Goal: Complete application form: Complete application form

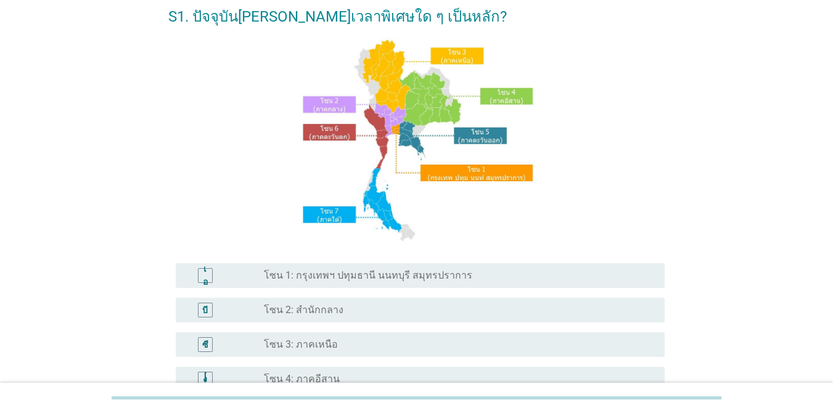
click at [326, 274] on font "โซน 1: กรุงเทพฯ ปทุมธานี นนทบุรี สมุทรปราการ" at bounding box center [368, 275] width 208 height 12
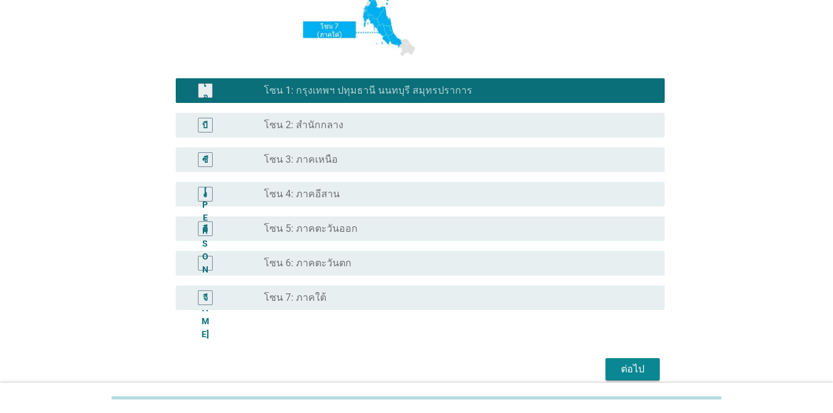
scroll to position [303, 0]
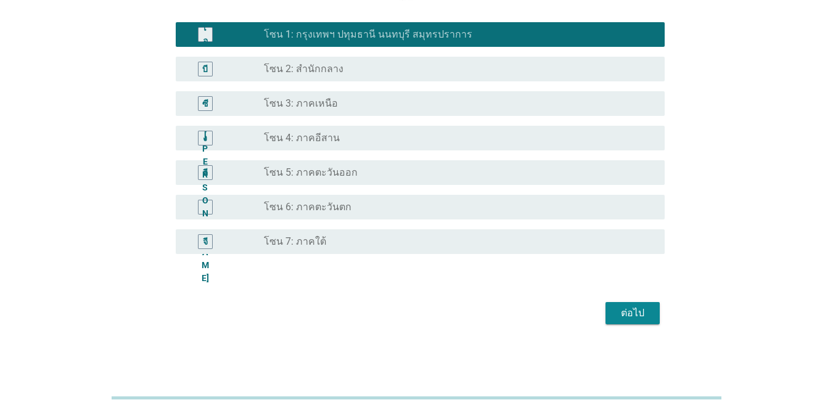
click at [624, 308] on font "ต่อไป" at bounding box center [632, 313] width 23 height 12
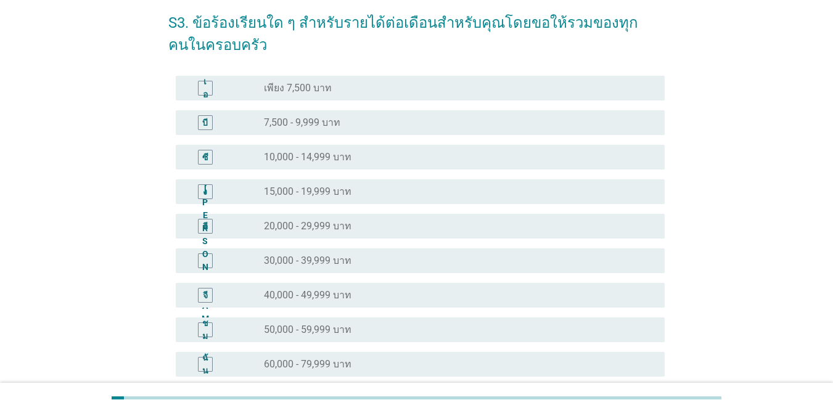
scroll to position [123, 0]
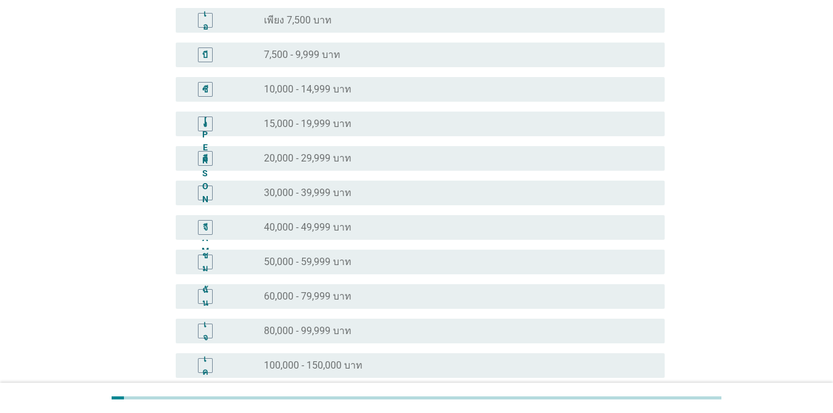
click at [349, 260] on font "50,000 - 59,999 บาท" at bounding box center [308, 262] width 88 height 12
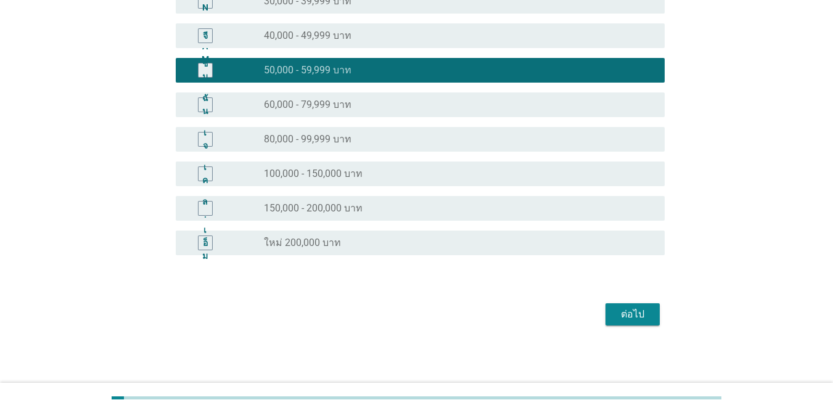
scroll to position [316, 0]
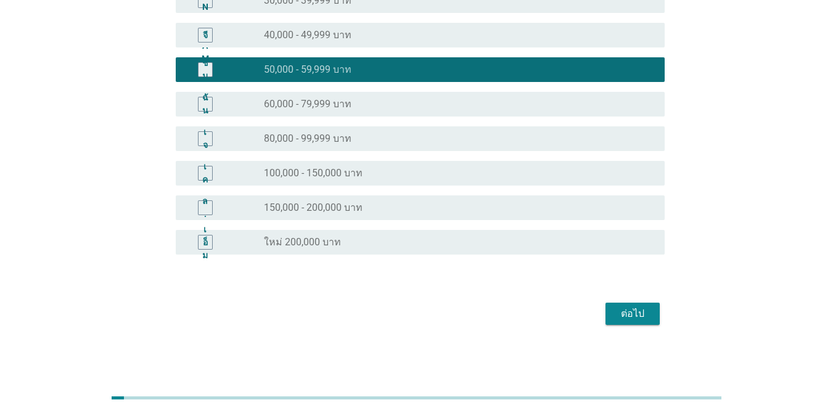
click at [627, 318] on font "ต่อไป" at bounding box center [632, 314] width 23 height 12
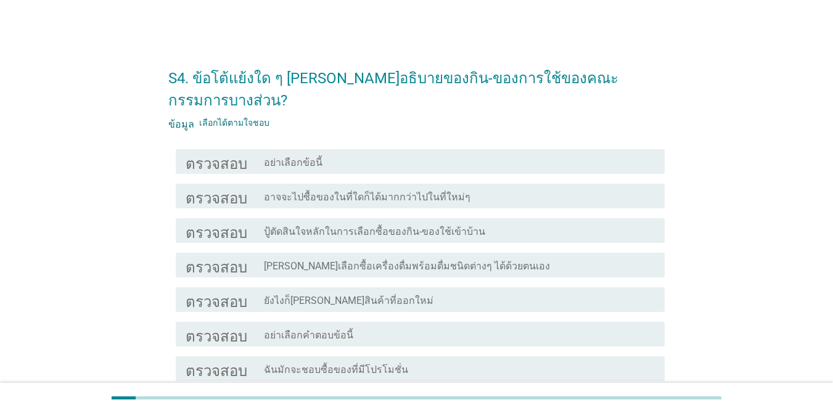
click at [586, 189] on div "โครงร่างกล่องกาเครื่องหมายว่าง อาจจะไปซื้อของในที่ใดก็ได้มากกว่าไปในที่ใหม่ๆ" at bounding box center [459, 196] width 391 height 15
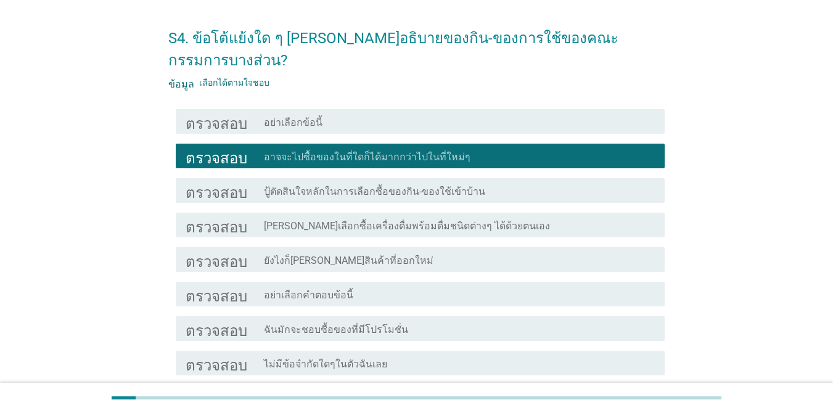
scroll to position [62, 0]
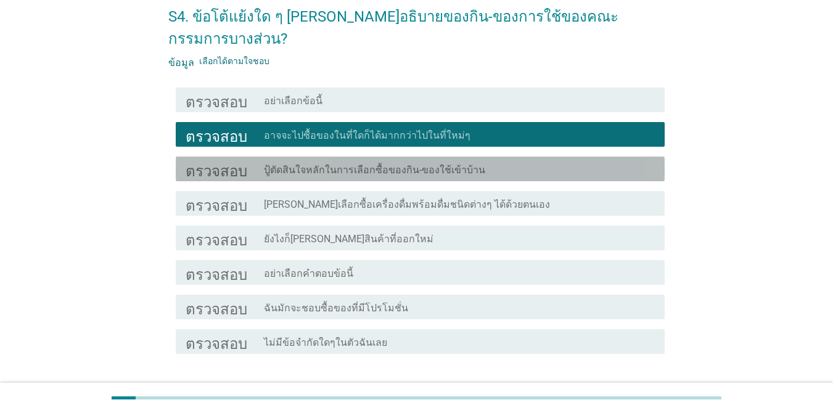
click at [576, 162] on div "โครงร่างกล่องกาเครื่องหมายว่าง ปู้ตัดสินใจหลักในการเลือกซื้อของกิน-ของใช้เข้าบ้…" at bounding box center [459, 169] width 391 height 15
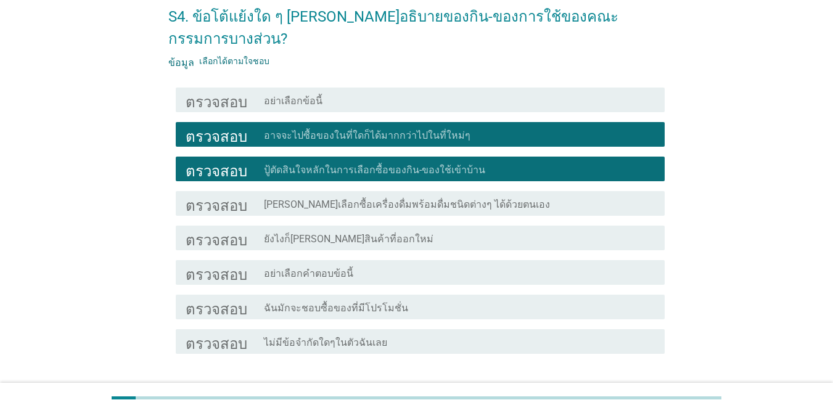
click at [570, 196] on div "โครงร่างกล่องกาเครื่องหมายว่าง [PERSON_NAME]เลือกซื้อเครื่องดื่มพร้อมดื่มชนิดต่…" at bounding box center [459, 203] width 391 height 15
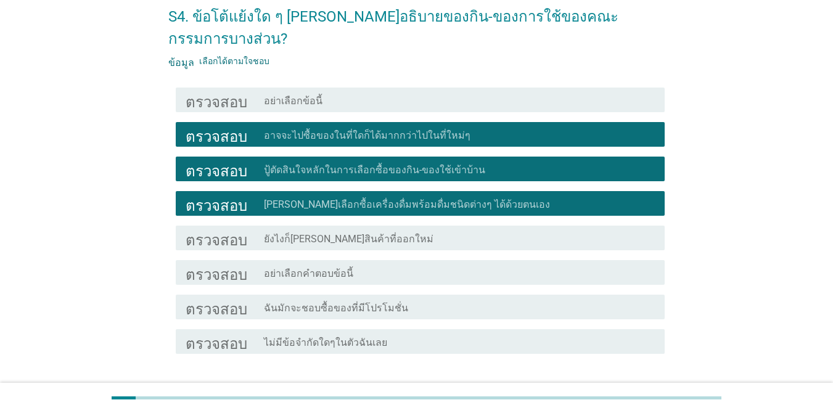
scroll to position [123, 0]
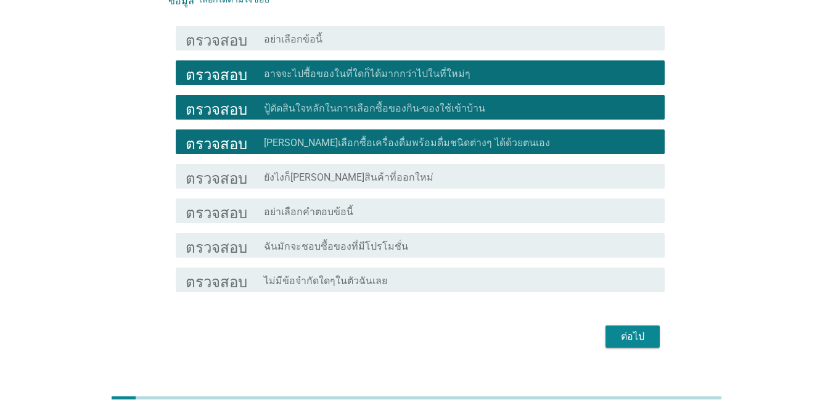
click at [541, 169] on div "โครงร่างกล่องกาเครื่องหมายว่าง ยังไงก็[PERSON_NAME]สินค้าที่ออกใหม่" at bounding box center [459, 176] width 391 height 15
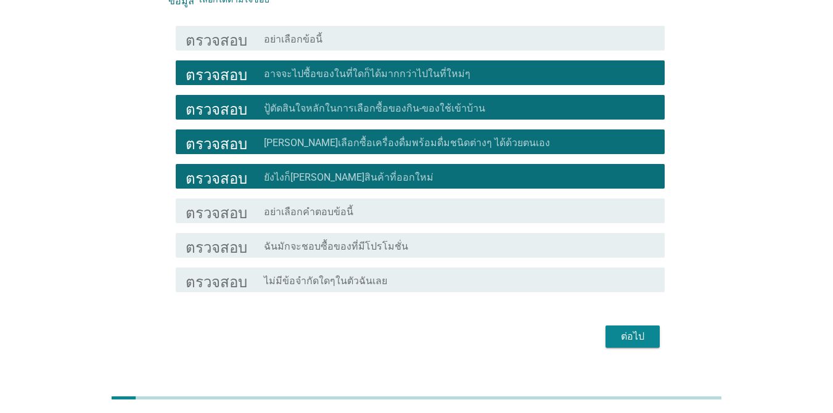
scroll to position [124, 0]
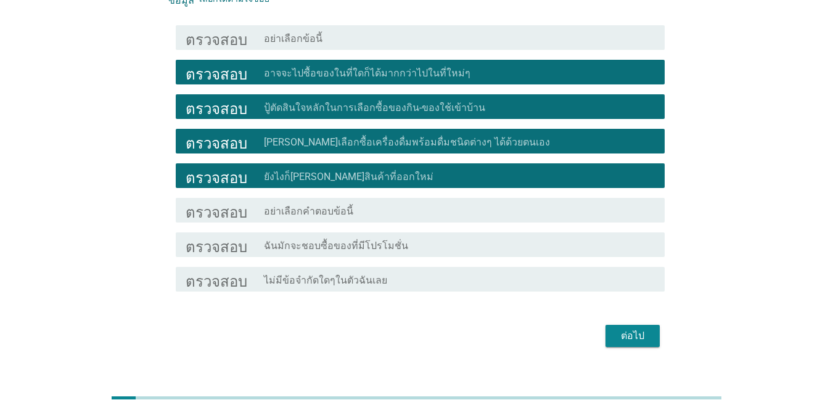
click at [456, 237] on div "โครงร่างกล่องกาเครื่องหมายว่าง ฉันมักจะชอบซื้อของที่มีโปรโมชั่น" at bounding box center [459, 244] width 391 height 15
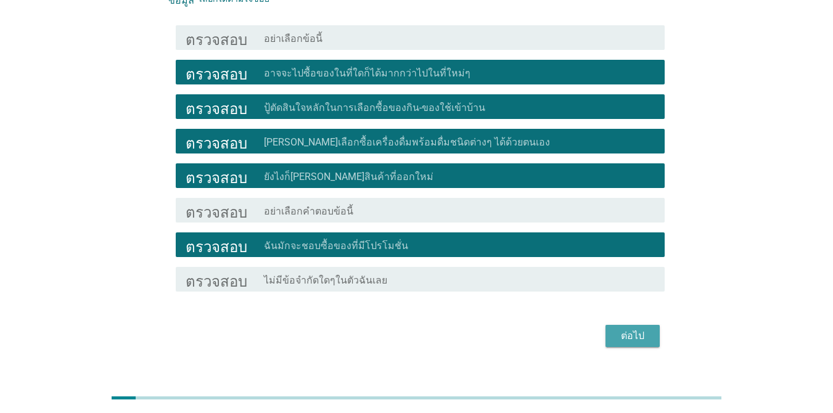
click at [631, 330] on font "ต่อไป" at bounding box center [632, 336] width 23 height 12
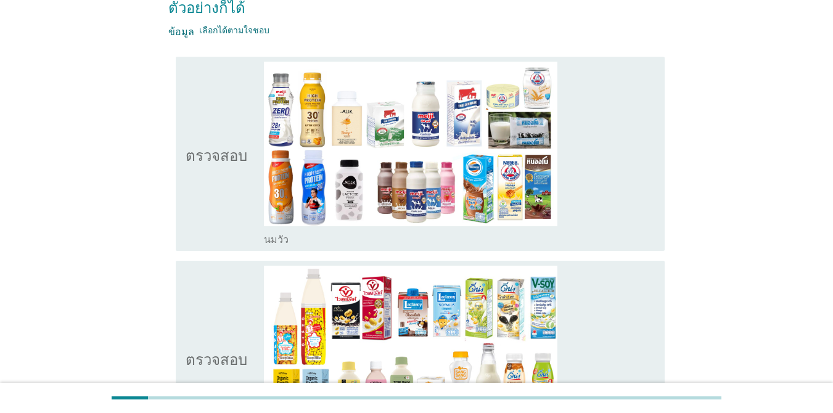
scroll to position [123, 0]
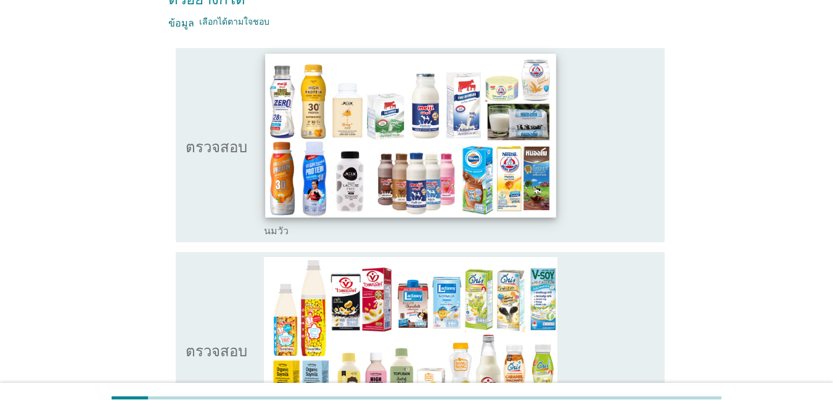
click at [343, 132] on img at bounding box center [410, 135] width 291 height 163
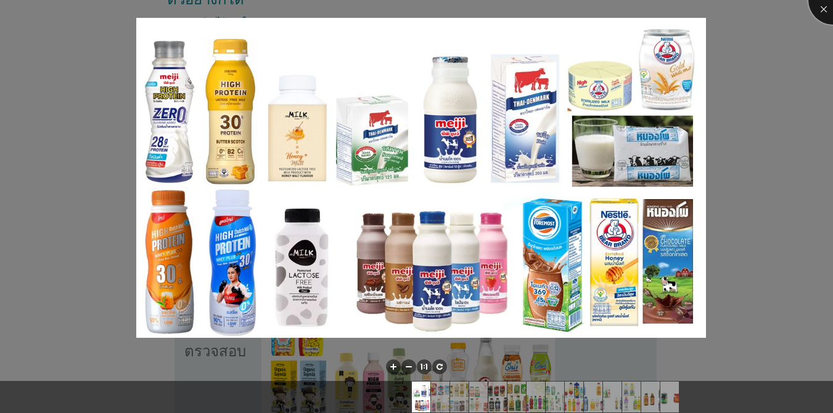
click at [823, 7] on div at bounding box center [832, -1] width 49 height 49
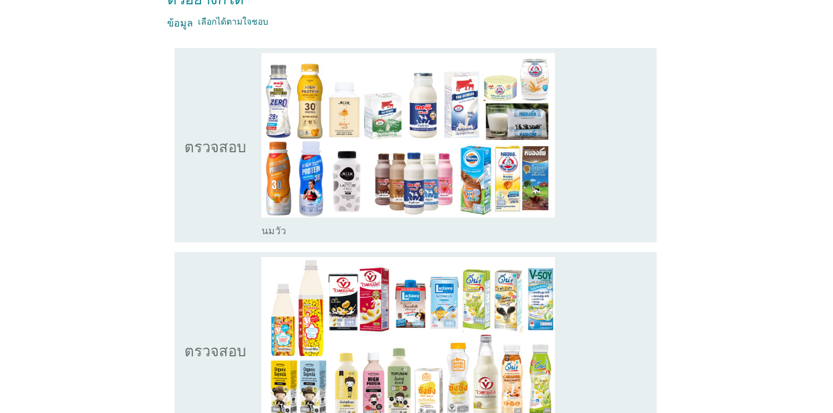
click at [220, 174] on icon "ตรวจสอบ" at bounding box center [215, 145] width 62 height 184
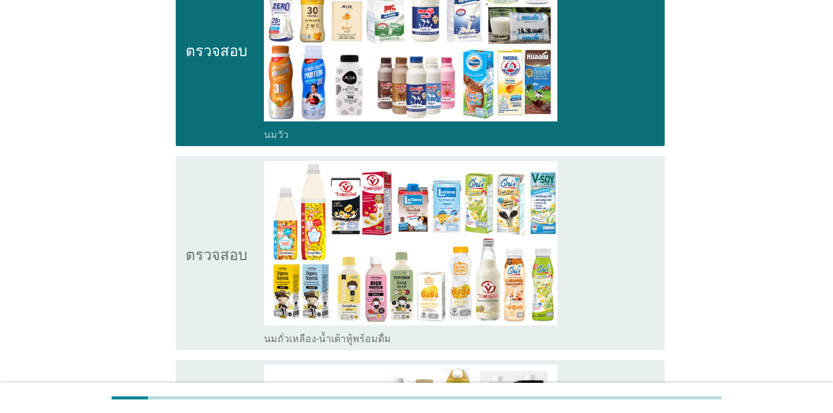
scroll to position [247, 0]
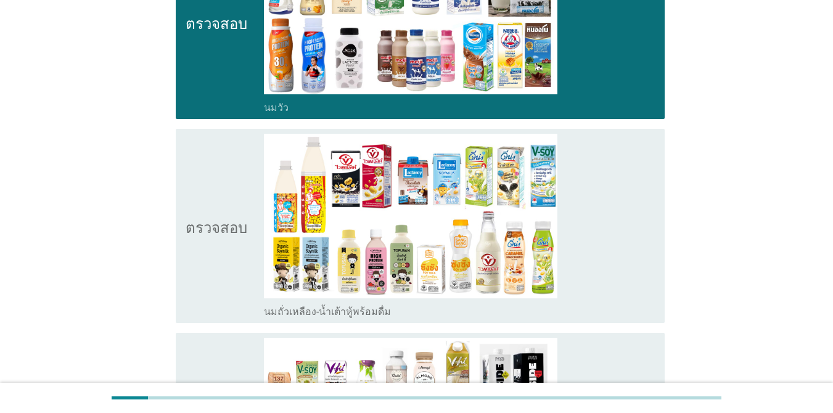
click at [213, 149] on icon "ตรวจสอบ" at bounding box center [217, 226] width 62 height 184
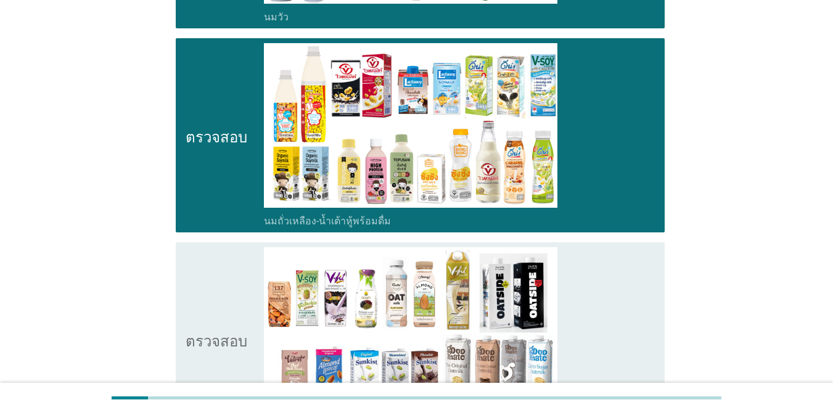
scroll to position [370, 0]
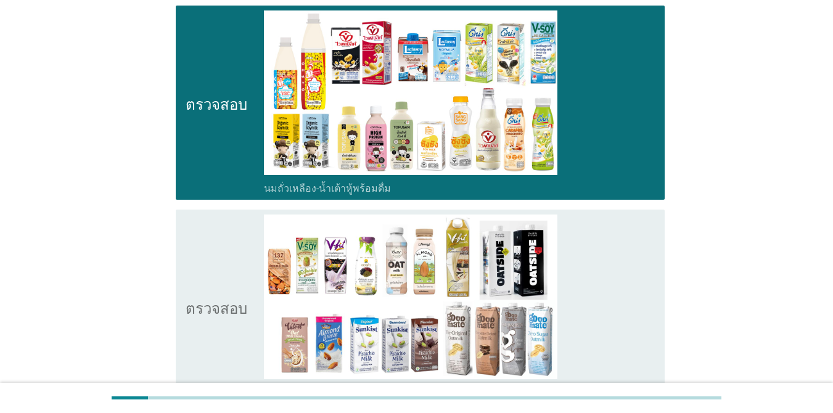
click at [186, 218] on icon "ตรวจสอบ" at bounding box center [217, 307] width 62 height 184
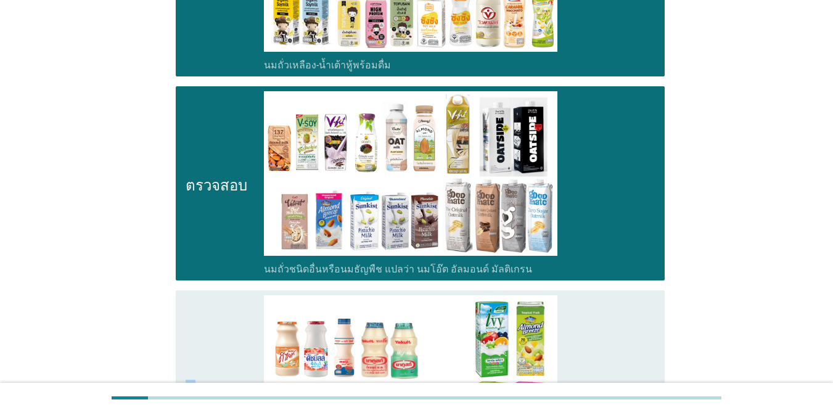
click at [191, 295] on icon "ตรวจสอบ" at bounding box center [217, 387] width 62 height 184
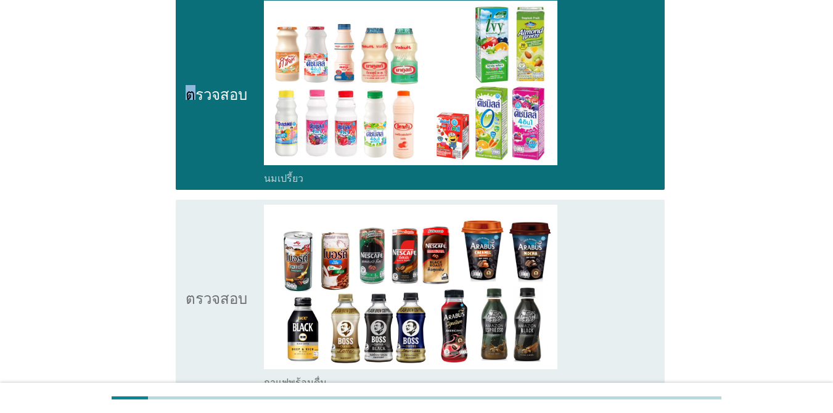
scroll to position [802, 0]
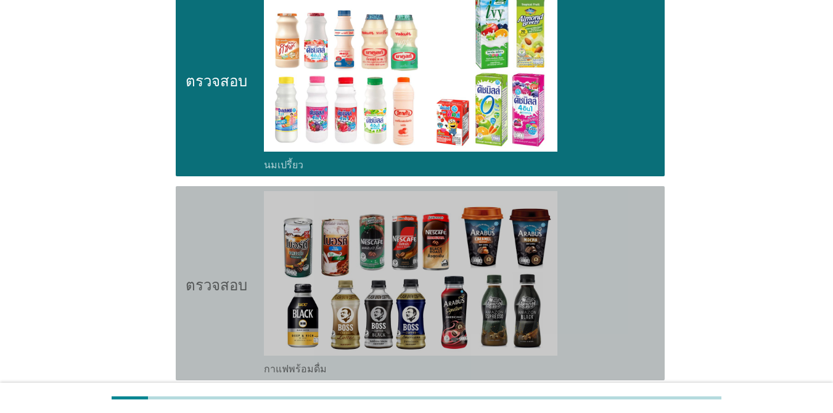
click at [213, 191] on icon "ตรวจสอบ" at bounding box center [217, 283] width 62 height 184
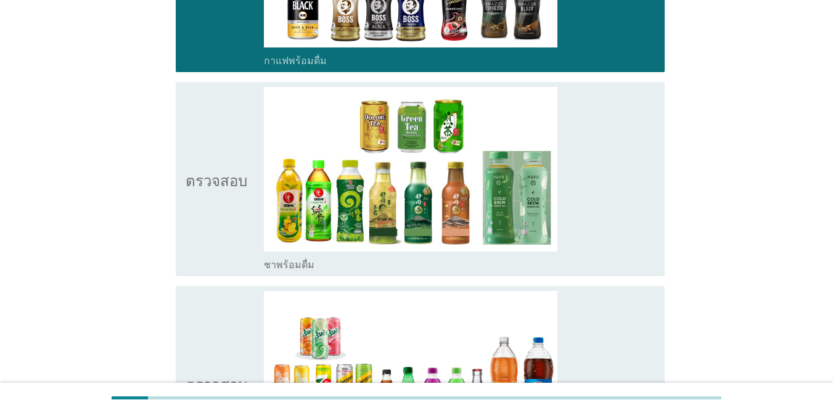
click at [224, 143] on icon "ตรวจสอบ" at bounding box center [217, 179] width 62 height 184
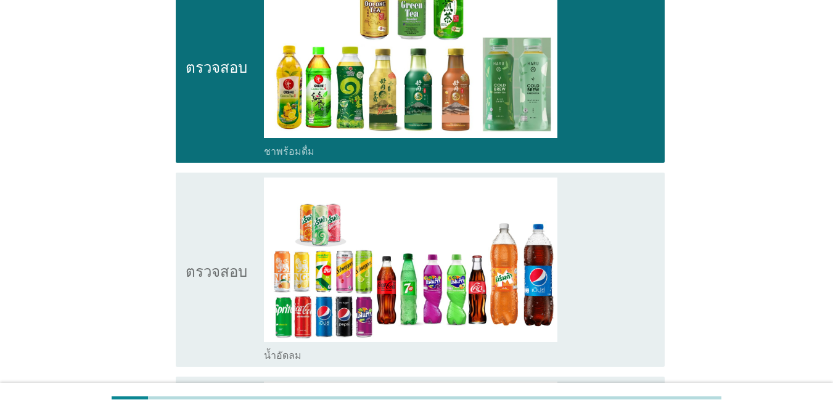
scroll to position [1233, 0]
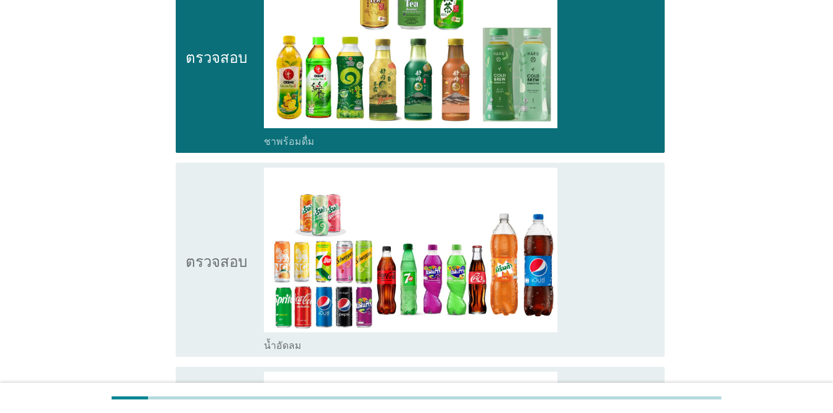
click at [225, 172] on icon "ตรวจสอบ" at bounding box center [217, 260] width 62 height 184
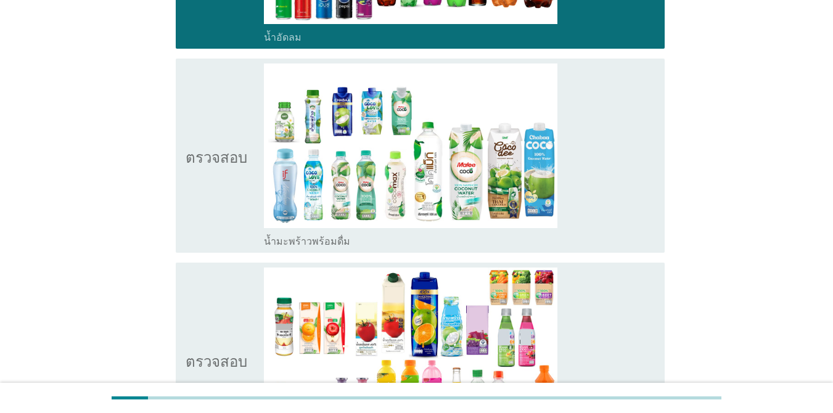
click at [227, 120] on icon "ตรวจสอบ" at bounding box center [217, 156] width 62 height 184
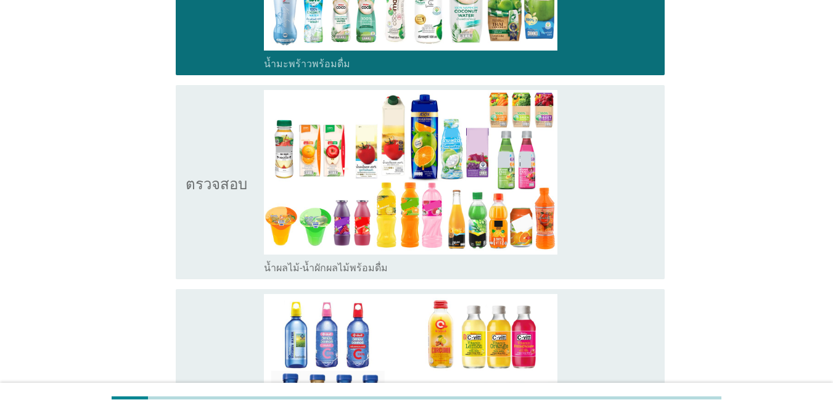
scroll to position [1726, 0]
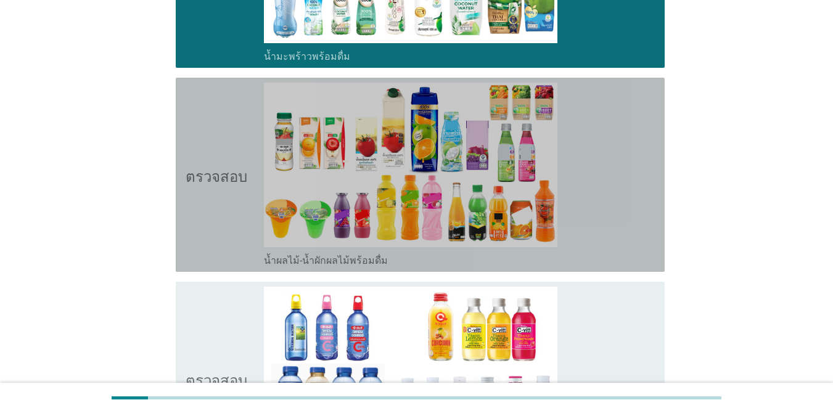
click at [229, 115] on icon "ตรวจสอบ" at bounding box center [217, 175] width 62 height 184
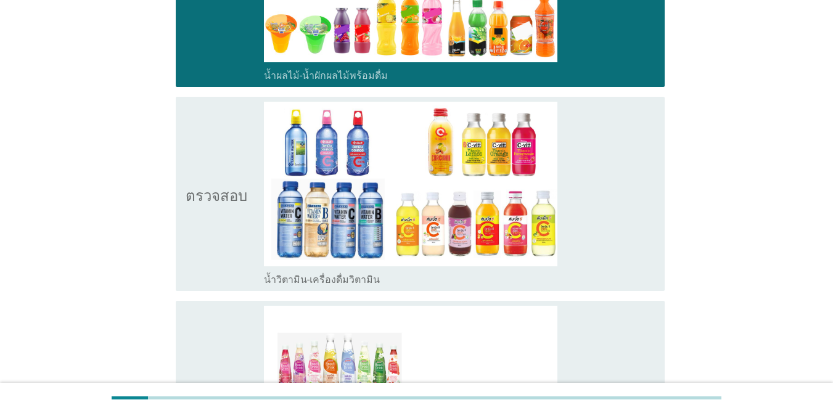
click at [216, 186] on font "ตรวจสอบ" at bounding box center [217, 193] width 62 height 15
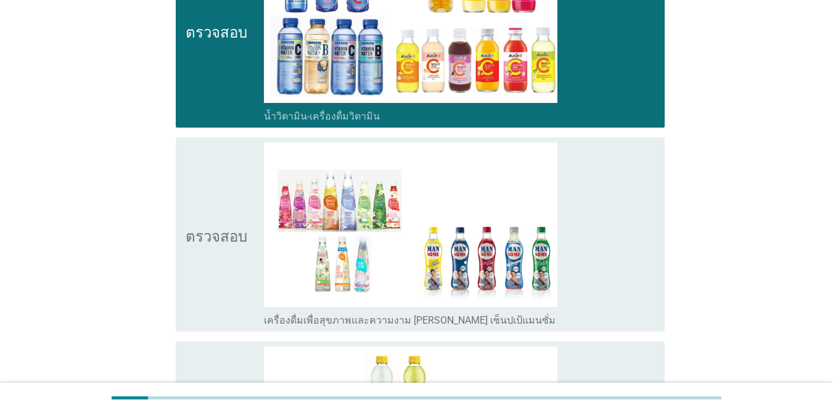
scroll to position [2096, 0]
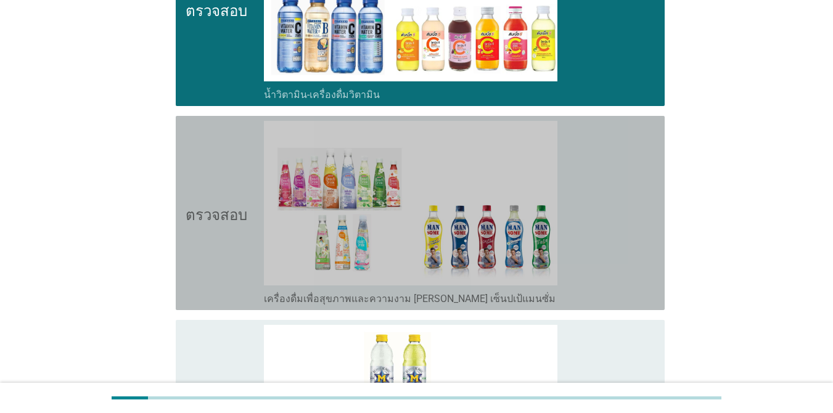
click at [223, 158] on icon "ตรวจสอบ" at bounding box center [217, 213] width 62 height 184
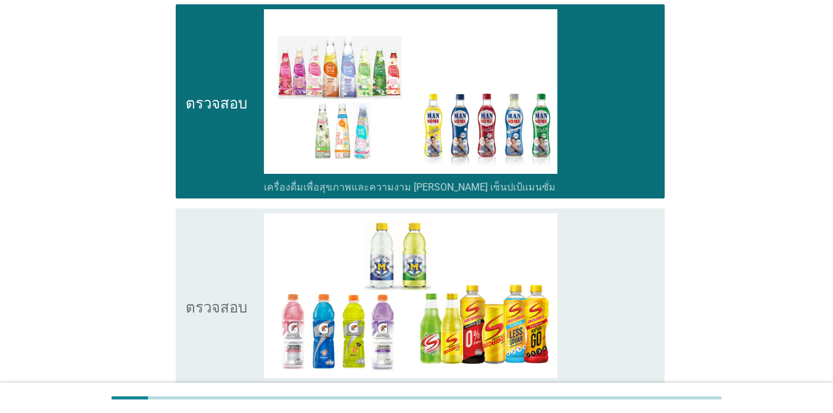
scroll to position [2281, 0]
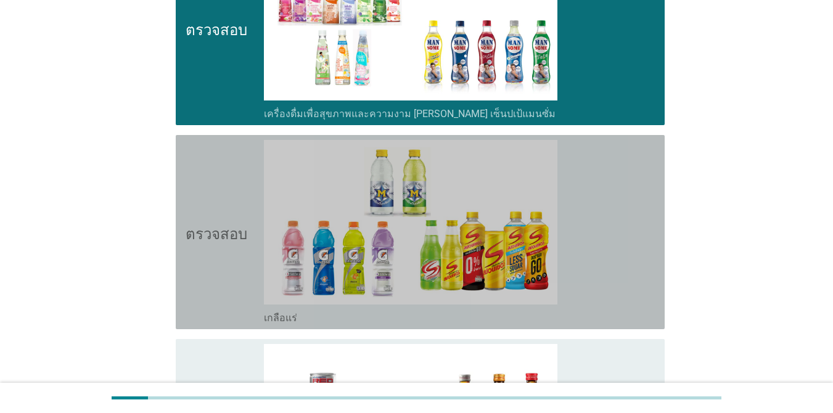
click at [223, 158] on icon "ตรวจสอบ" at bounding box center [217, 232] width 62 height 184
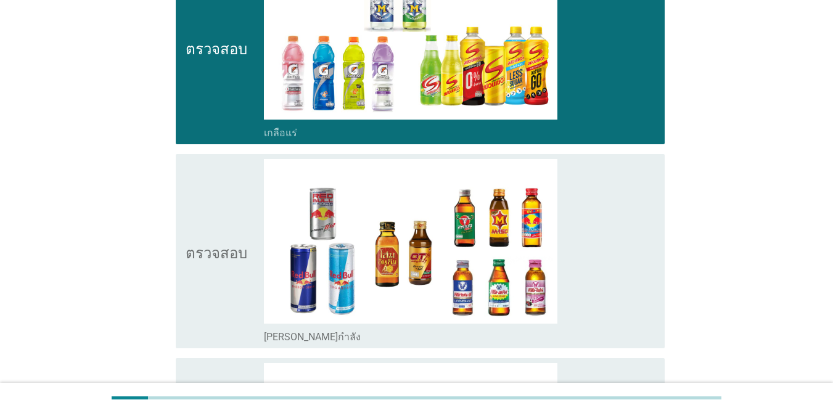
scroll to position [2528, 0]
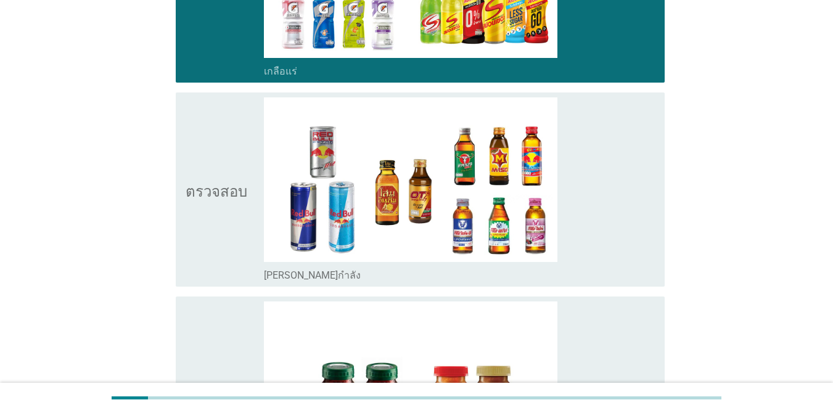
click at [221, 158] on icon "ตรวจสอบ" at bounding box center [217, 189] width 62 height 184
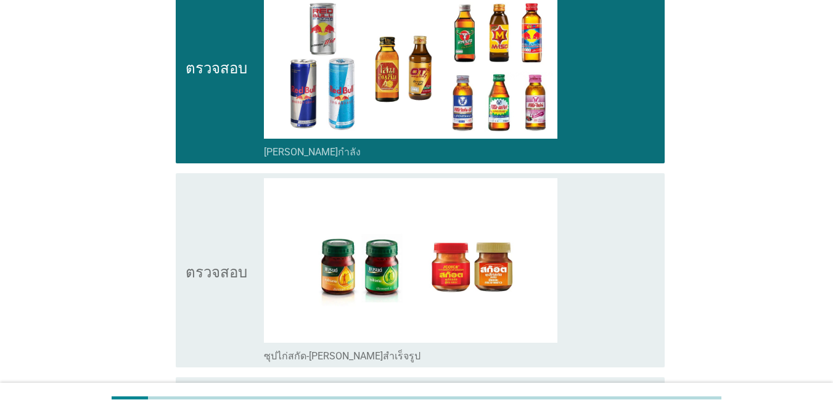
scroll to position [2713, 0]
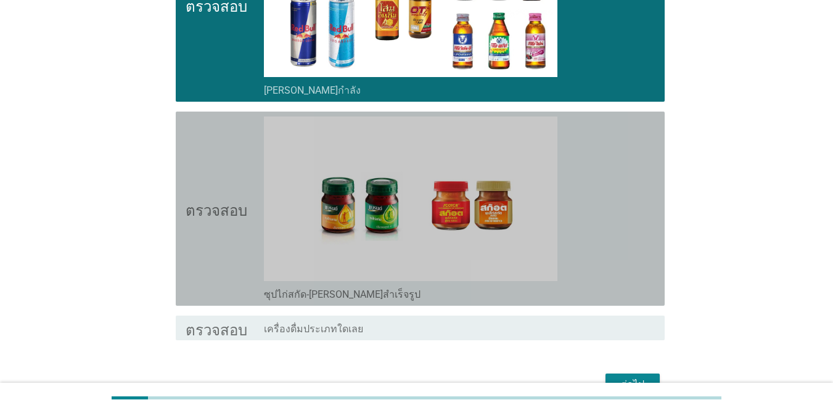
click at [221, 155] on icon "ตรวจสอบ" at bounding box center [217, 209] width 62 height 184
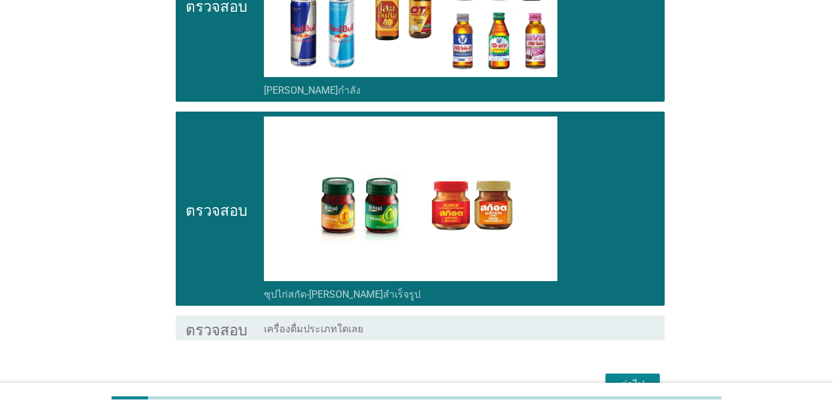
scroll to position [2762, 0]
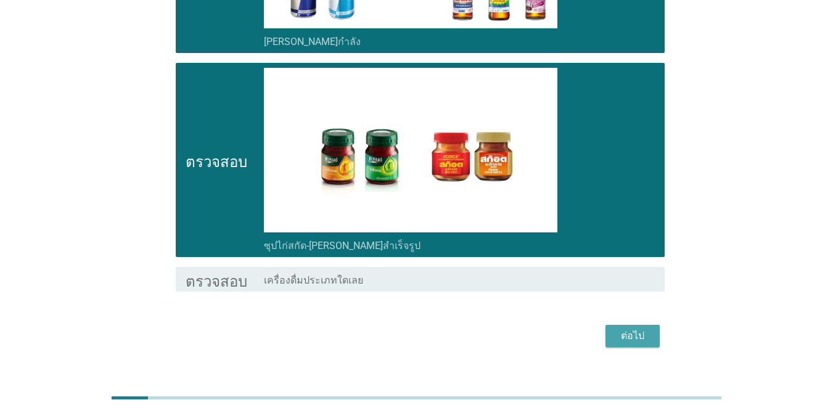
click at [646, 329] on div "ต่อไป" at bounding box center [632, 336] width 35 height 15
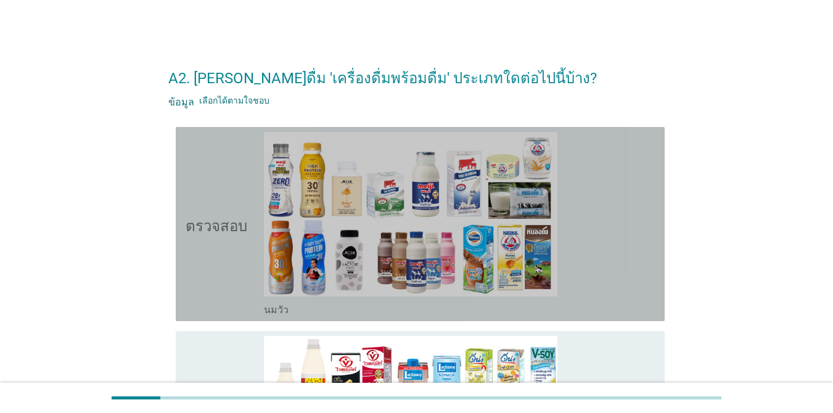
click at [202, 253] on icon "ตรวจสอบ" at bounding box center [217, 224] width 62 height 184
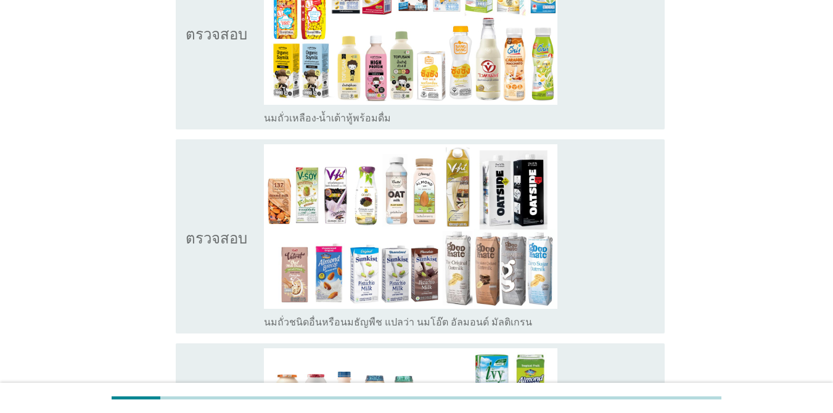
scroll to position [432, 0]
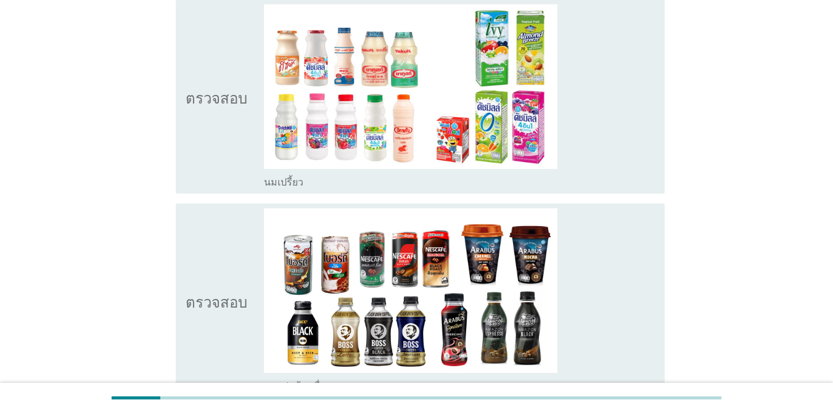
click at [214, 48] on icon "ตรวจสอบ" at bounding box center [217, 96] width 62 height 184
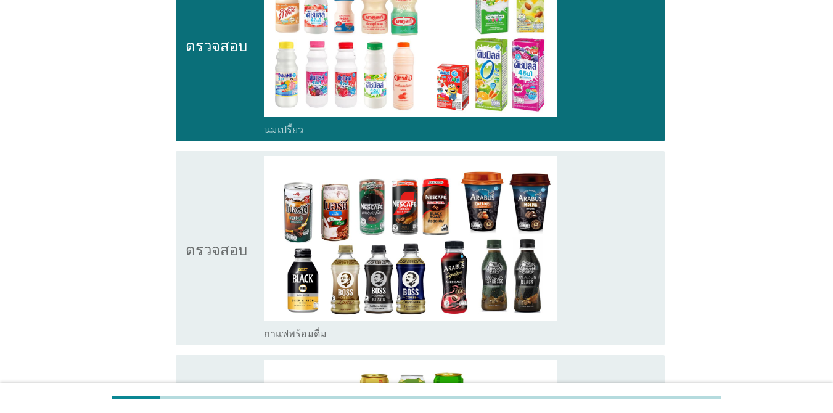
scroll to position [863, 0]
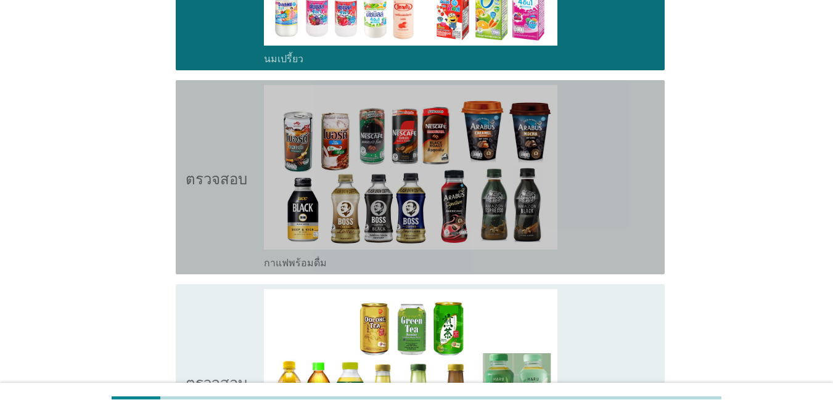
click at [210, 114] on icon "ตรวจสอบ" at bounding box center [217, 177] width 62 height 184
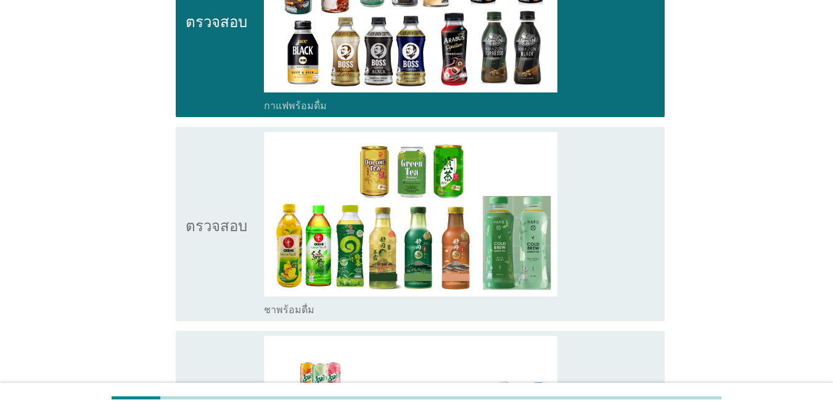
scroll to position [1048, 0]
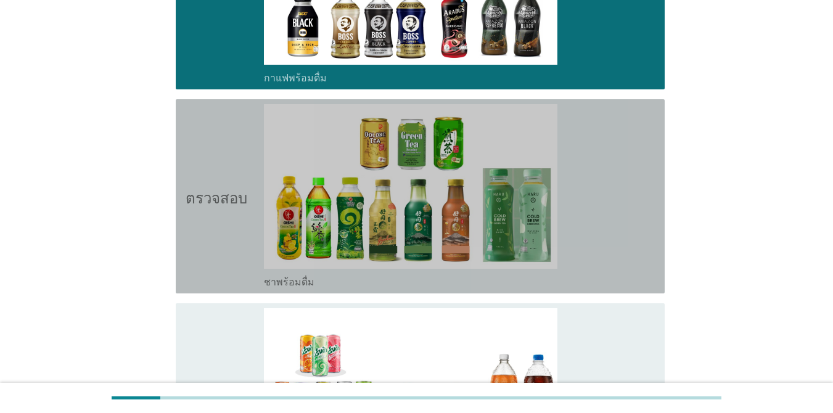
click at [210, 115] on icon "ตรวจสอบ" at bounding box center [217, 196] width 62 height 184
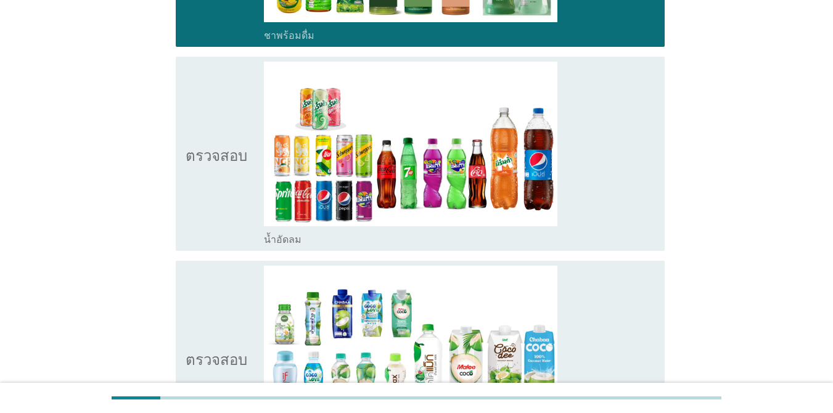
click at [207, 119] on icon "ตรวจสอบ" at bounding box center [217, 154] width 62 height 184
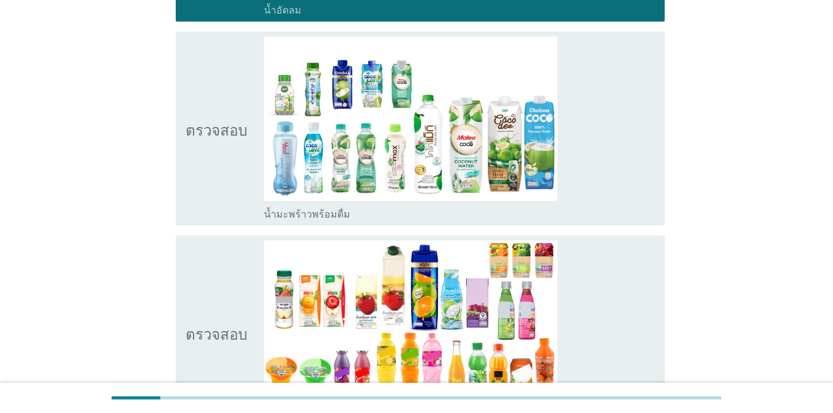
scroll to position [1541, 0]
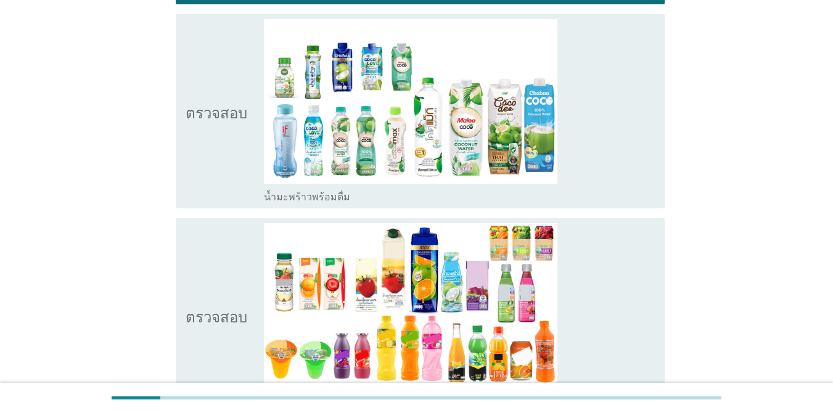
click at [215, 72] on icon "ตรวจสอบ" at bounding box center [217, 111] width 62 height 184
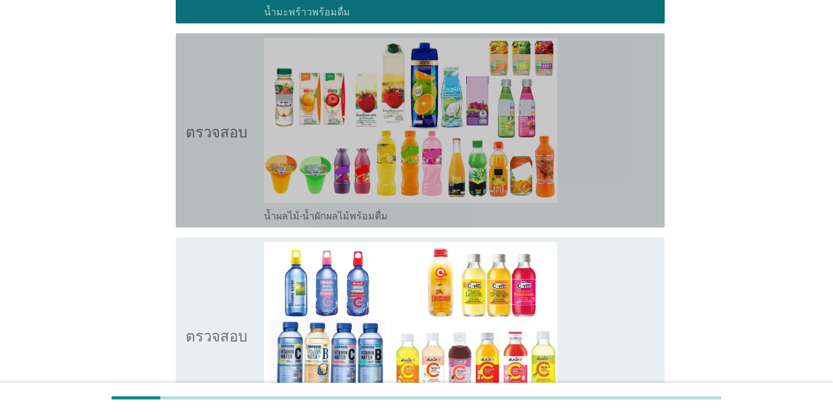
click at [213, 80] on icon "ตรวจสอบ" at bounding box center [217, 130] width 62 height 184
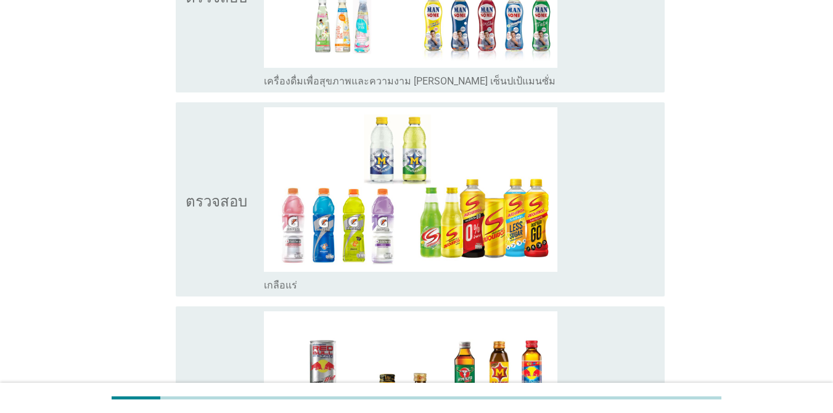
scroll to position [2281, 0]
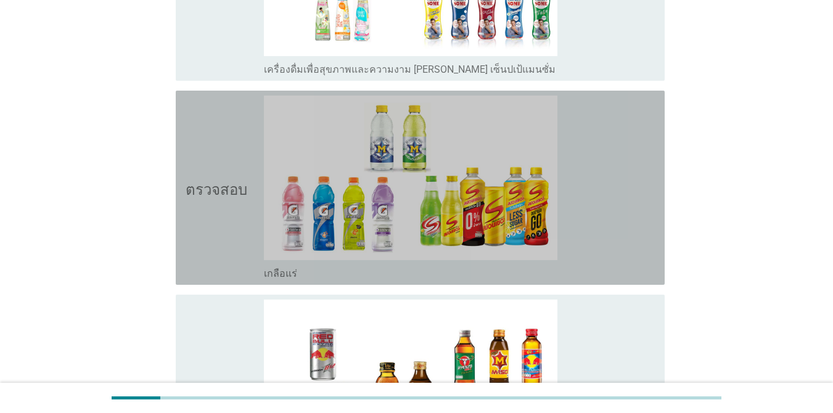
click at [208, 154] on icon "ตรวจสอบ" at bounding box center [217, 188] width 62 height 184
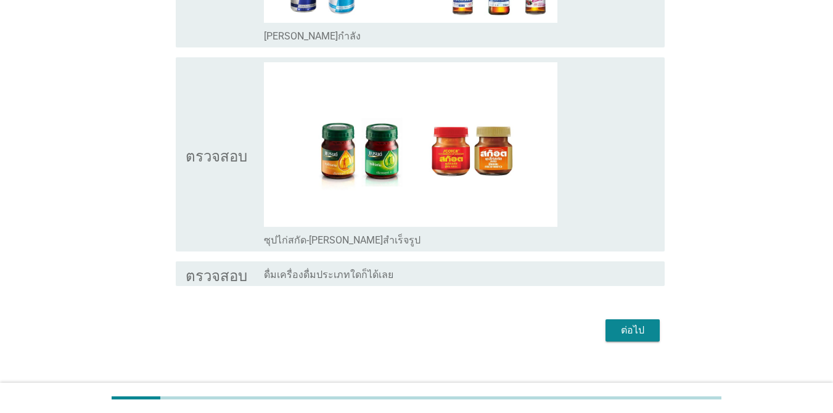
scroll to position [2739, 0]
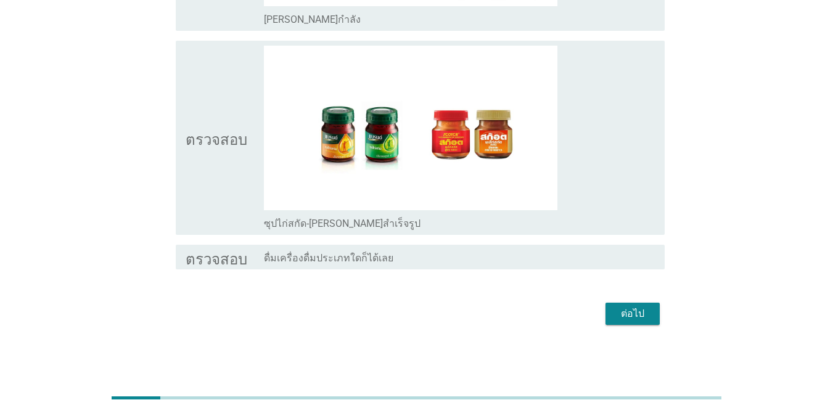
click at [627, 317] on font "ต่อไป" at bounding box center [632, 314] width 23 height 12
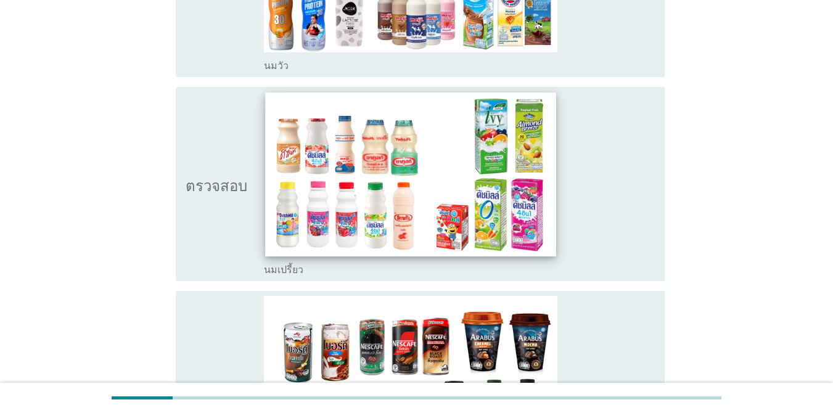
scroll to position [308, 0]
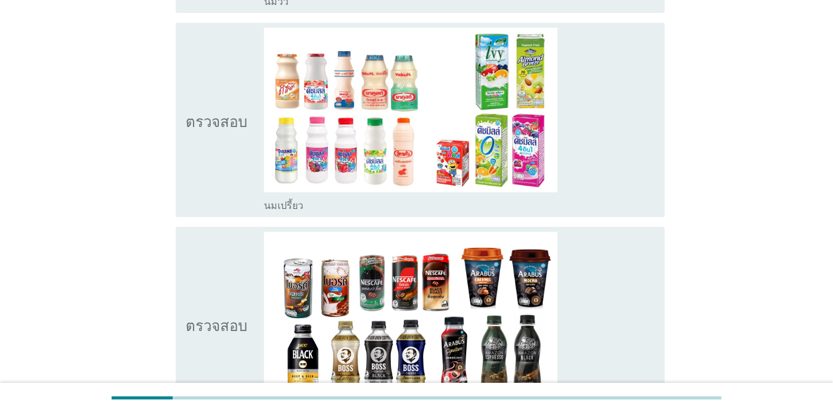
click at [197, 115] on font "ตรวจสอบ" at bounding box center [217, 119] width 62 height 15
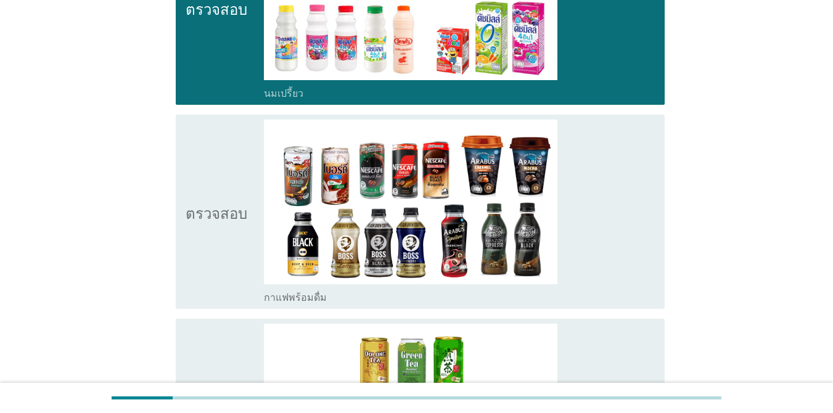
scroll to position [432, 0]
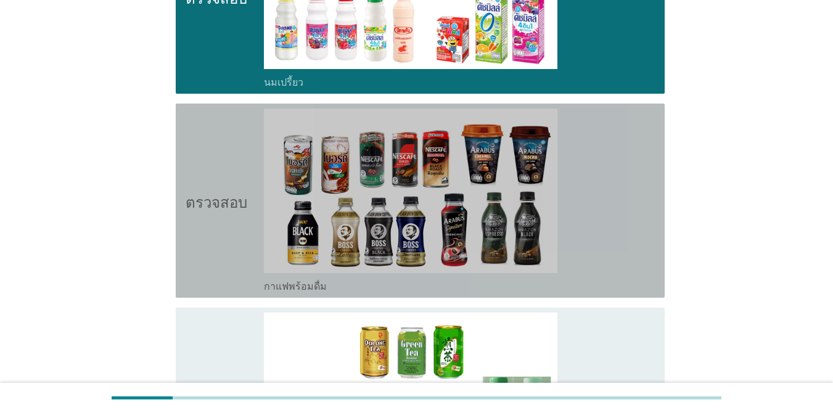
click at [211, 141] on icon "ตรวจสอบ" at bounding box center [217, 201] width 62 height 184
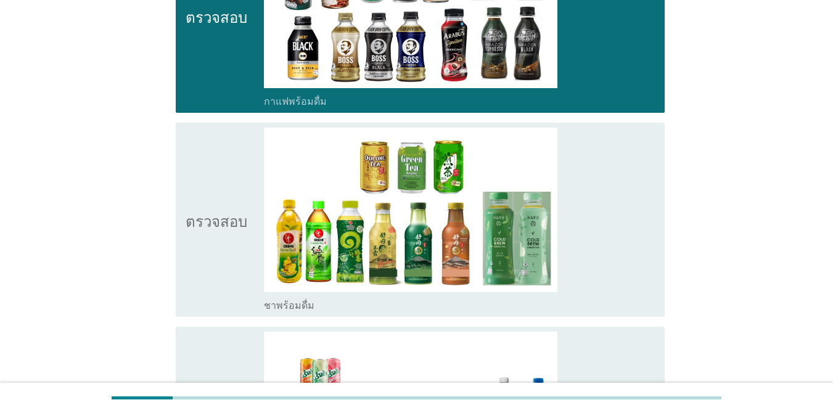
scroll to position [678, 0]
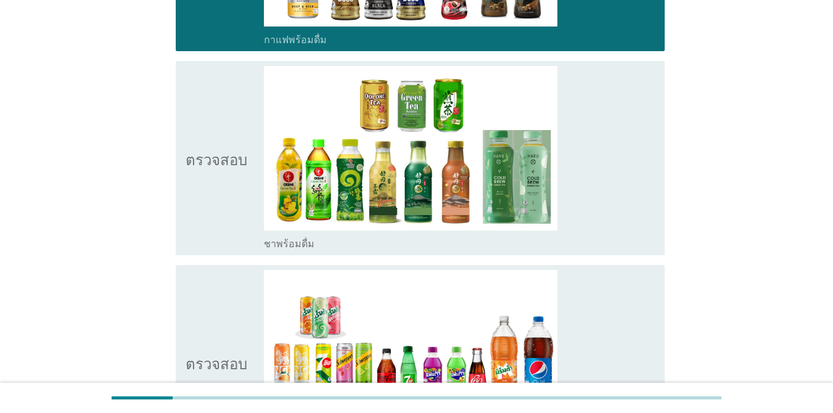
click at [218, 125] on icon "ตรวจสอบ" at bounding box center [217, 158] width 62 height 184
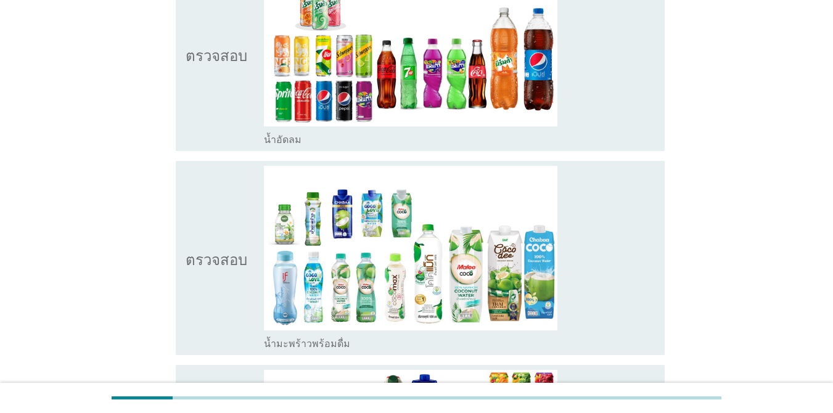
click at [221, 79] on icon "ตรวจสอบ" at bounding box center [217, 54] width 62 height 184
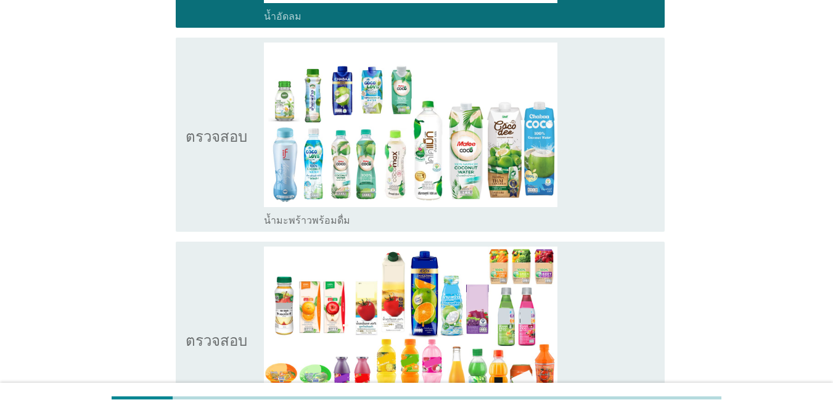
click at [218, 108] on icon "ตรวจสอบ" at bounding box center [217, 135] width 62 height 184
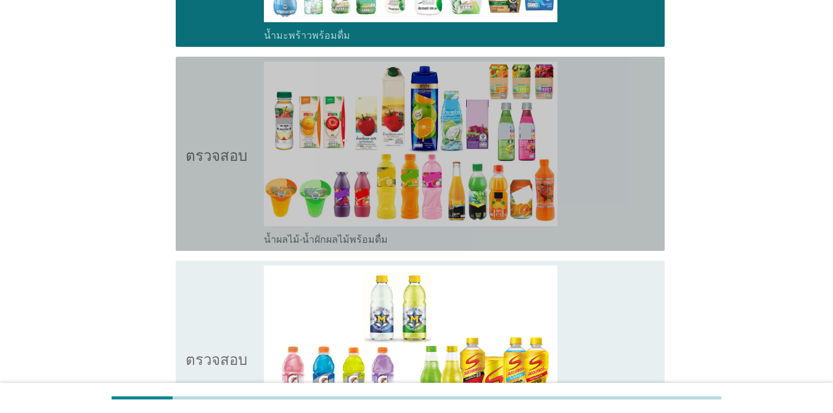
click at [219, 134] on icon "ตรวจสอบ" at bounding box center [217, 154] width 62 height 184
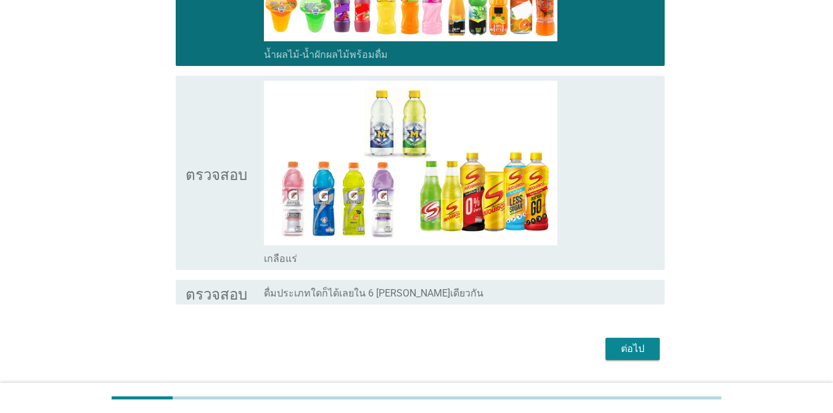
click at [221, 134] on icon "ตรวจสอบ" at bounding box center [217, 173] width 62 height 184
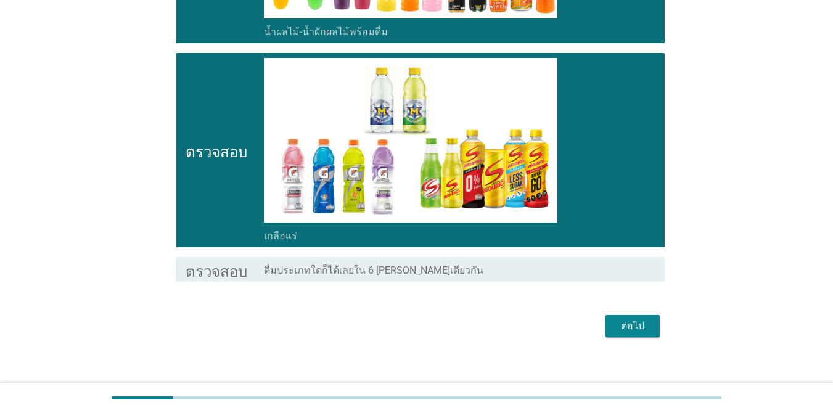
scroll to position [1515, 0]
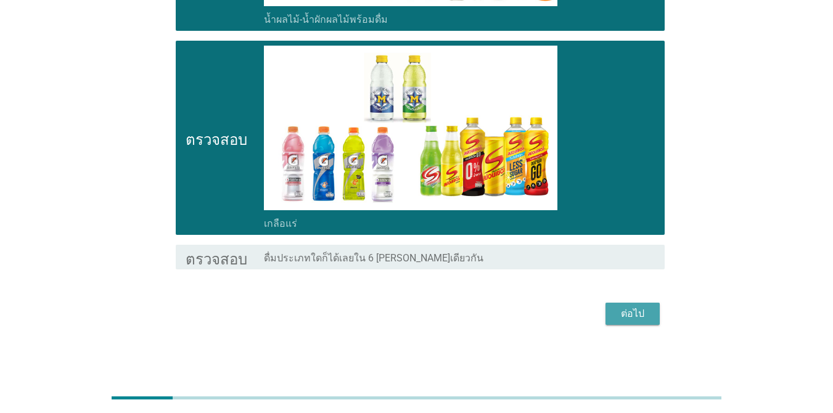
click at [641, 318] on font "ต่อไป" at bounding box center [632, 314] width 23 height 12
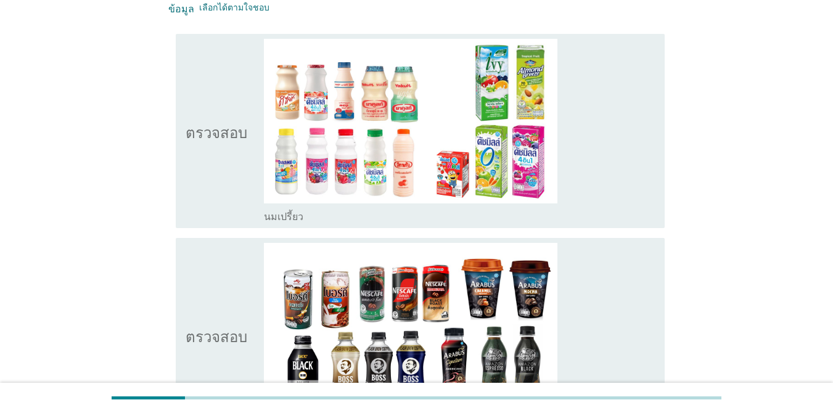
scroll to position [123, 0]
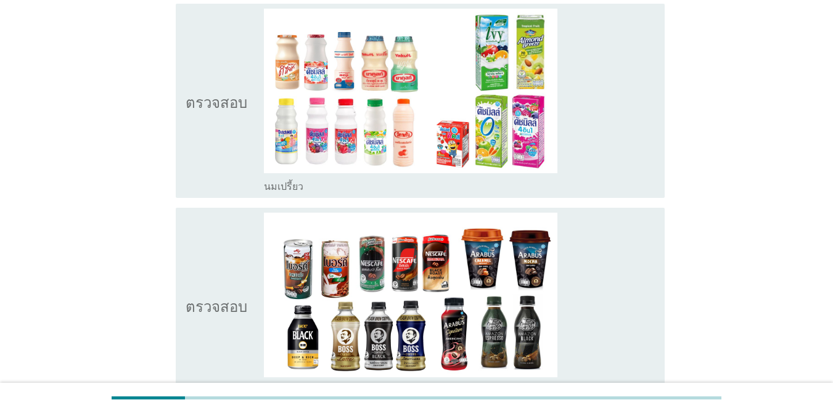
click at [224, 176] on icon "ตรวจสอบ" at bounding box center [217, 101] width 62 height 184
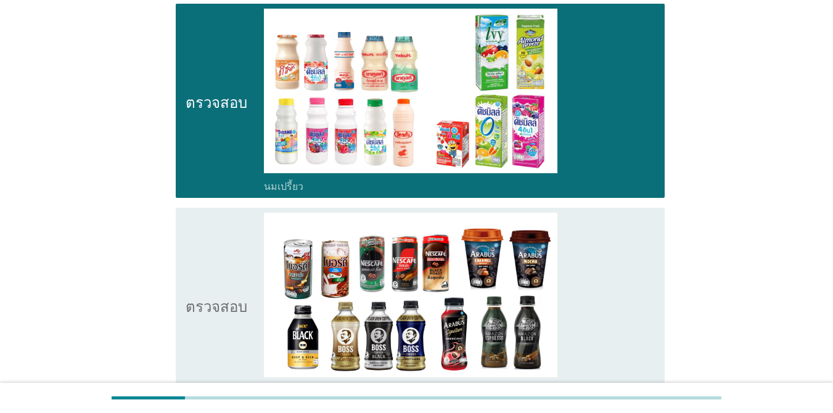
click at [223, 250] on icon "ตรวจสอบ" at bounding box center [217, 305] width 62 height 184
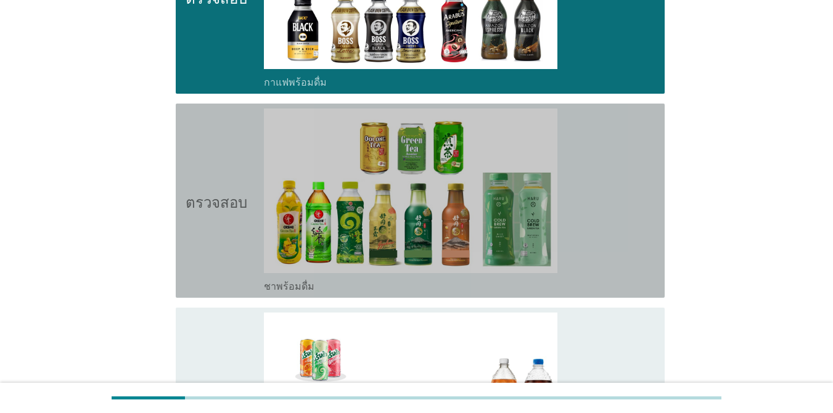
click at [230, 191] on icon "ตรวจสอบ" at bounding box center [217, 201] width 62 height 184
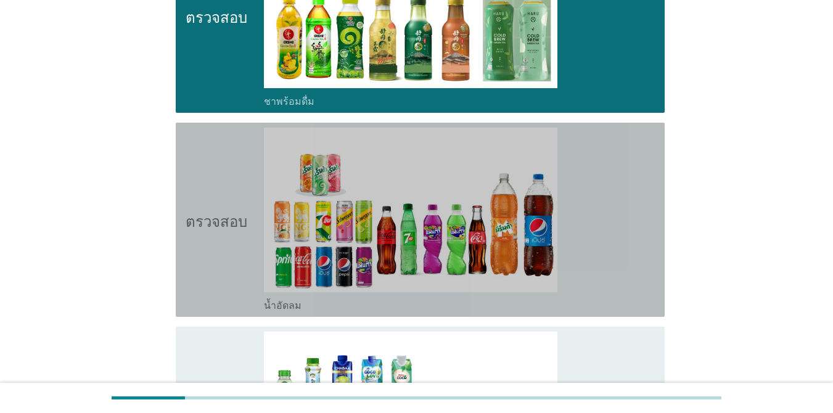
click at [227, 191] on icon "ตรวจสอบ" at bounding box center [217, 220] width 62 height 184
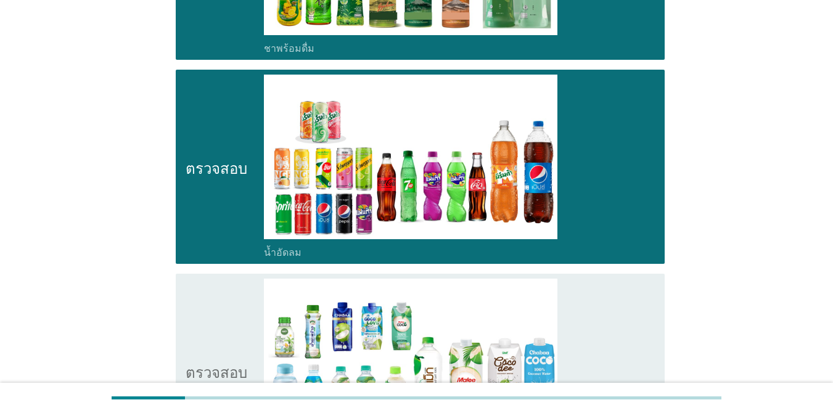
scroll to position [802, 0]
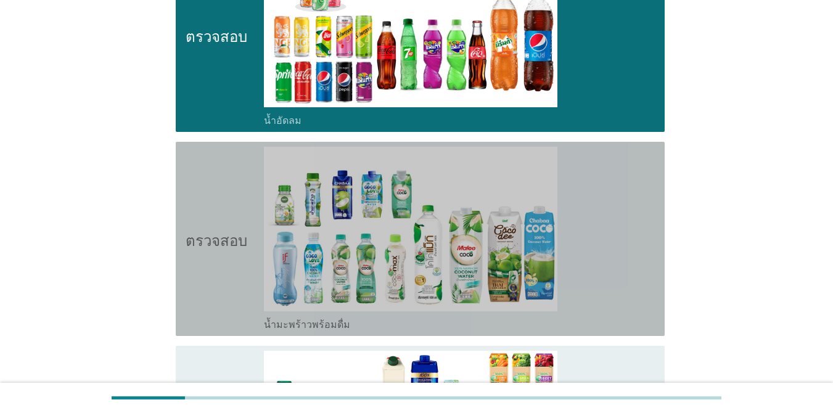
click at [227, 192] on icon "ตรวจสอบ" at bounding box center [217, 239] width 62 height 184
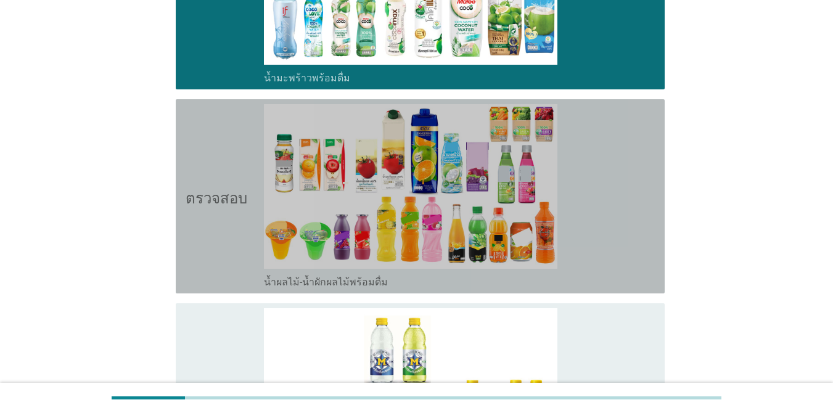
click at [227, 176] on icon "ตรวจสอบ" at bounding box center [217, 196] width 62 height 184
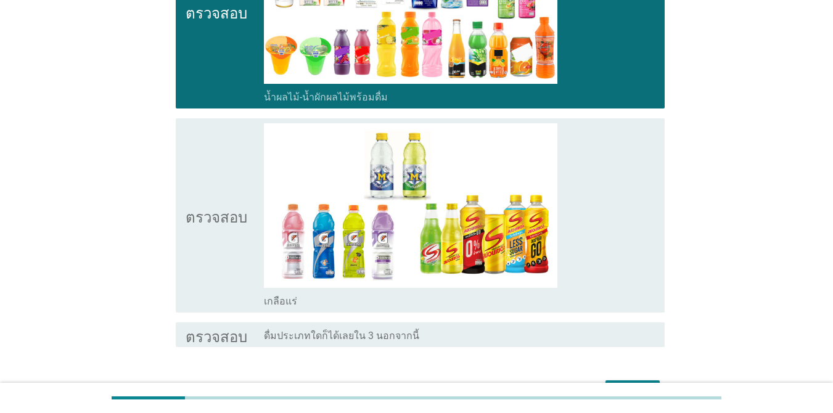
click at [227, 176] on icon "ตรวจสอบ" at bounding box center [217, 215] width 62 height 184
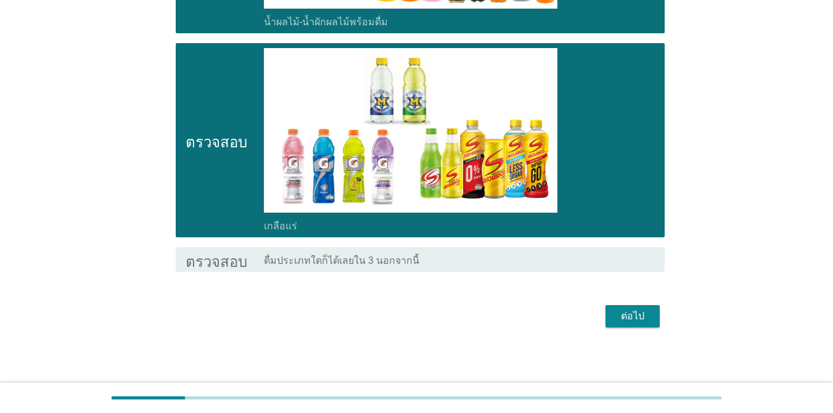
scroll to position [1311, 0]
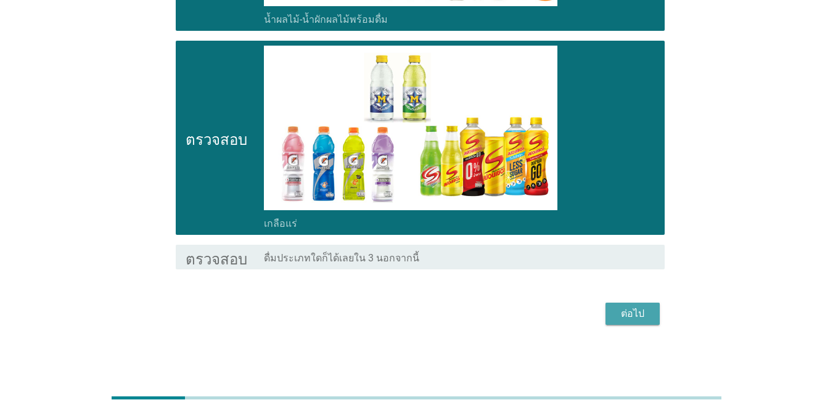
click at [643, 318] on font "ต่อไป" at bounding box center [632, 314] width 23 height 12
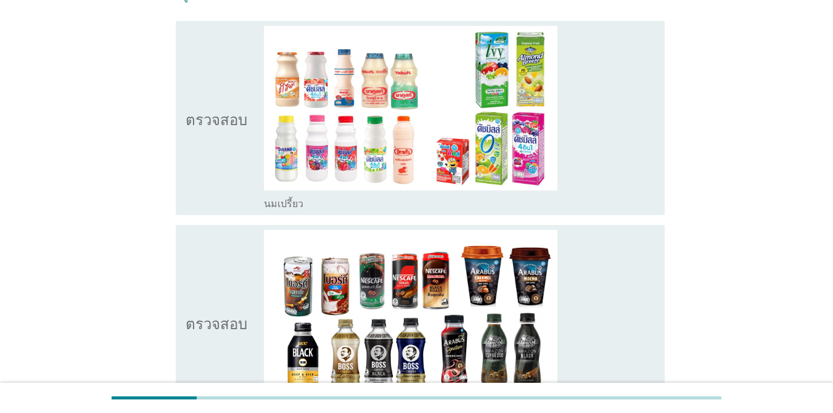
scroll to position [123, 0]
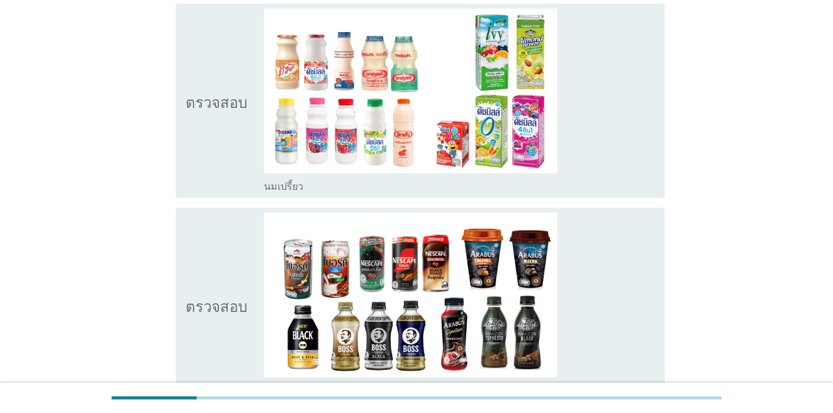
click at [221, 84] on icon "ตรวจสอบ" at bounding box center [217, 101] width 62 height 184
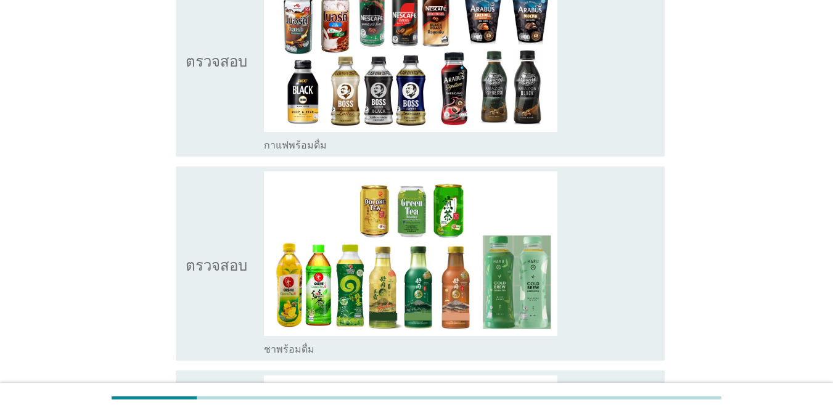
scroll to position [370, 0]
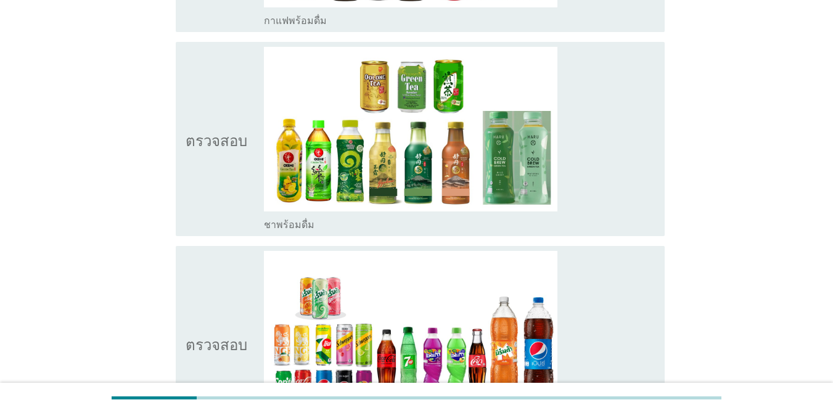
click at [218, 133] on font "ตรวจสอบ" at bounding box center [217, 138] width 62 height 15
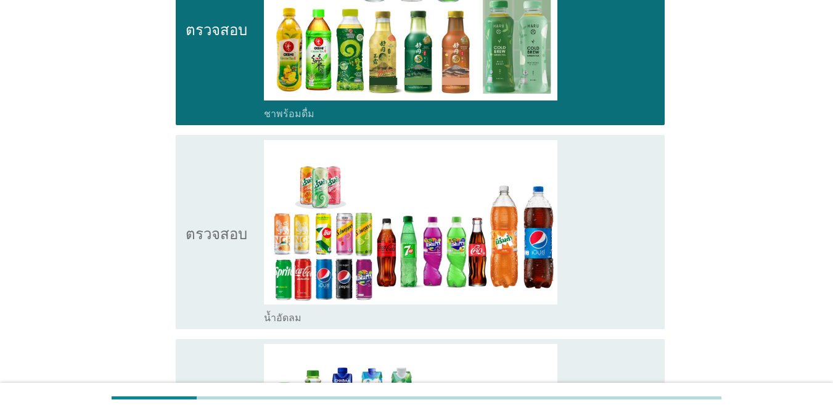
scroll to position [617, 0]
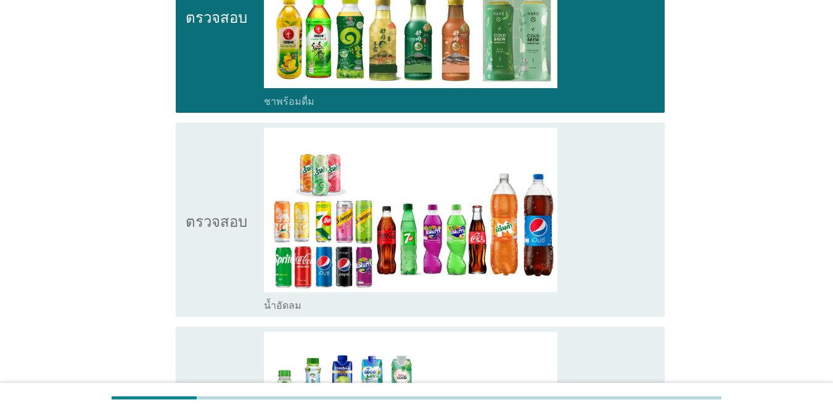
click at [218, 135] on icon "ตรวจสอบ" at bounding box center [217, 220] width 62 height 184
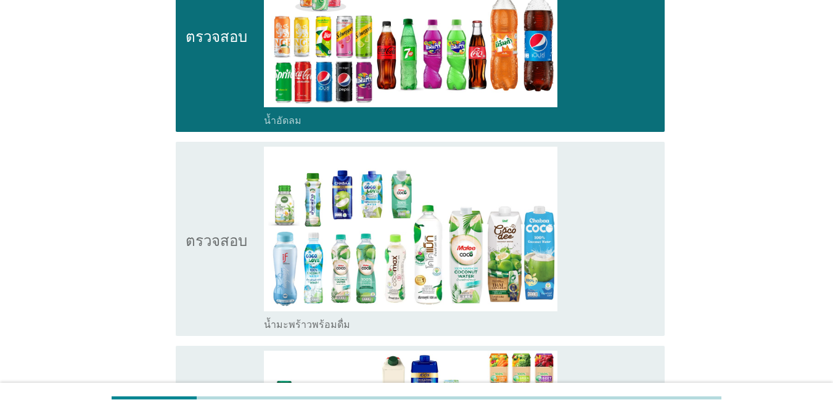
click at [223, 191] on icon "ตรวจสอบ" at bounding box center [217, 239] width 62 height 184
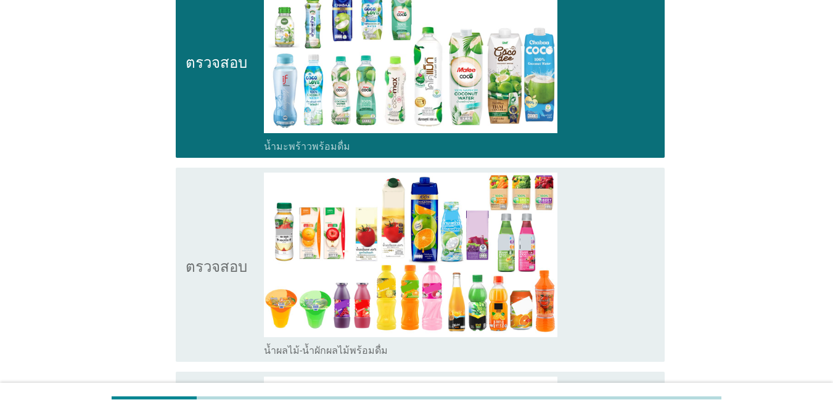
scroll to position [987, 0]
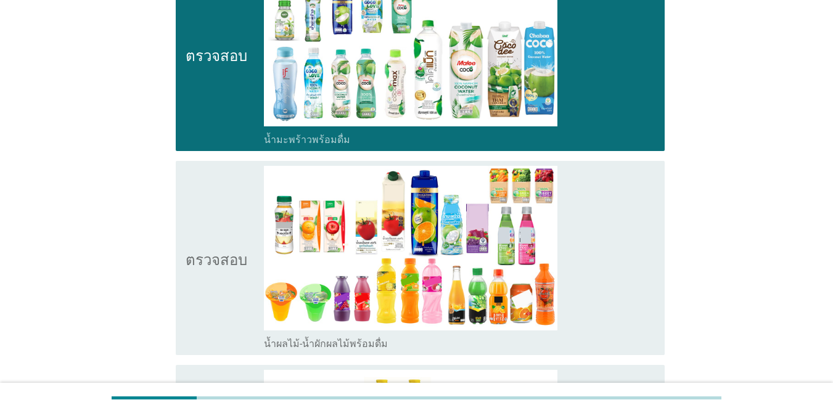
click at [223, 200] on icon "ตรวจสอบ" at bounding box center [217, 258] width 62 height 184
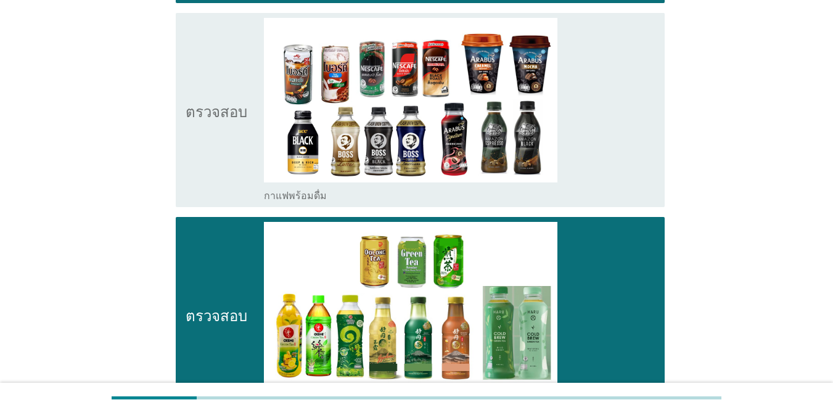
scroll to position [308, 0]
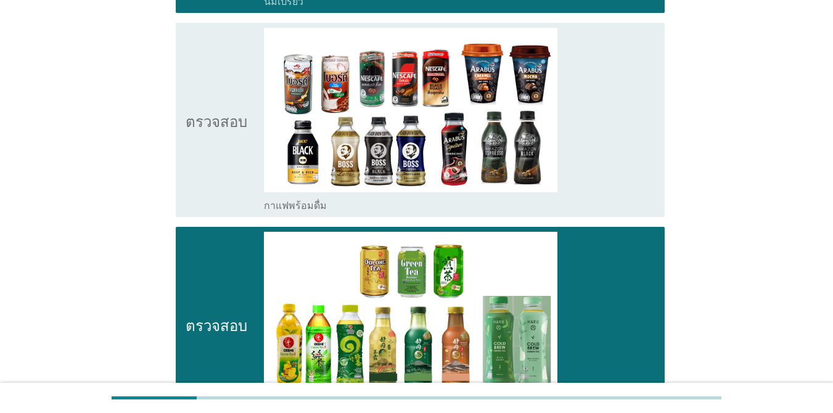
click at [216, 121] on font "ตรวจสอบ" at bounding box center [217, 119] width 62 height 15
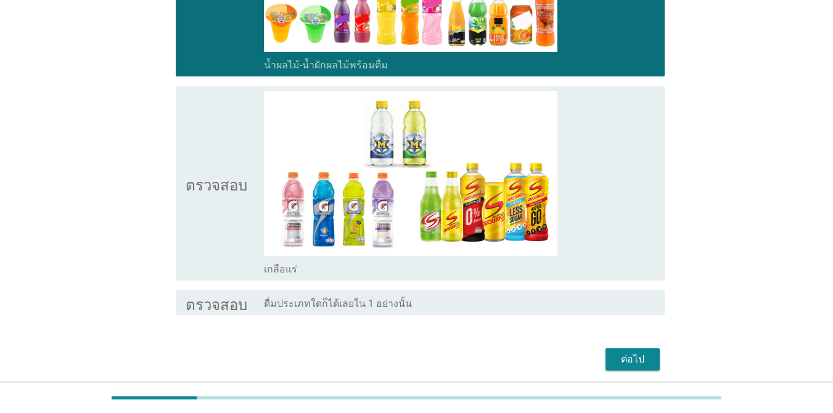
scroll to position [1311, 0]
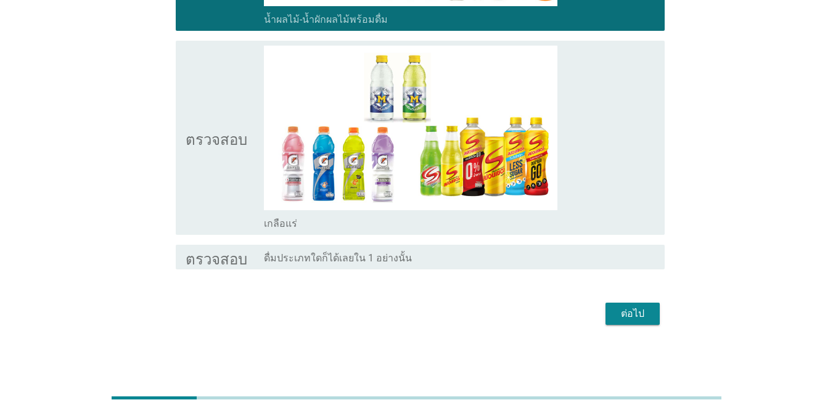
click at [215, 74] on icon "ตรวจสอบ" at bounding box center [217, 138] width 62 height 184
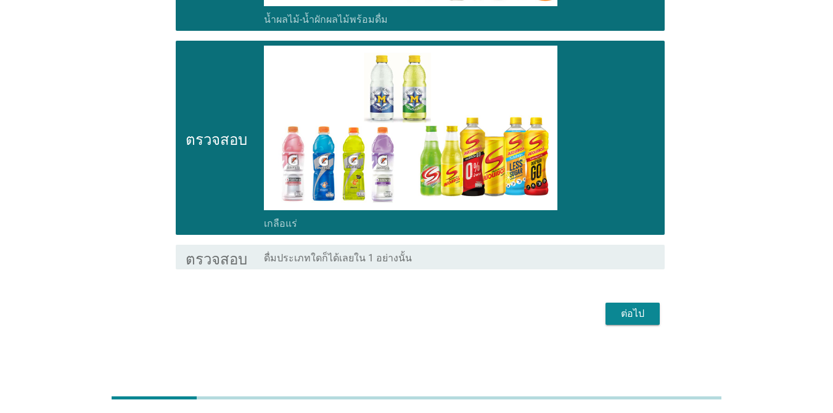
click at [649, 316] on div "ต่อไป" at bounding box center [632, 313] width 35 height 15
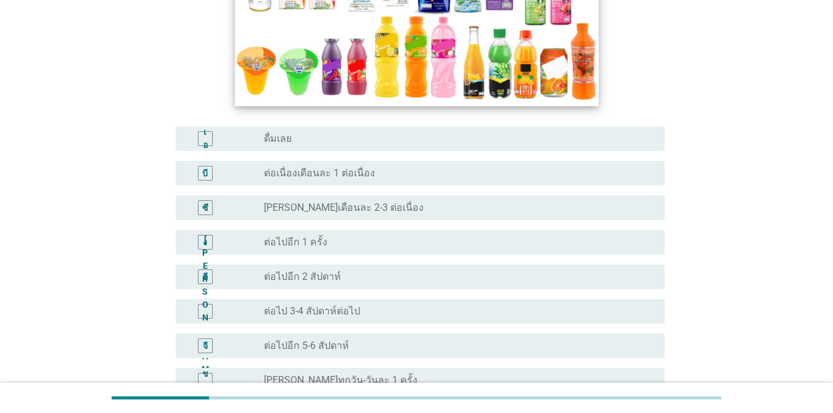
scroll to position [247, 0]
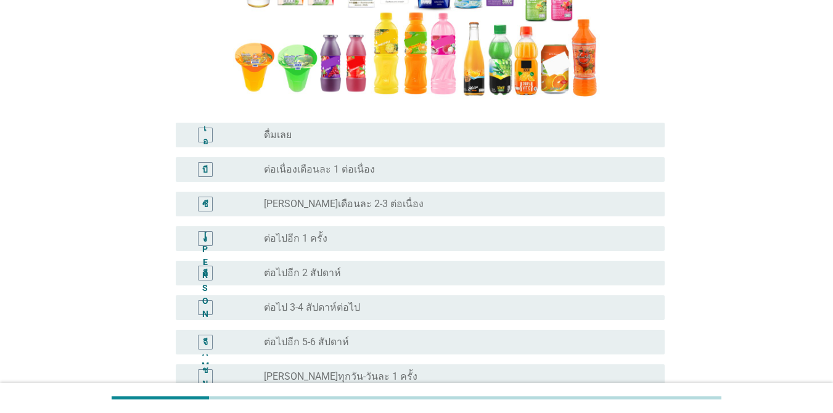
click at [437, 226] on div "ง ปุ่มวิทยุ[PERSON_NAME]เลือก ต่อไปอีก 1 ครั้ง" at bounding box center [420, 238] width 489 height 25
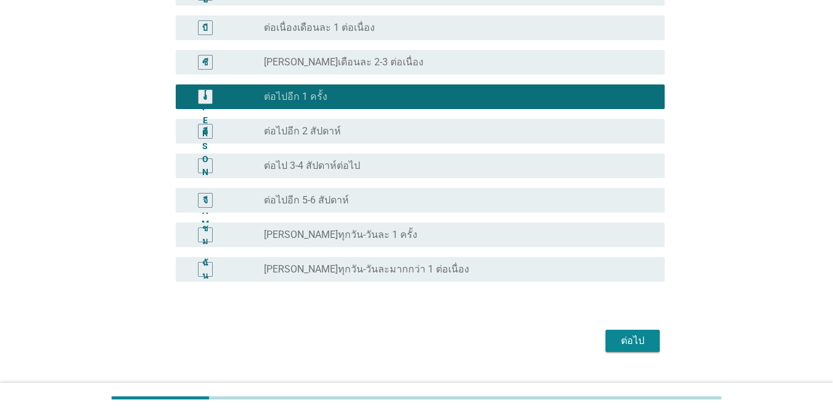
scroll to position [394, 0]
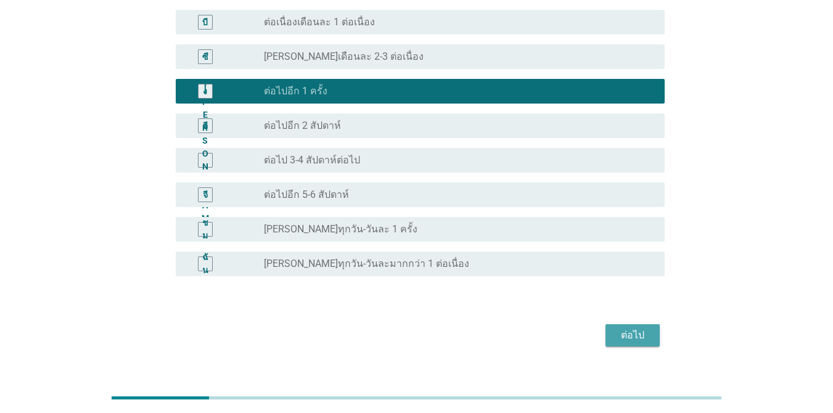
drag, startPoint x: 636, startPoint y: 308, endPoint x: 628, endPoint y: 299, distance: 12.7
click at [636, 329] on font "ต่อไป" at bounding box center [632, 335] width 23 height 12
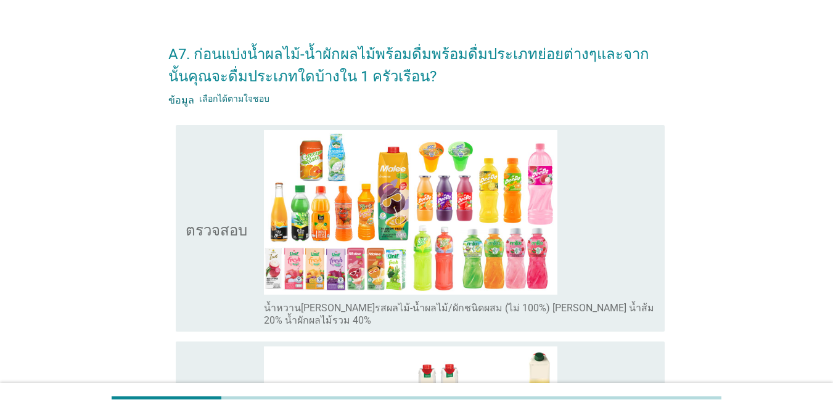
scroll to position [0, 0]
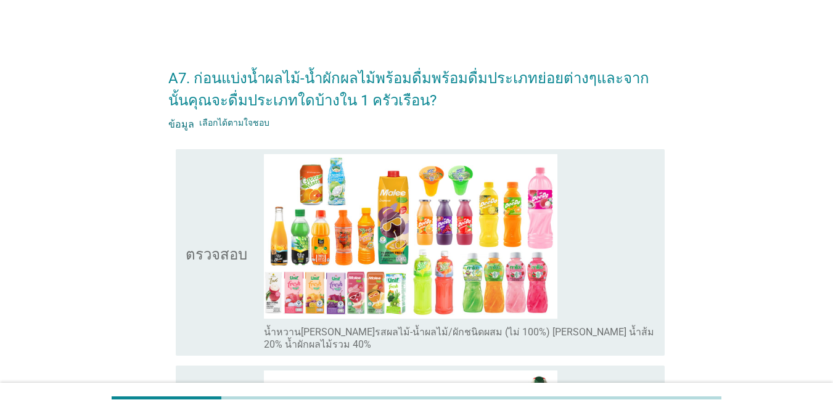
click at [204, 202] on icon "ตรวจสอบ" at bounding box center [217, 252] width 62 height 197
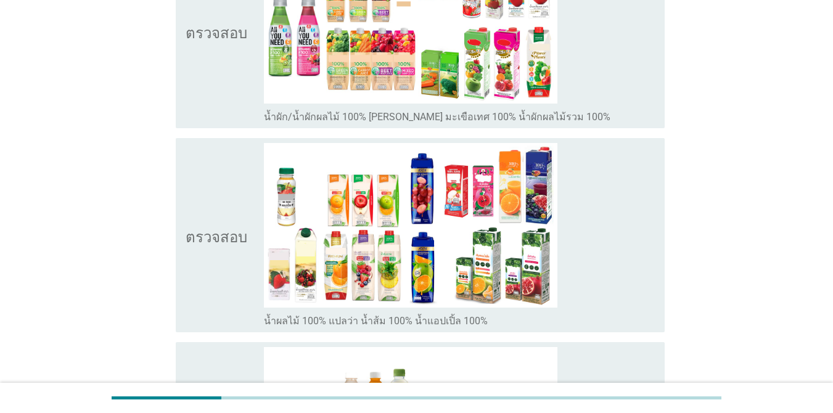
scroll to position [493, 0]
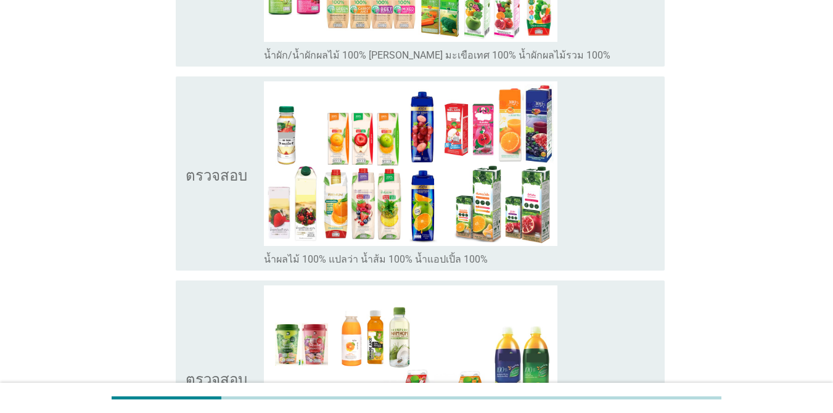
click at [210, 110] on icon "ตรวจสอบ" at bounding box center [217, 173] width 62 height 184
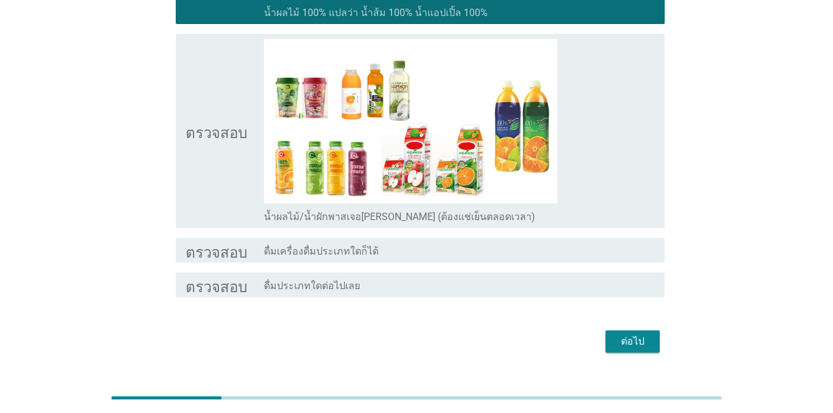
scroll to position [755, 0]
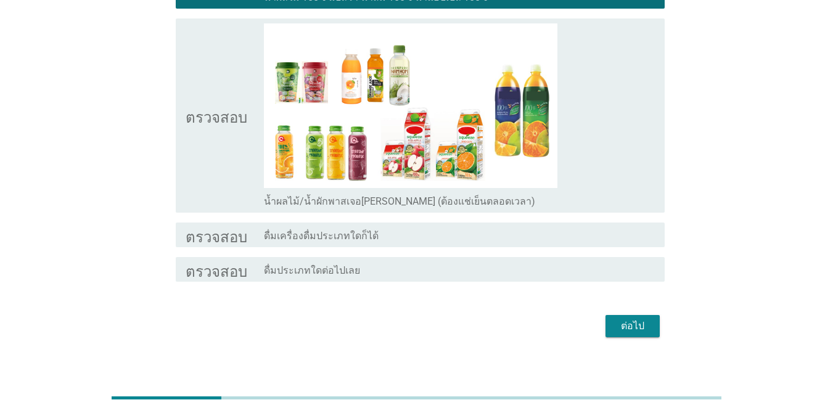
click at [629, 320] on font "ต่อไป" at bounding box center [632, 326] width 23 height 12
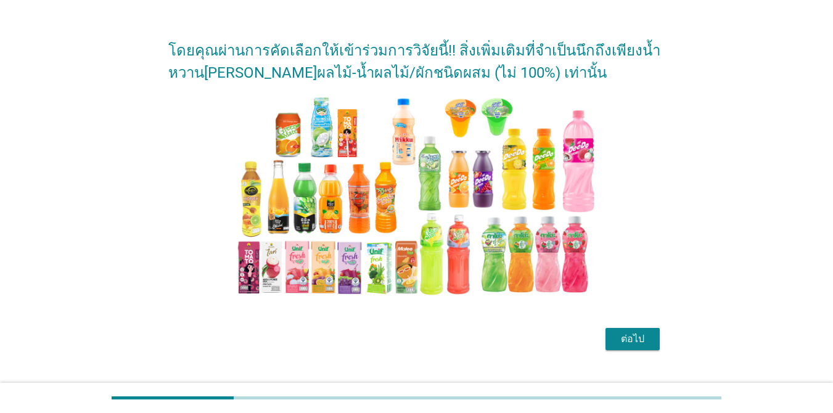
scroll to position [54, 0]
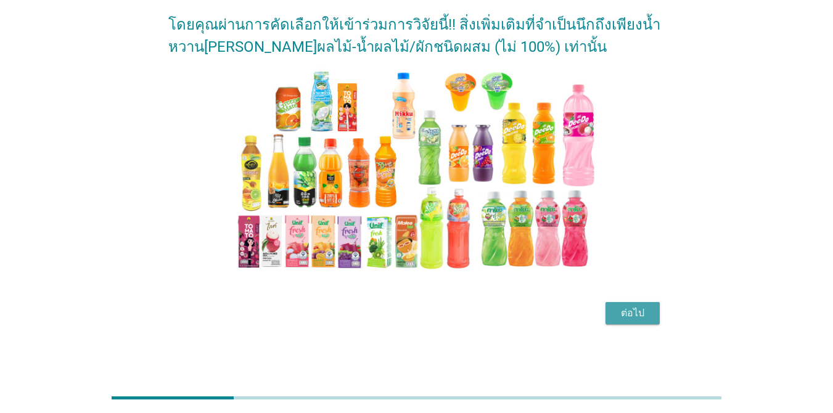
click at [639, 316] on font "ต่อไป" at bounding box center [632, 313] width 23 height 12
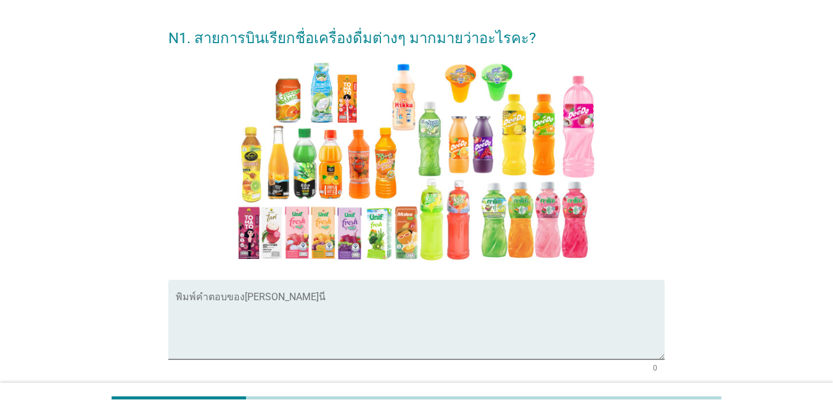
scroll to position [62, 0]
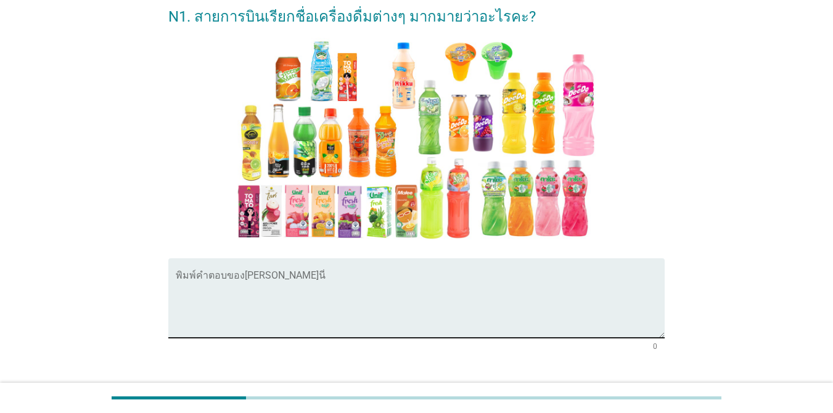
click at [303, 315] on textarea "พิมพ์คำตอบของคุณที่นี่" at bounding box center [420, 305] width 489 height 65
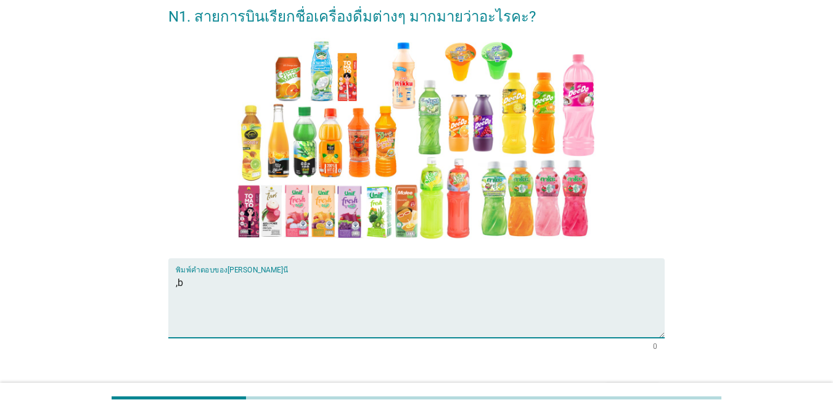
type textarea ","
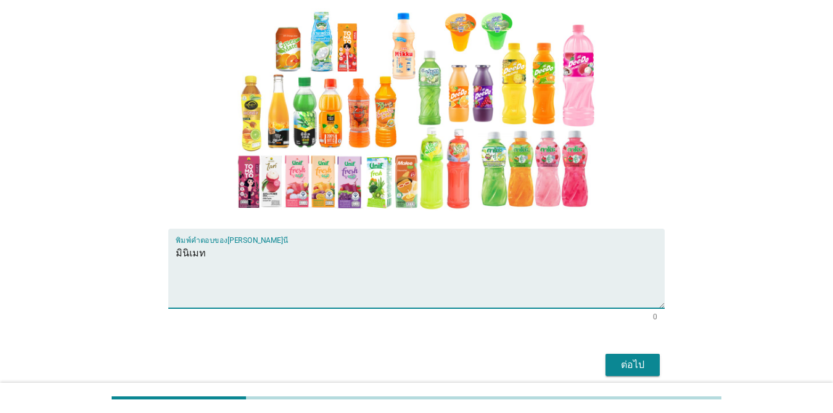
scroll to position [143, 0]
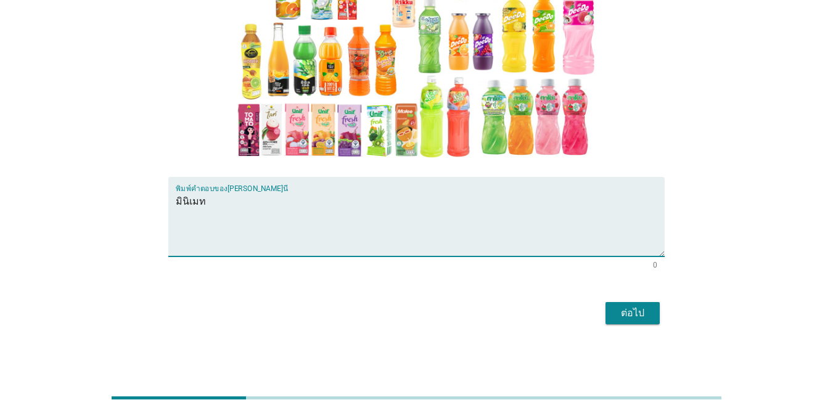
type textarea "มินิเมท"
click at [656, 315] on button "ต่อไป" at bounding box center [632, 313] width 54 height 22
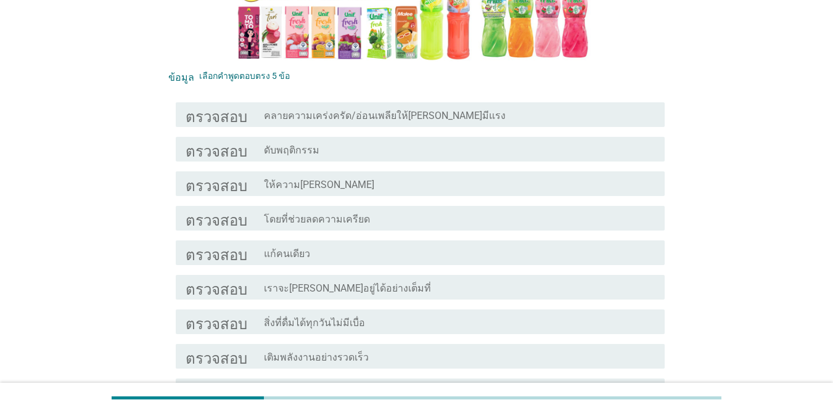
scroll to position [308, 0]
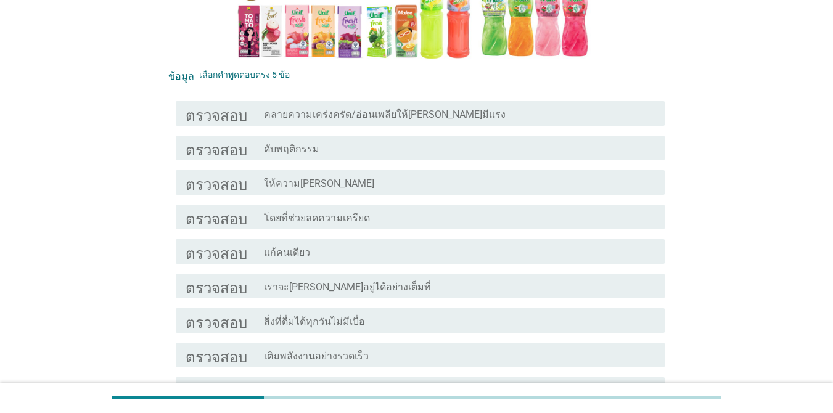
click at [529, 106] on div "โครงร่างกล่องกาเครื่องหมายว่าง คลายความเคร่งครัด/อ่อนเพลียให้[PERSON_NAME]มีแรง" at bounding box center [459, 113] width 391 height 15
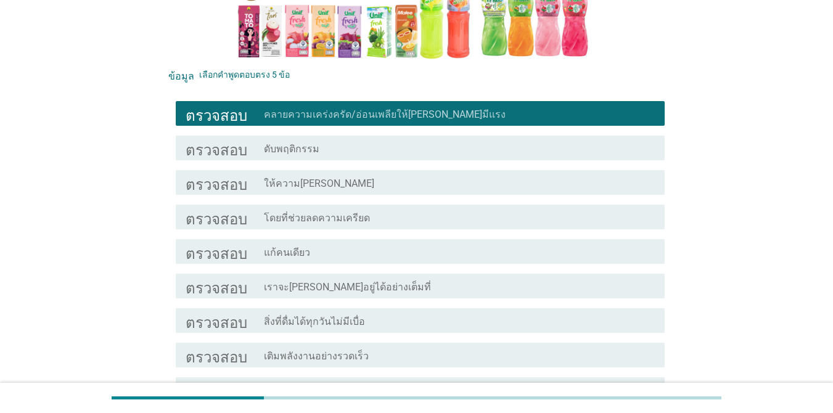
click at [507, 165] on div "ตรวจสอบ โครงร่างกล่องกาเครื่องหมายว่าง ให้ความ[PERSON_NAME]" at bounding box center [416, 182] width 496 height 35
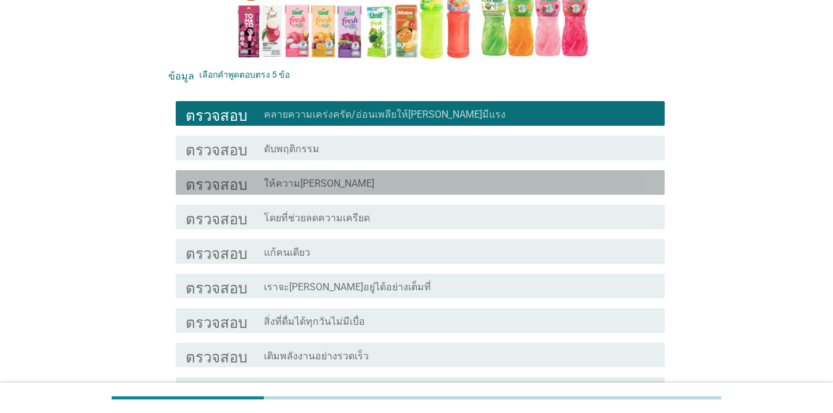
click at [503, 175] on div "โครงร่างกล่องกาเครื่องหมายว่าง ให้ความ[PERSON_NAME]" at bounding box center [459, 182] width 391 height 15
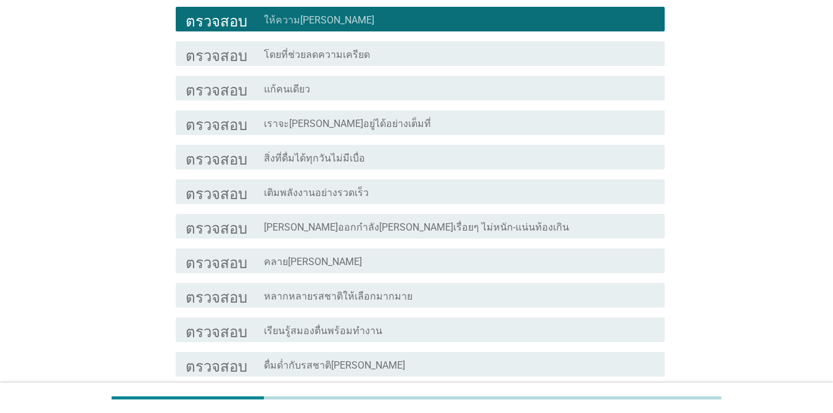
scroll to position [493, 0]
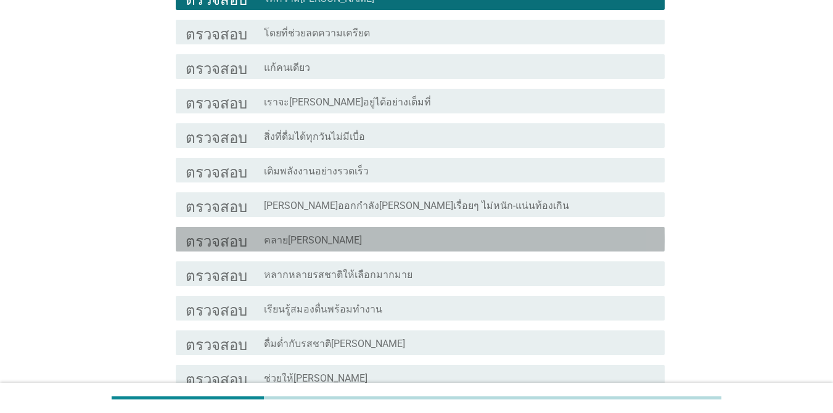
click at [483, 232] on div "โครงร่างกล่องกาเครื่องหมายว่าง คลาย[PERSON_NAME]" at bounding box center [459, 239] width 391 height 15
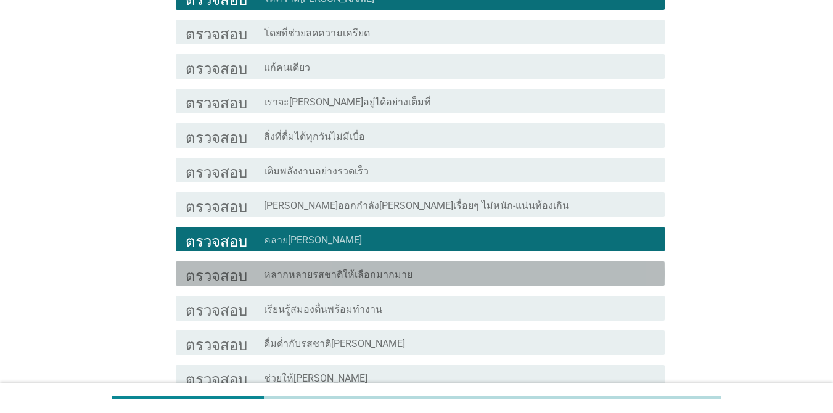
click at [480, 266] on div "โครงร่างกล่องกาเครื่องหมายว่าง หลากหลายรสชาติให้เลือกมากมาย" at bounding box center [459, 273] width 391 height 15
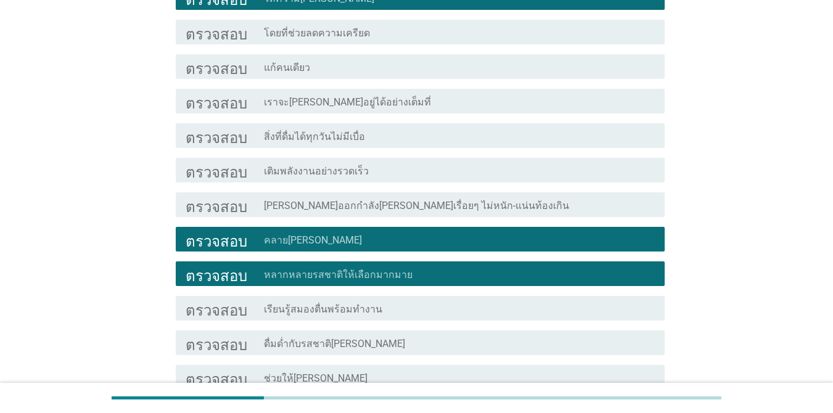
scroll to position [555, 0]
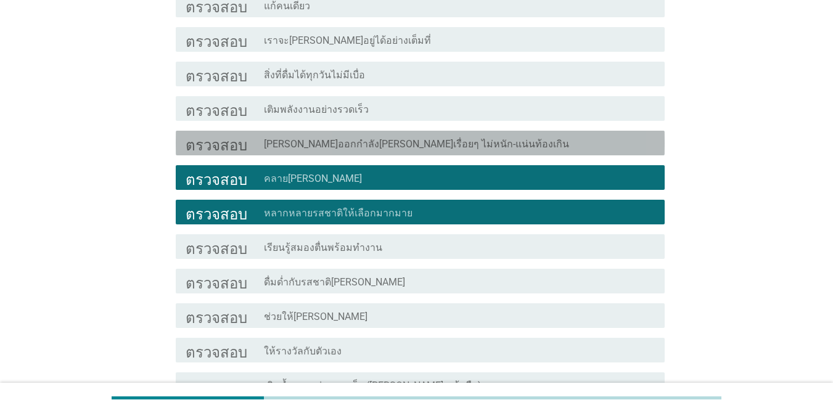
click at [499, 136] on div "โครงร่างกล่องกาเครื่องหมายว่าง [PERSON_NAME]ออกกำลัง[PERSON_NAME]เรื่อยๆ ไม่หนั…" at bounding box center [459, 143] width 391 height 15
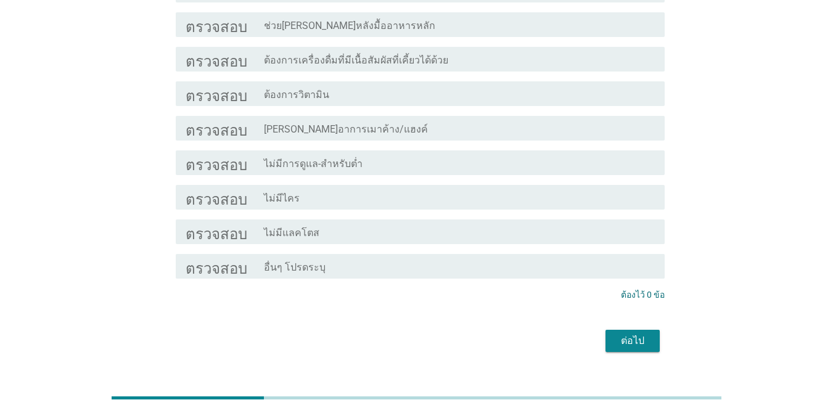
scroll to position [1197, 0]
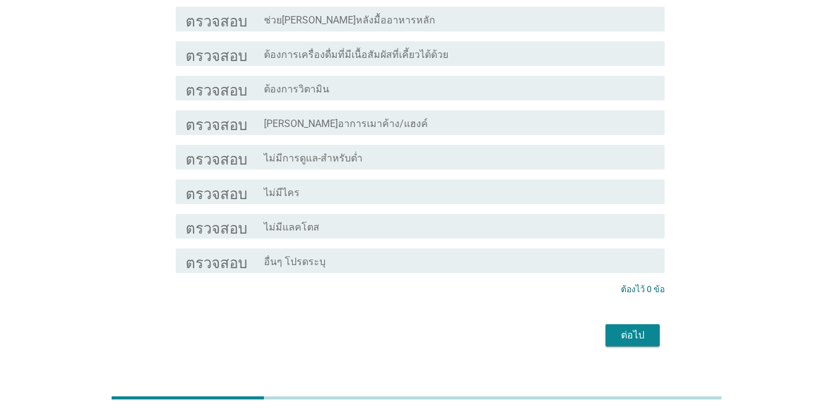
click at [626, 329] on font "ต่อไป" at bounding box center [632, 335] width 23 height 12
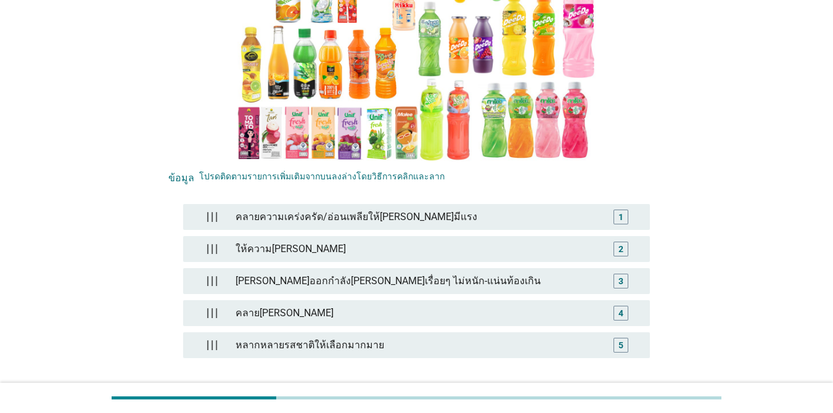
scroll to position [185, 0]
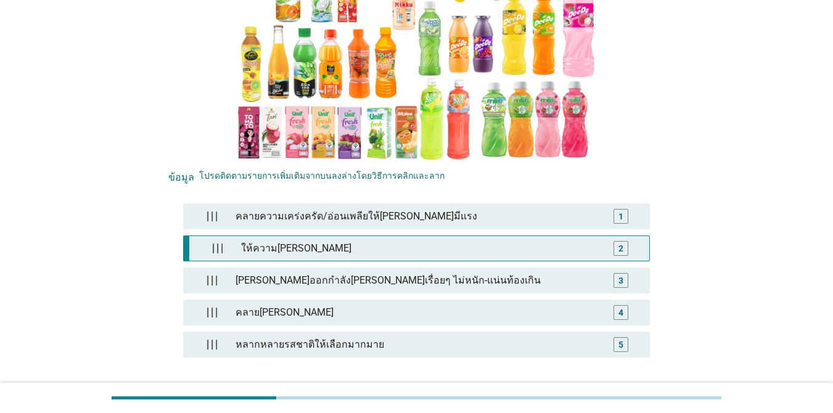
click at [626, 241] on div "2" at bounding box center [620, 248] width 15 height 15
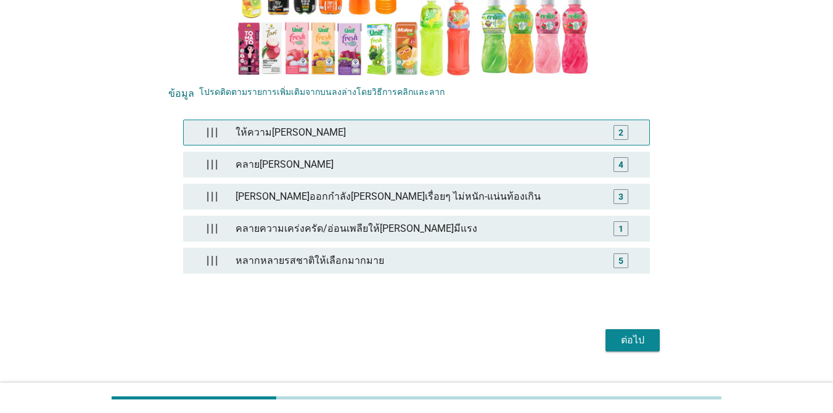
scroll to position [274, 0]
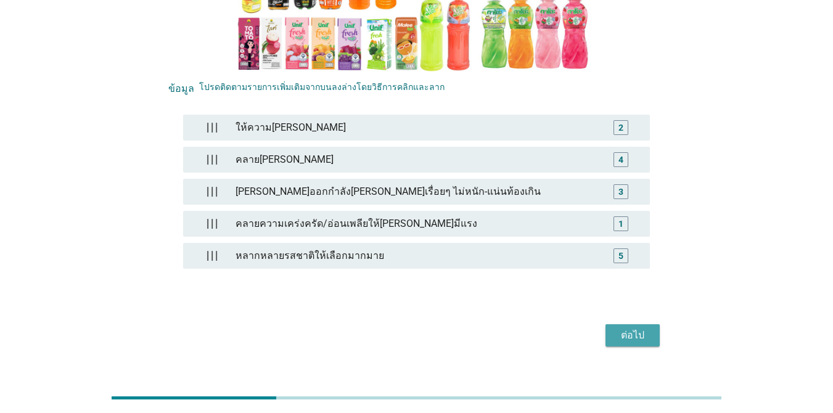
click at [620, 328] on div "ต่อไป" at bounding box center [632, 335] width 35 height 15
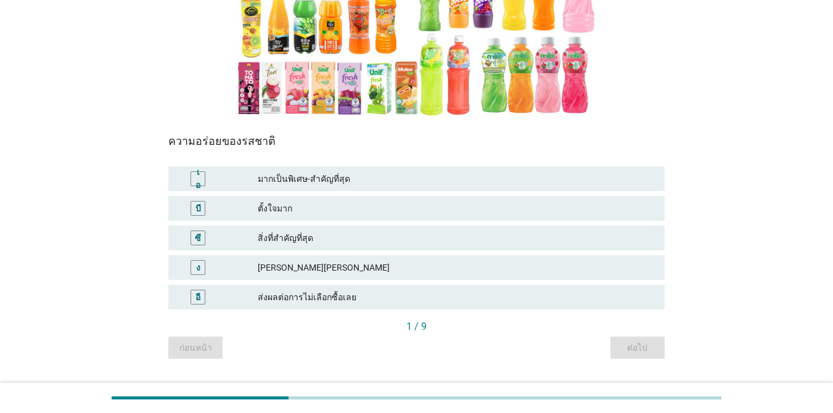
scroll to position [238, 0]
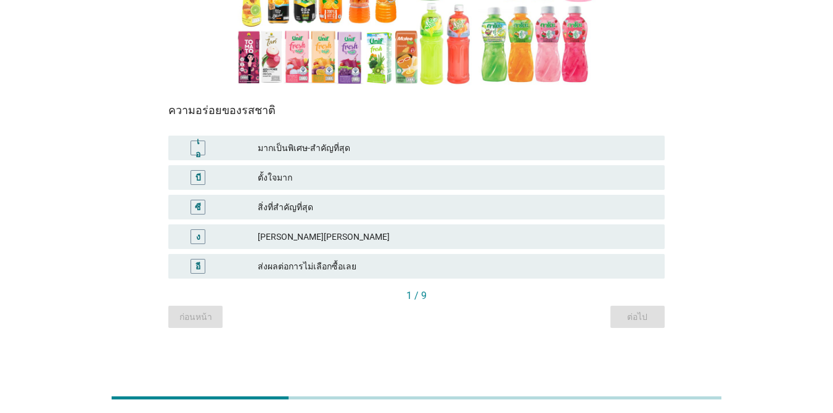
click at [472, 235] on font "[PERSON_NAME][PERSON_NAME]" at bounding box center [456, 237] width 397 height 13
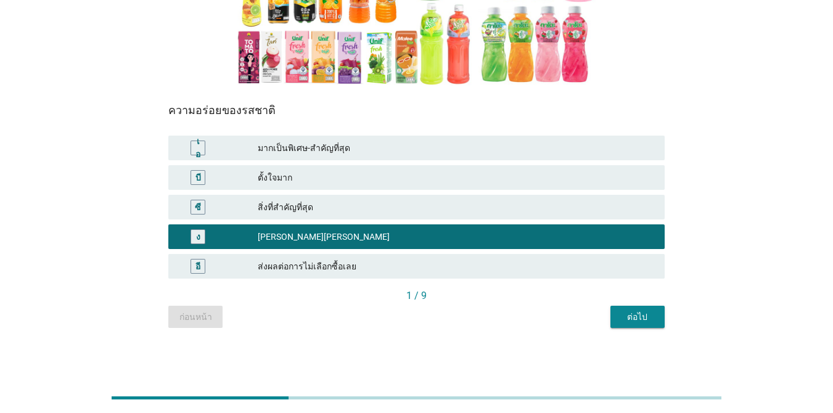
click at [639, 318] on font "ต่อไป" at bounding box center [637, 317] width 20 height 10
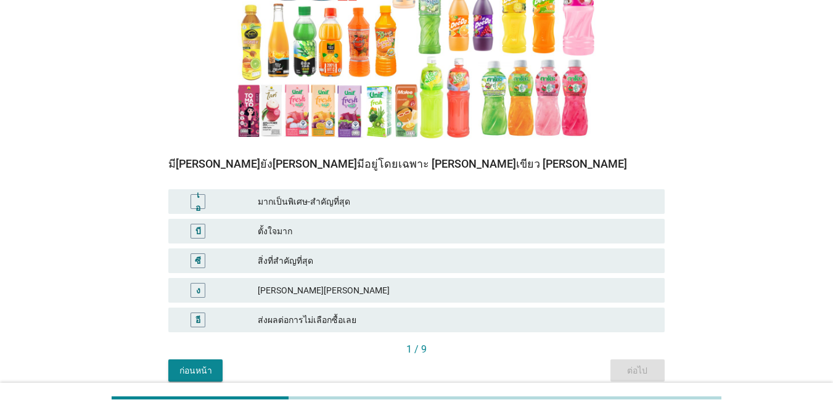
scroll to position [185, 0]
click at [467, 254] on font "สิ่งที่สำคัญที่สุด" at bounding box center [456, 260] width 397 height 13
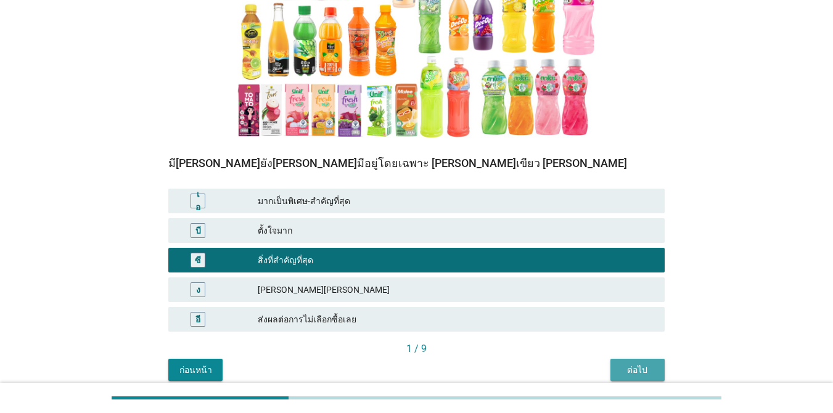
click at [629, 369] on font "ต่อไป" at bounding box center [637, 370] width 20 height 10
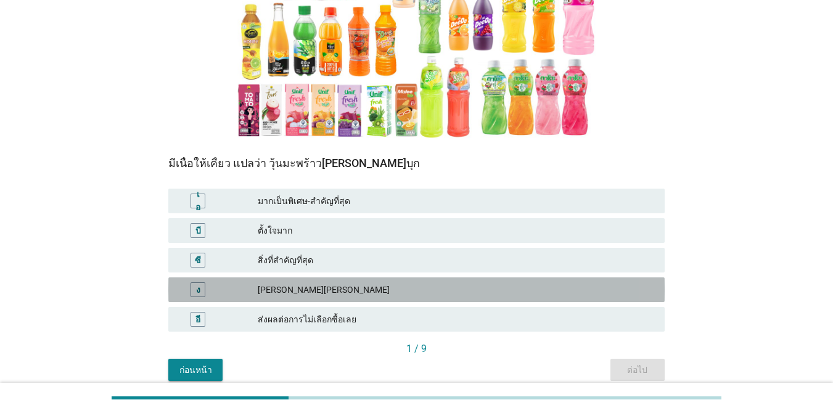
click at [535, 282] on div "[PERSON_NAME][PERSON_NAME]" at bounding box center [456, 289] width 397 height 15
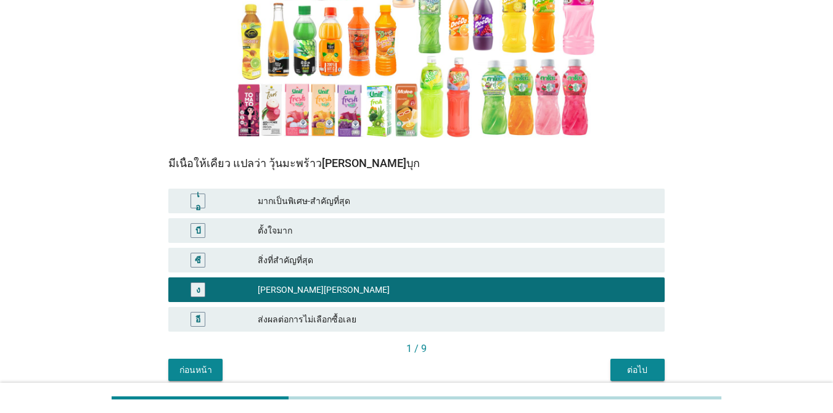
click at [640, 368] on font "ต่อไป" at bounding box center [637, 370] width 20 height 10
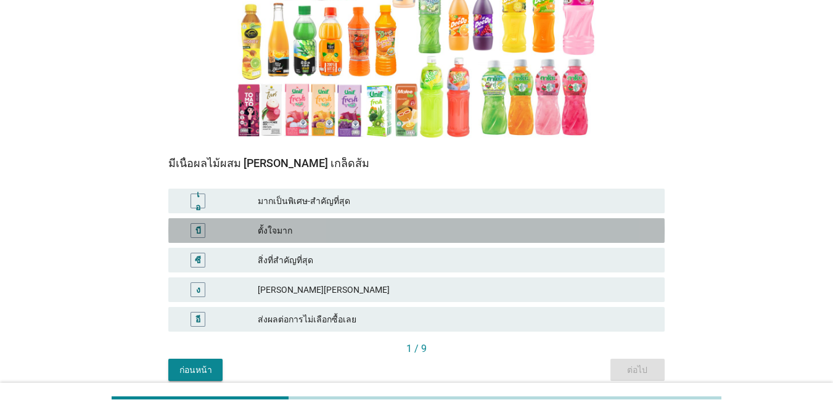
click at [414, 228] on font "ตั้งใจมาก" at bounding box center [456, 230] width 397 height 13
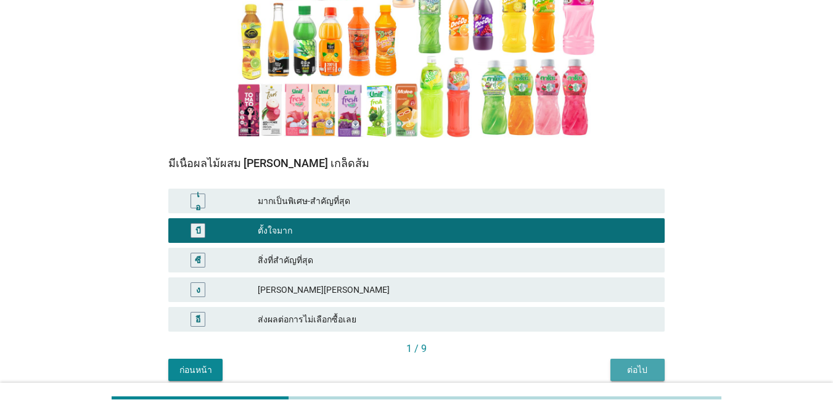
click at [631, 364] on font "ต่อไป" at bounding box center [637, 370] width 20 height 13
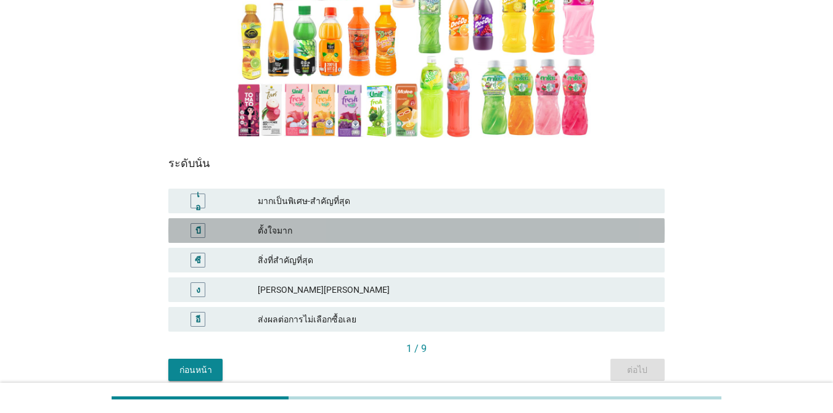
click at [440, 234] on font "ตั้งใจมาก" at bounding box center [456, 230] width 397 height 13
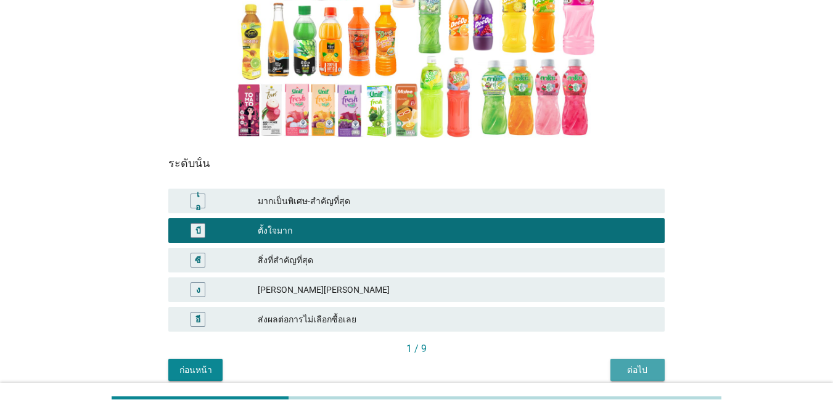
click at [641, 372] on font "ต่อไป" at bounding box center [637, 370] width 20 height 10
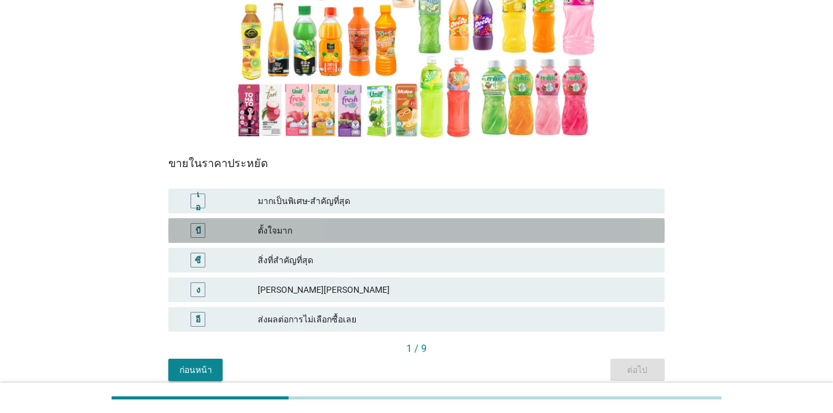
click at [365, 224] on font "ตั้งใจมาก" at bounding box center [456, 230] width 397 height 13
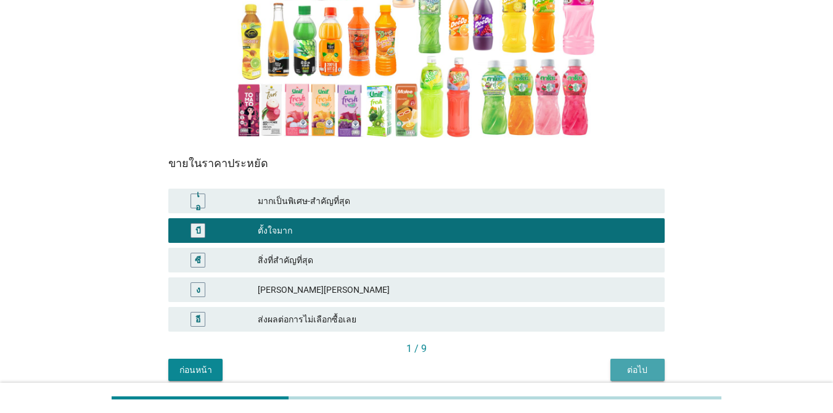
click at [642, 375] on font "ต่อไป" at bounding box center [637, 370] width 20 height 10
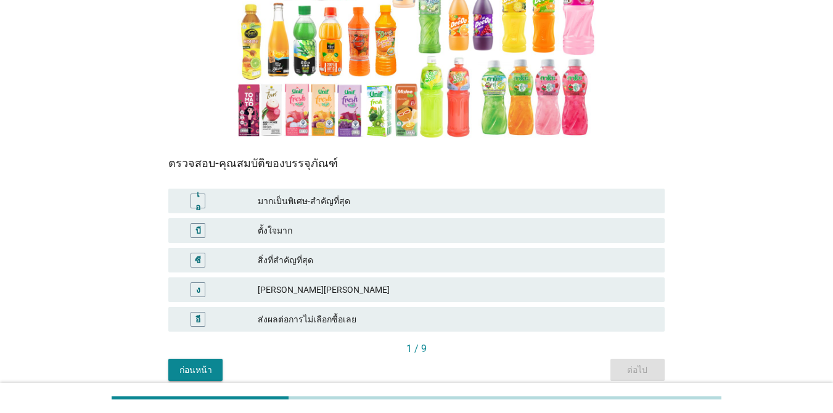
click at [369, 260] on font "สิ่งที่สำคัญที่สุด" at bounding box center [456, 260] width 397 height 13
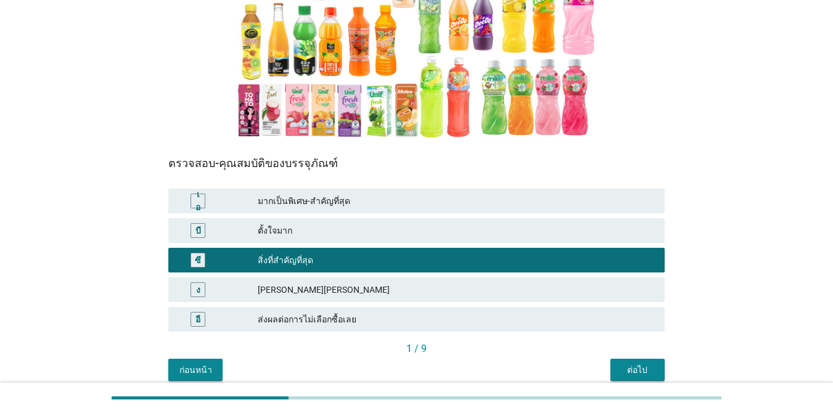
click at [617, 369] on button "ต่อไป" at bounding box center [637, 370] width 54 height 22
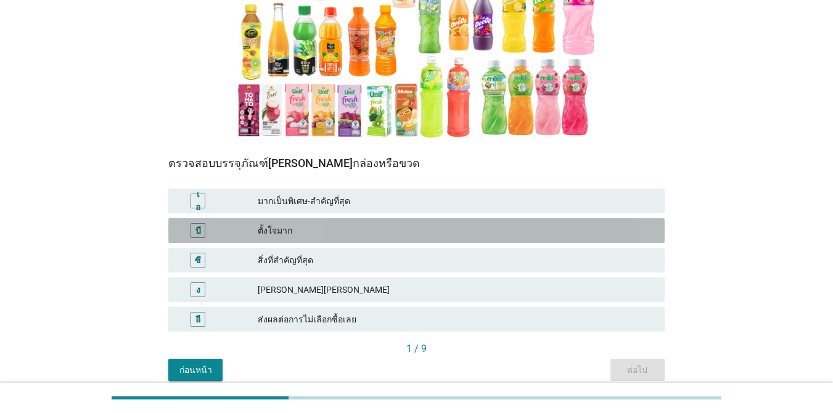
click at [366, 228] on font "ตั้งใจมาก" at bounding box center [456, 230] width 397 height 13
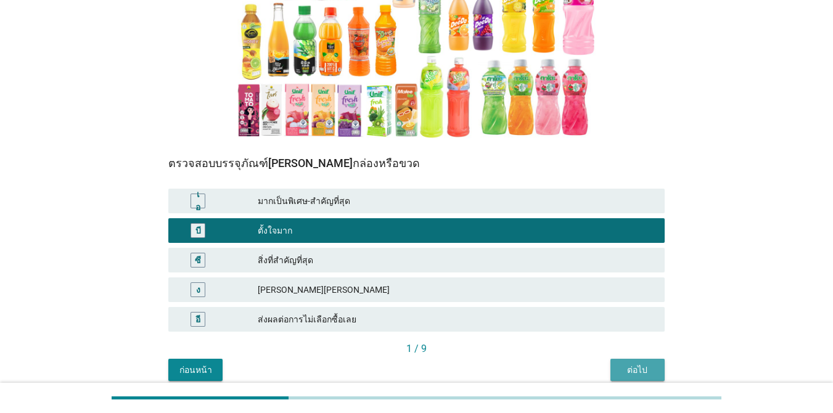
click at [630, 371] on font "ต่อไป" at bounding box center [637, 370] width 20 height 10
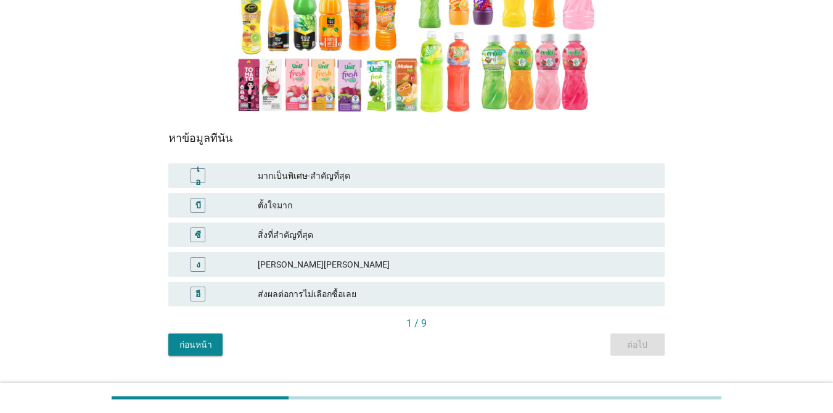
scroll to position [238, 0]
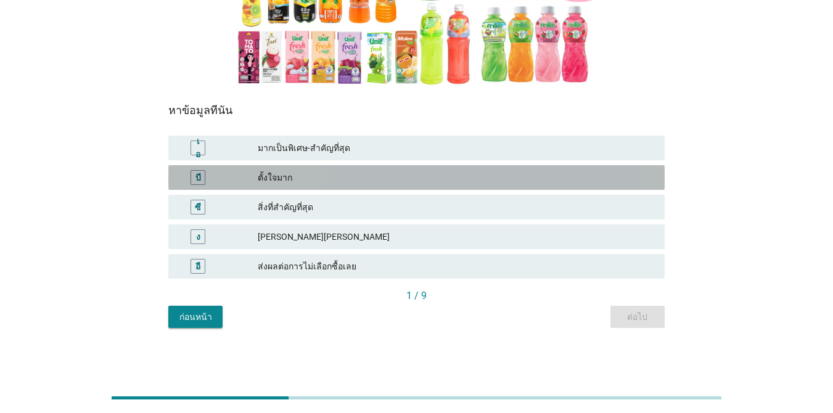
click at [382, 180] on font "ตั้งใจมาก" at bounding box center [456, 177] width 397 height 13
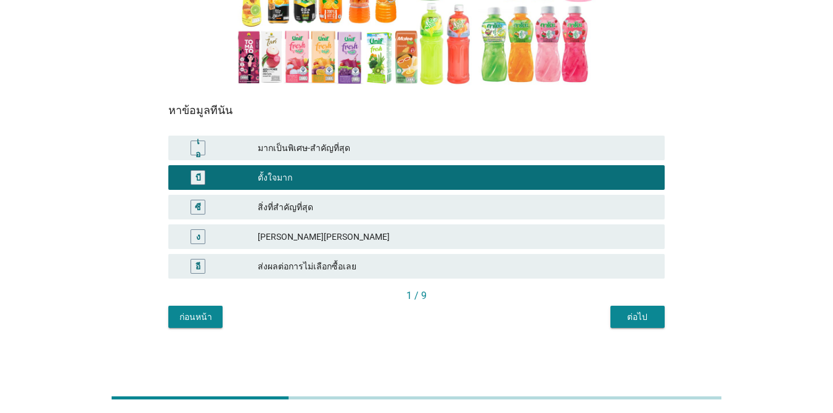
click at [642, 315] on font "ต่อไป" at bounding box center [637, 317] width 20 height 10
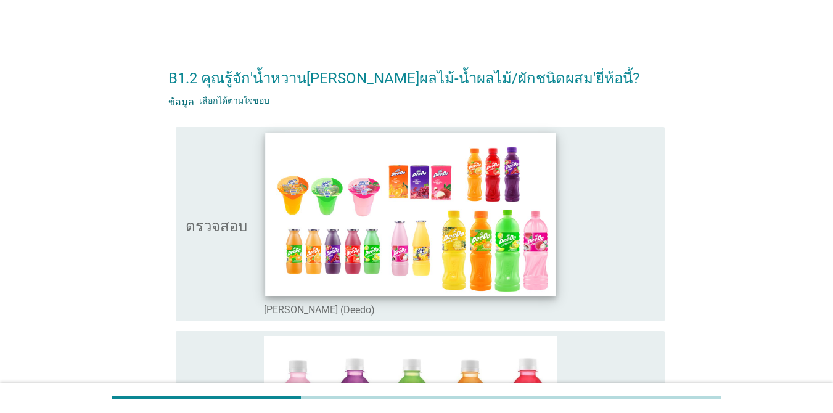
scroll to position [62, 0]
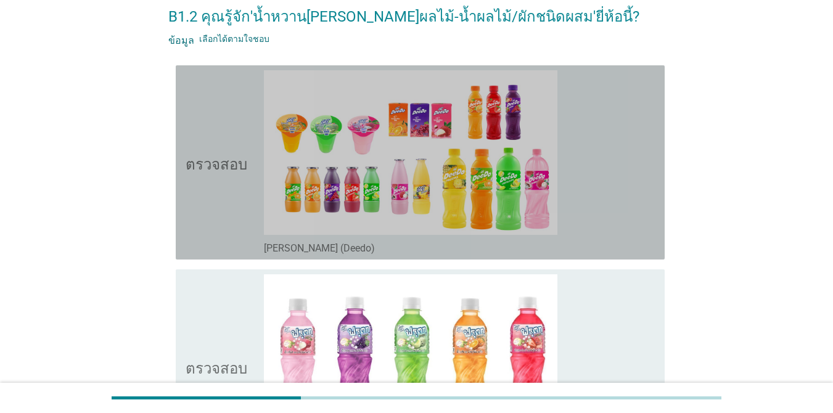
click at [203, 122] on icon "ตรวจสอบ" at bounding box center [217, 162] width 62 height 184
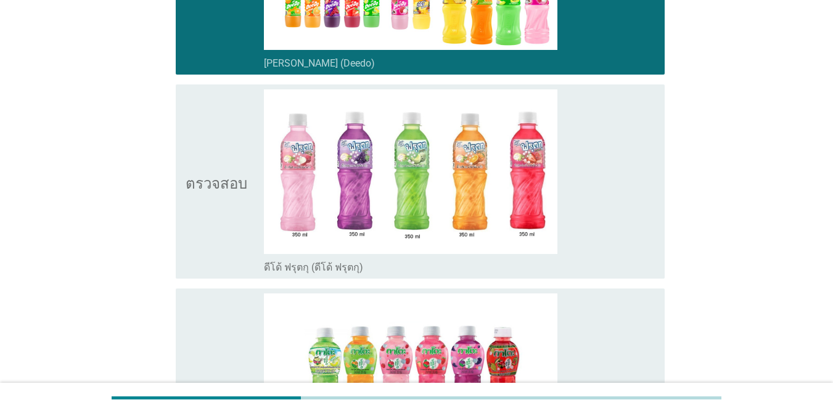
click at [203, 160] on icon "ตรวจสอบ" at bounding box center [217, 181] width 62 height 184
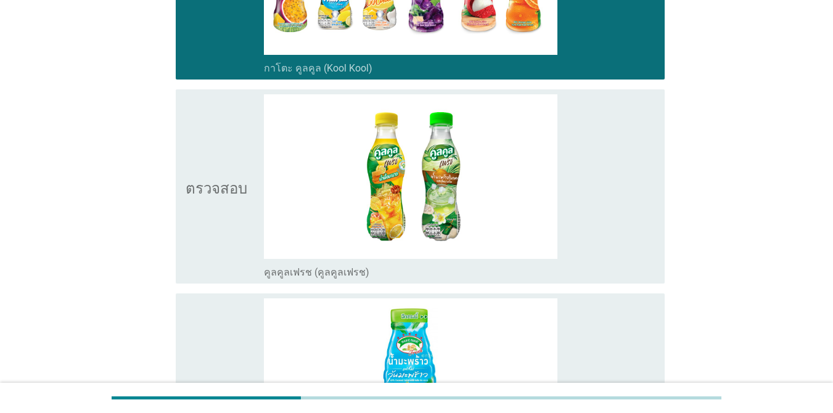
scroll to position [925, 0]
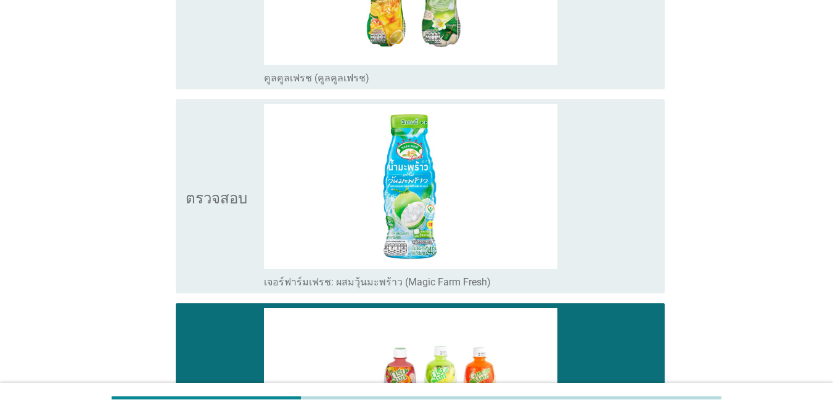
scroll to position [1110, 0]
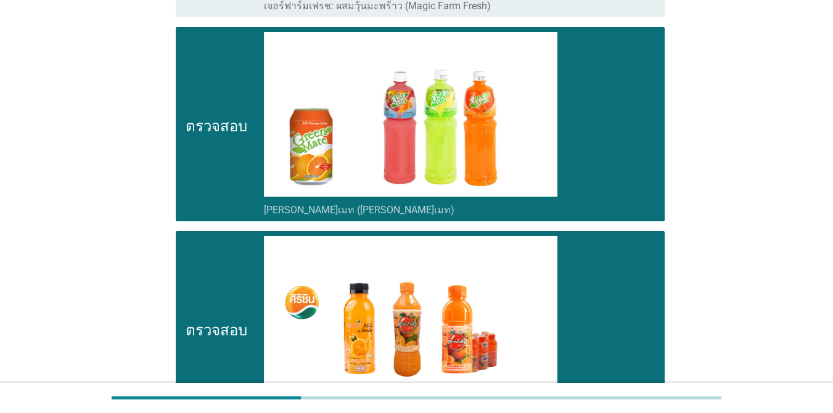
scroll to position [1356, 0]
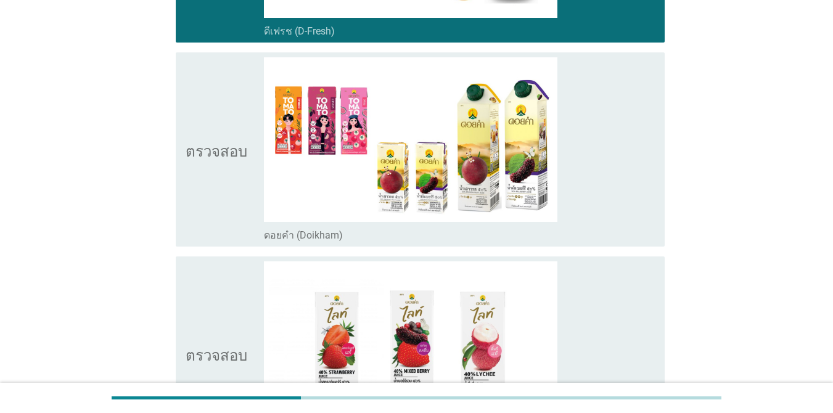
scroll to position [1973, 0]
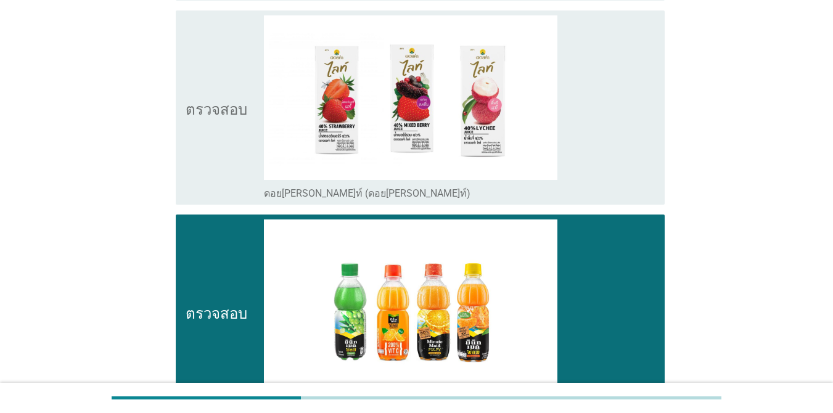
scroll to position [2158, 0]
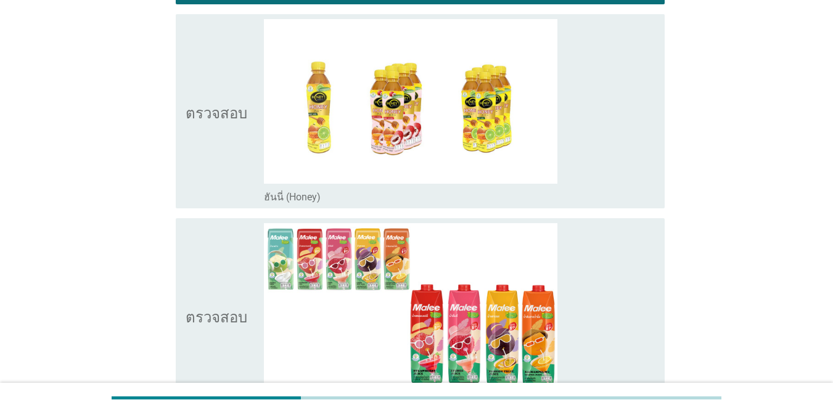
scroll to position [2775, 0]
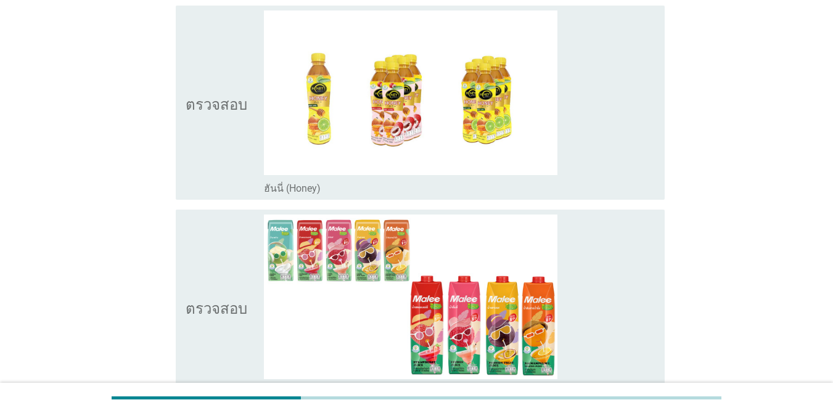
click at [210, 215] on icon "ตรวจสอบ" at bounding box center [217, 307] width 62 height 184
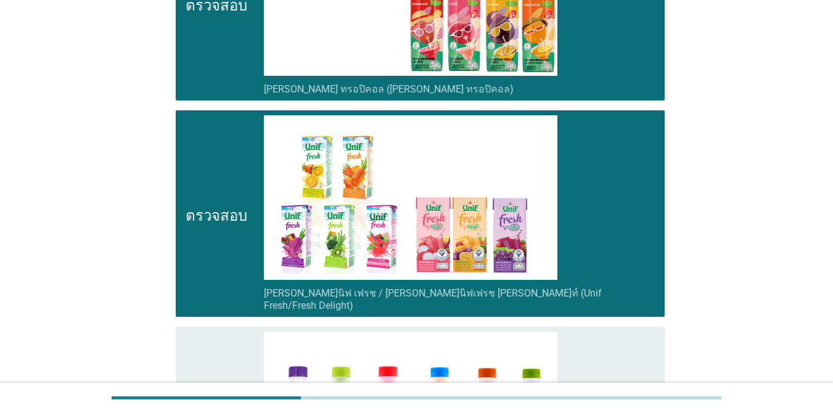
scroll to position [3083, 0]
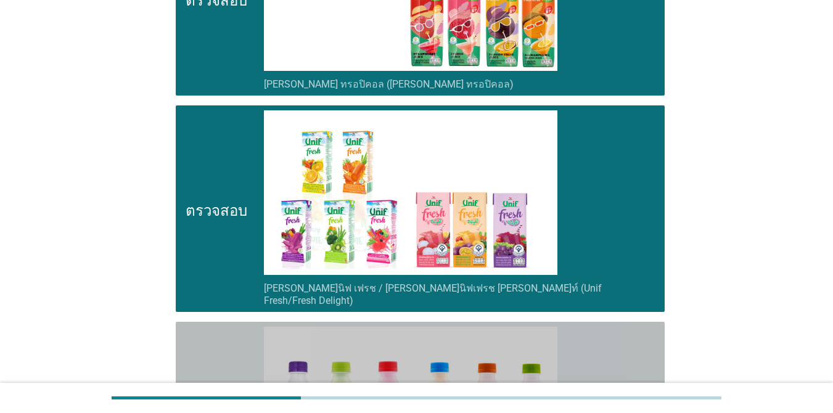
click at [234, 327] on icon "ตรวจสอบ" at bounding box center [217, 419] width 62 height 184
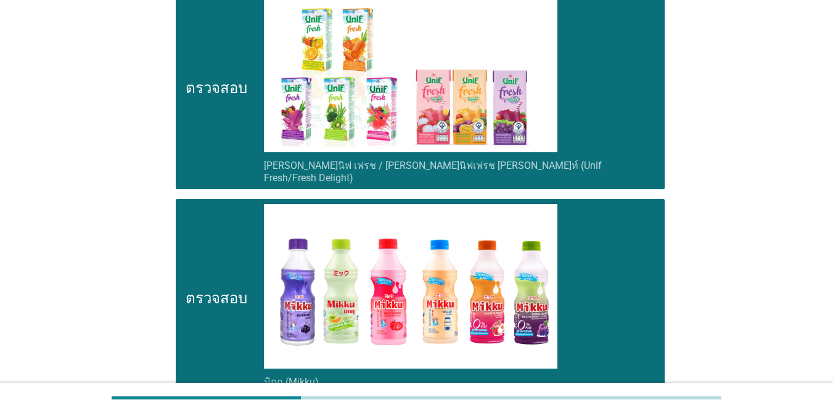
scroll to position [3206, 0]
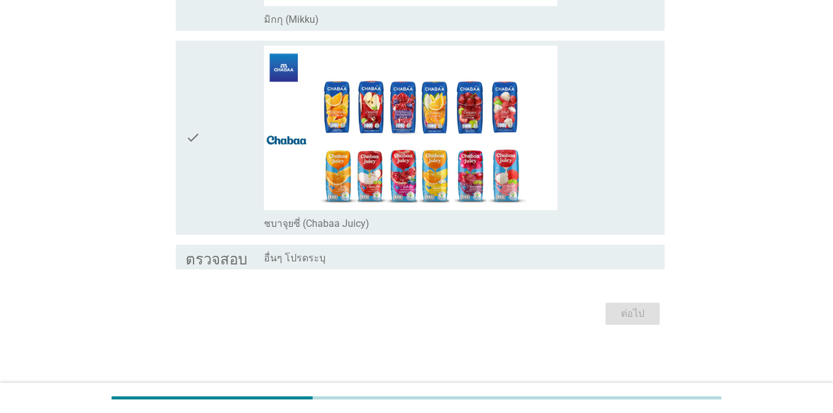
scroll to position [0, 0]
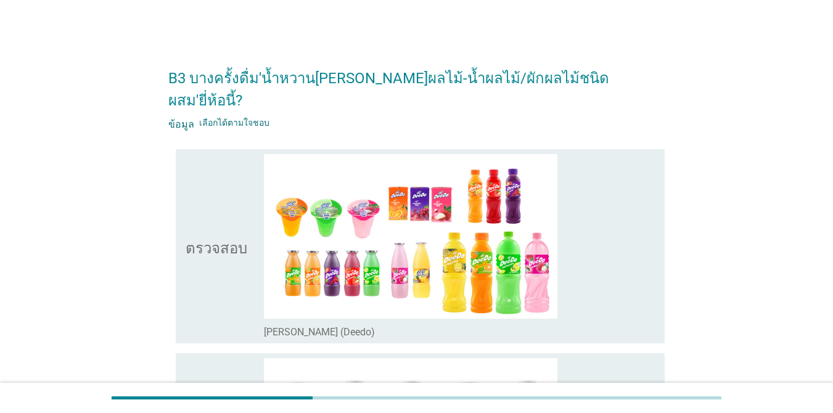
click at [191, 176] on icon "ตรวจสอบ" at bounding box center [217, 246] width 62 height 184
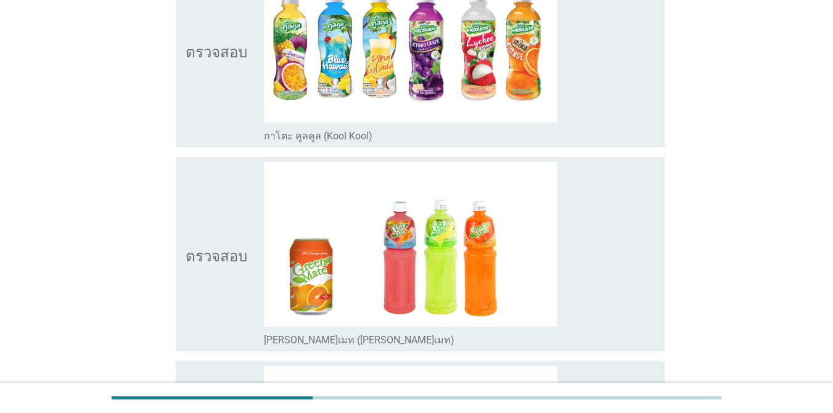
scroll to position [617, 0]
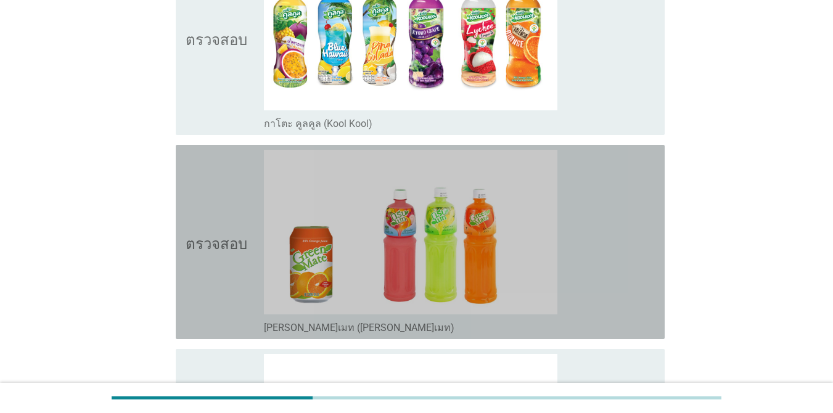
click at [202, 158] on icon "ตรวจสอบ" at bounding box center [217, 242] width 62 height 184
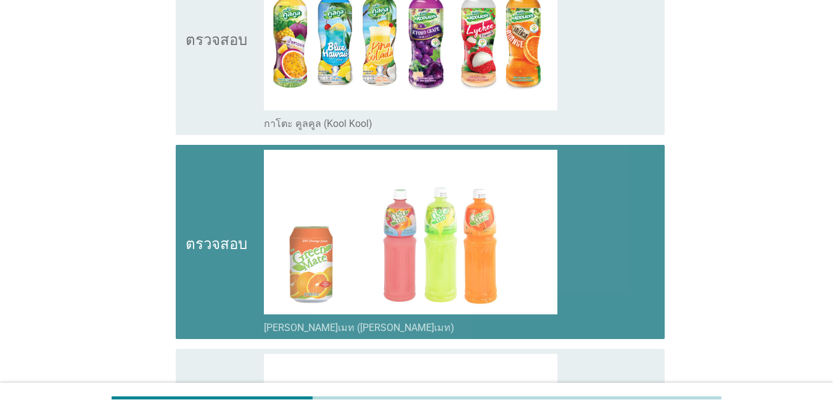
click at [198, 158] on icon "ตรวจสอบ" at bounding box center [217, 242] width 62 height 184
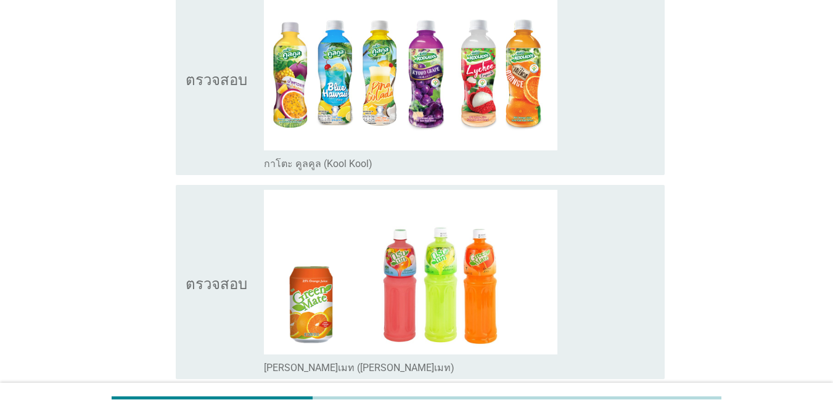
scroll to position [555, 0]
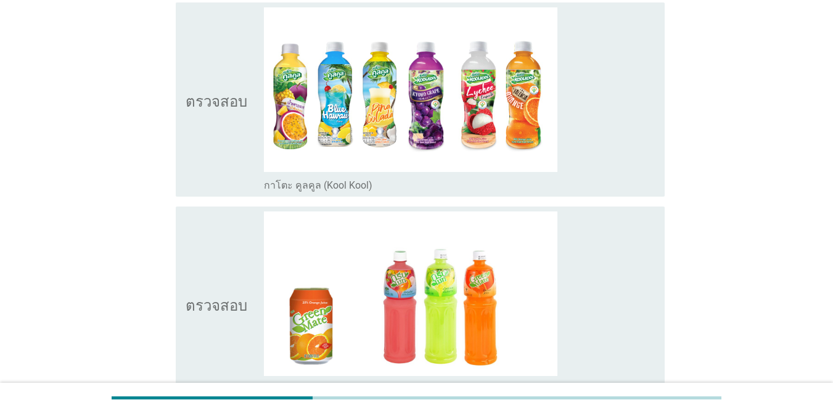
click at [201, 128] on icon "ตรวจสอบ" at bounding box center [217, 99] width 62 height 184
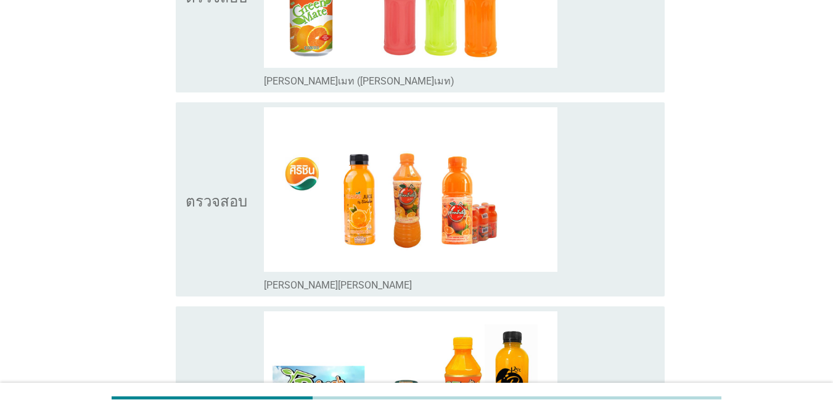
click at [200, 131] on icon "ตรวจสอบ" at bounding box center [217, 199] width 62 height 184
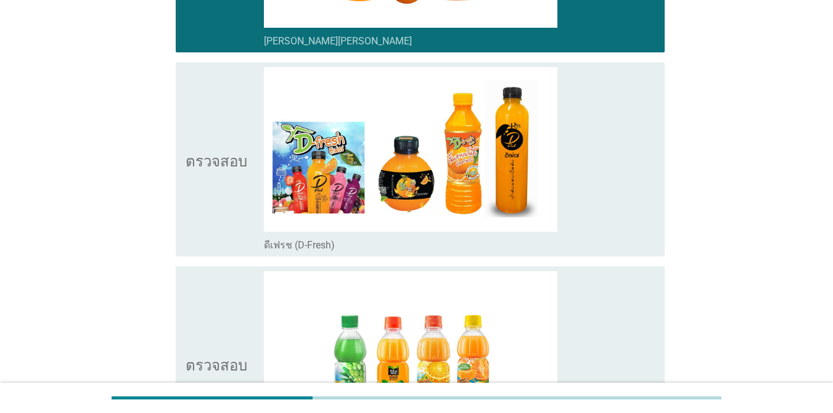
scroll to position [1110, 0]
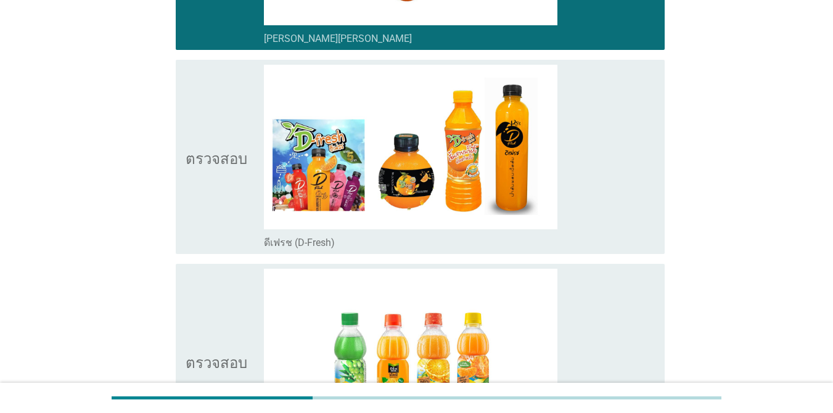
click at [199, 104] on icon "ตรวจสอบ" at bounding box center [217, 157] width 62 height 184
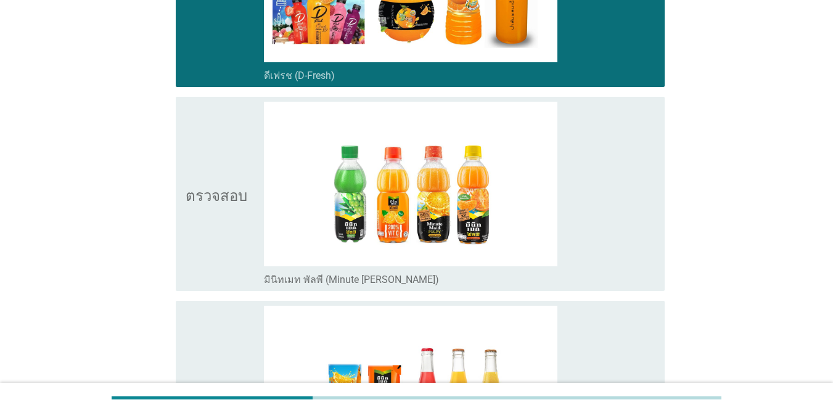
scroll to position [1295, 0]
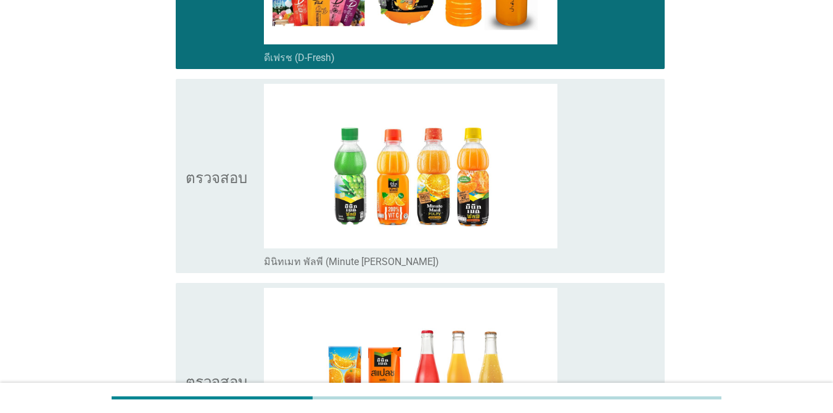
click at [202, 99] on icon "ตรวจสอบ" at bounding box center [217, 176] width 62 height 184
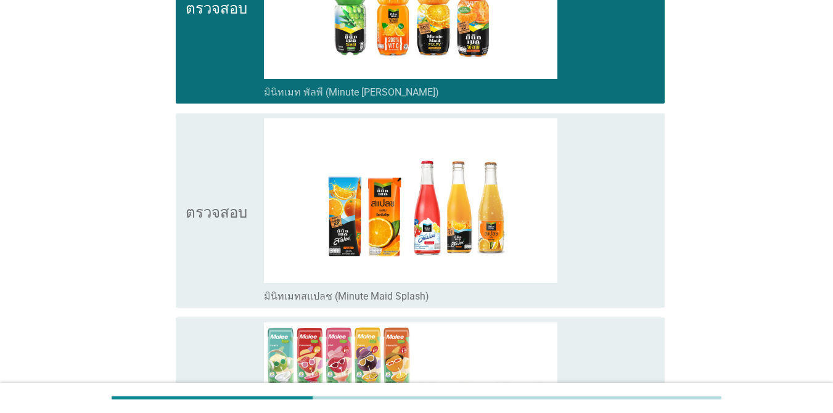
scroll to position [1480, 0]
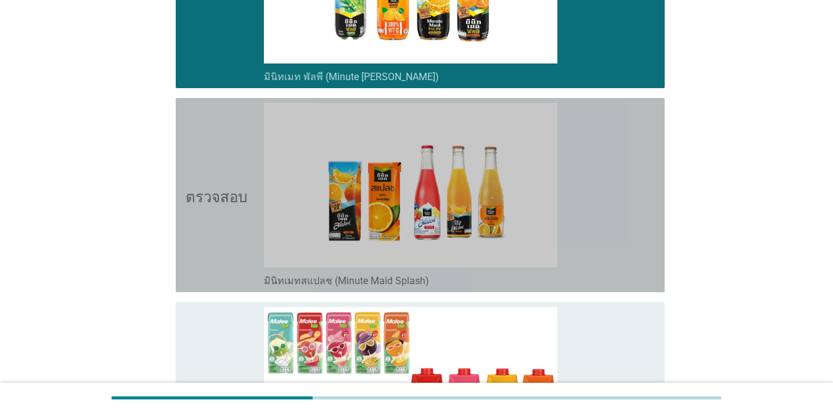
click at [218, 159] on icon "ตรวจสอบ" at bounding box center [217, 195] width 62 height 184
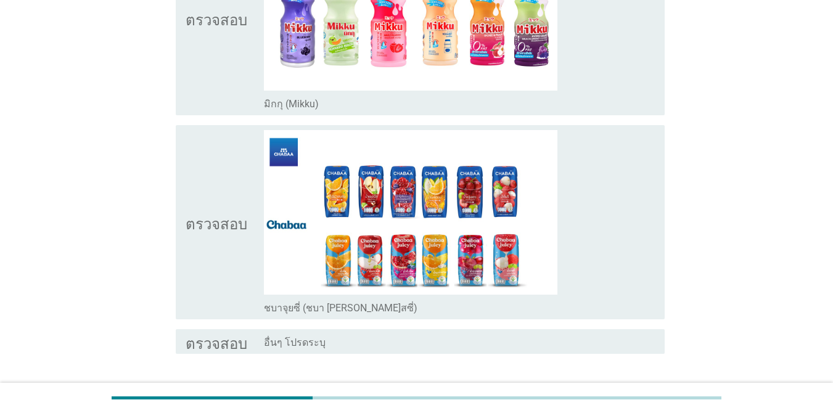
scroll to position [2331, 0]
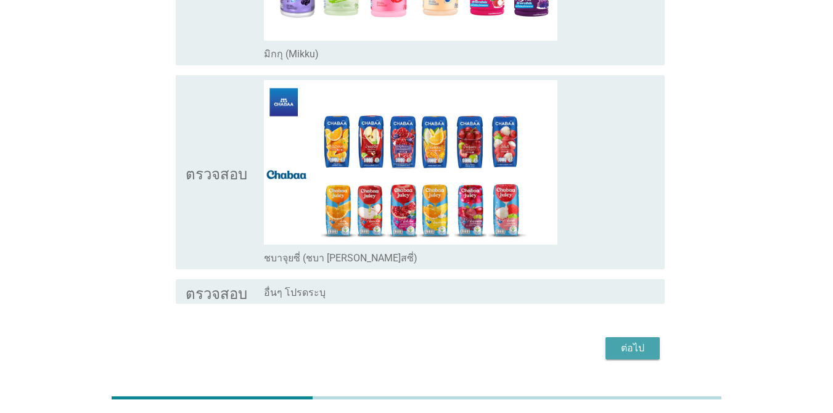
click at [642, 342] on font "ต่อไป" at bounding box center [632, 348] width 23 height 12
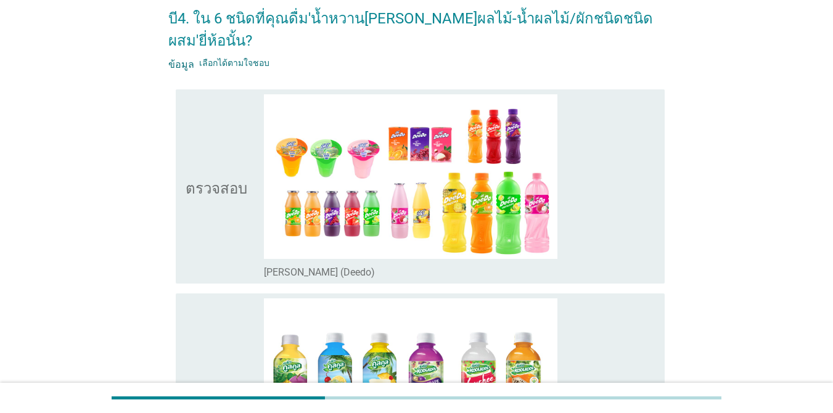
scroll to position [0, 0]
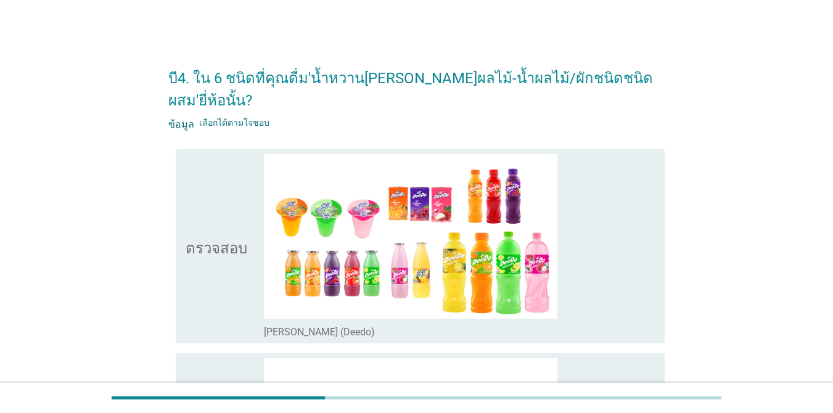
click at [222, 184] on icon "ตรวจสอบ" at bounding box center [217, 246] width 62 height 184
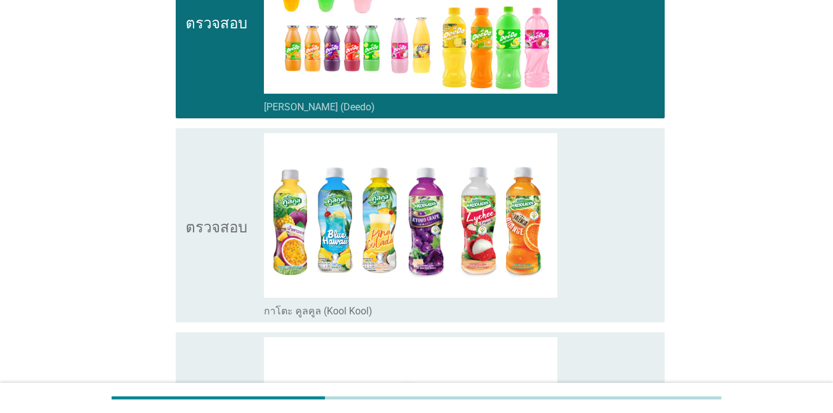
scroll to position [247, 0]
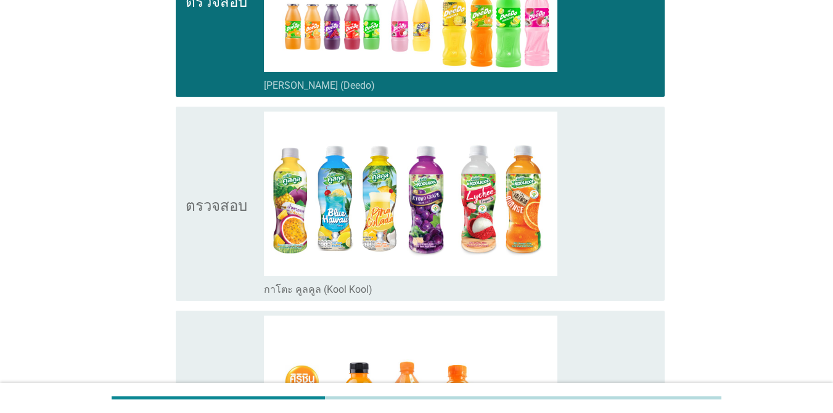
click at [232, 156] on icon "ตรวจสอบ" at bounding box center [217, 204] width 62 height 184
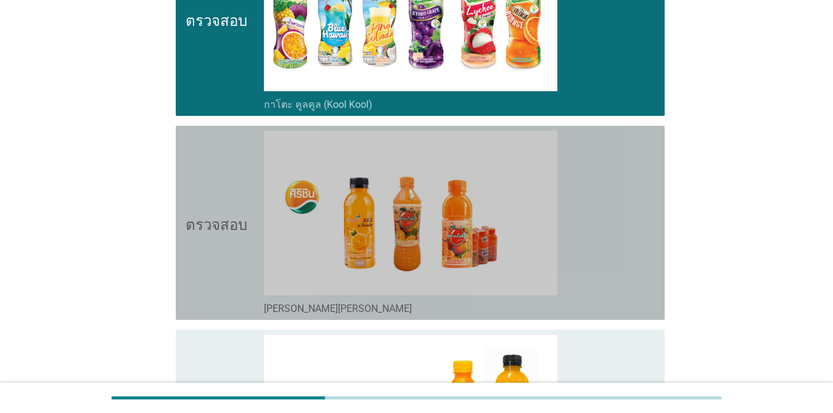
click at [231, 167] on icon "ตรวจสอบ" at bounding box center [217, 223] width 62 height 184
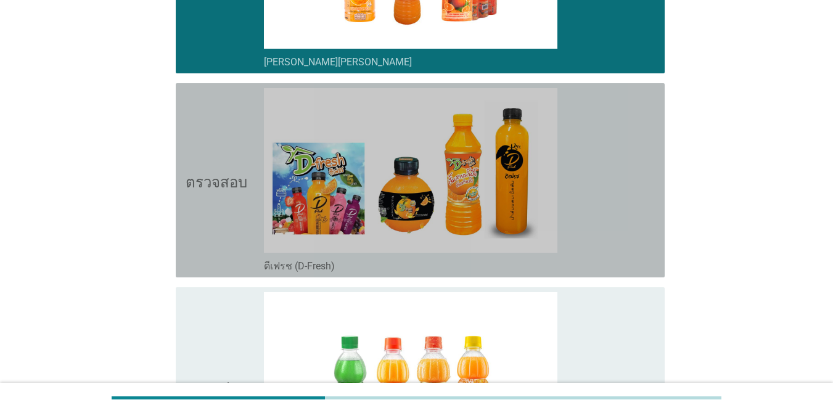
click at [226, 124] on icon "ตรวจสอบ" at bounding box center [217, 180] width 62 height 184
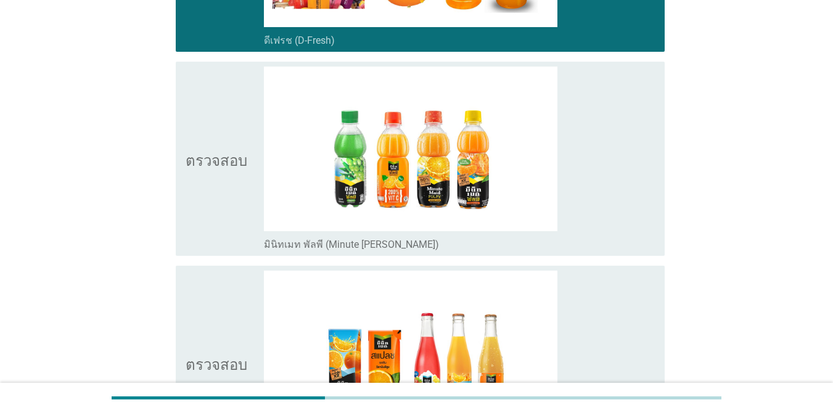
scroll to position [925, 0]
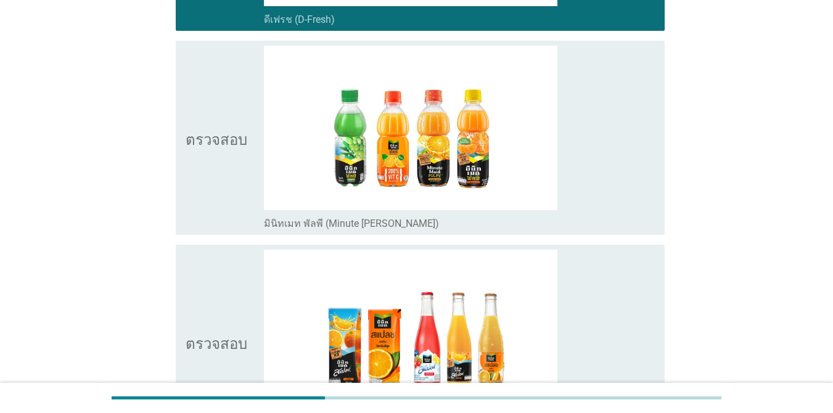
click at [241, 85] on icon "ตรวจสอบ" at bounding box center [217, 138] width 62 height 184
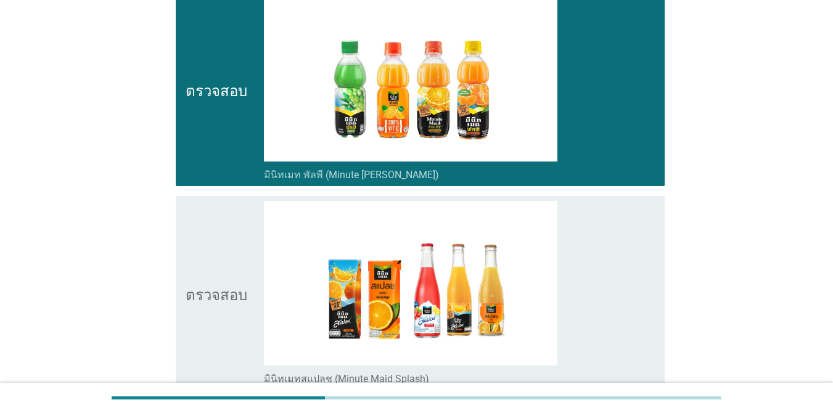
scroll to position [1048, 0]
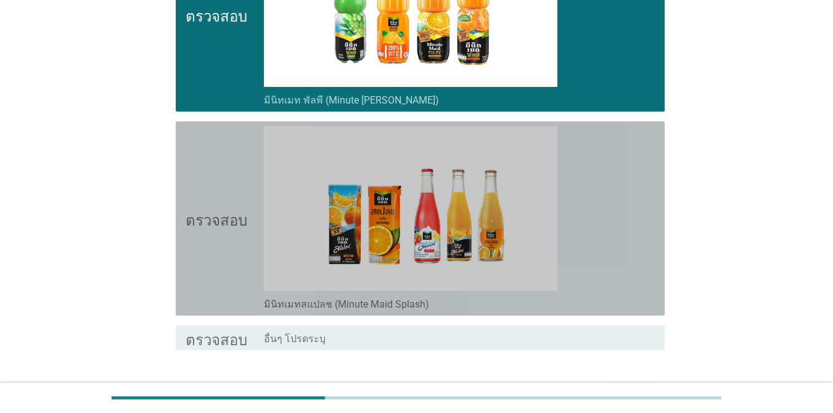
click at [222, 162] on icon "ตรวจสอบ" at bounding box center [217, 218] width 62 height 184
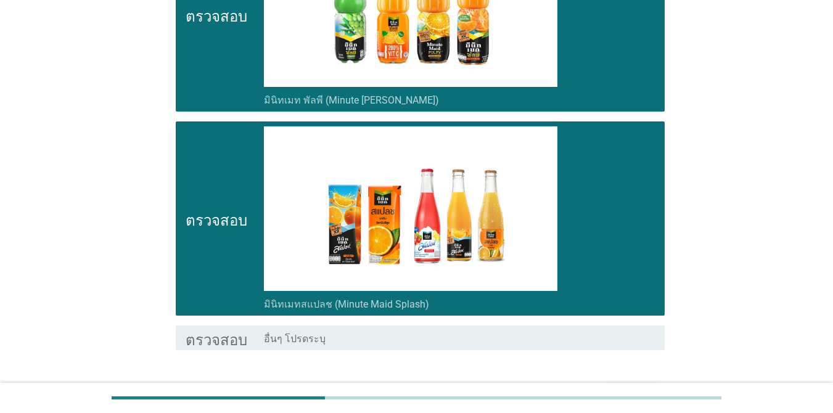
click at [650, 384] on button "ต่อไป" at bounding box center [632, 395] width 54 height 22
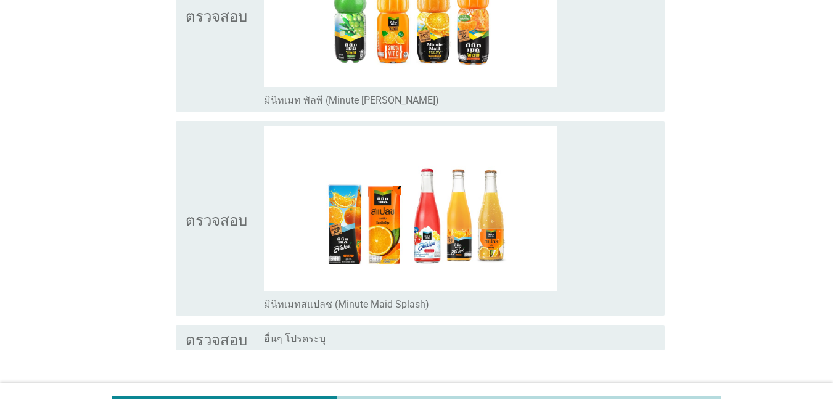
scroll to position [0, 0]
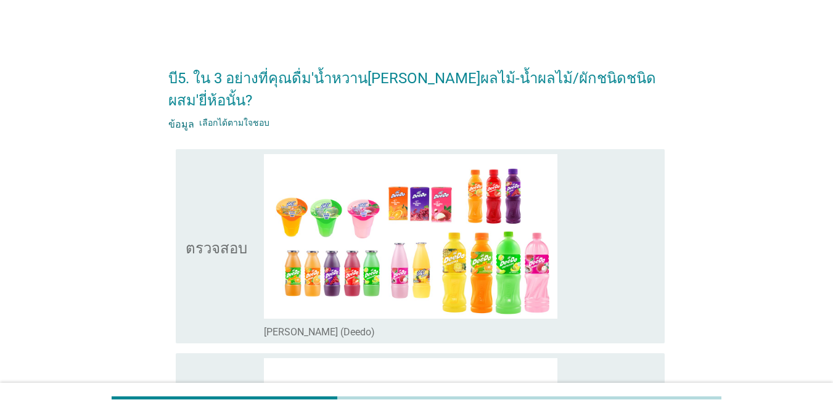
click at [245, 194] on div "ตรวจสอบ" at bounding box center [225, 246] width 78 height 184
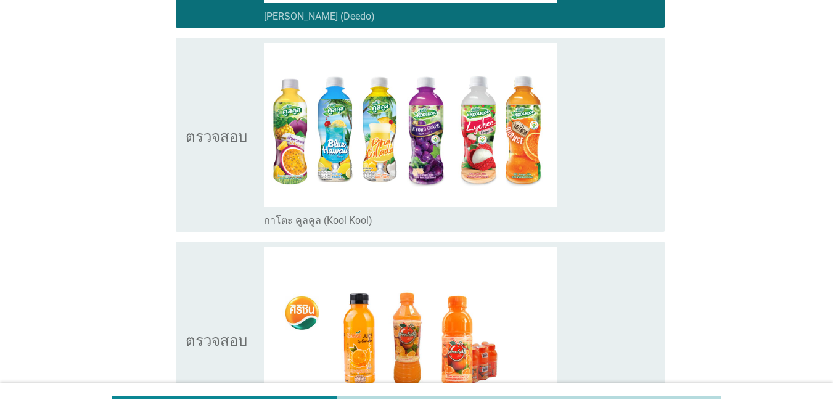
scroll to position [247, 0]
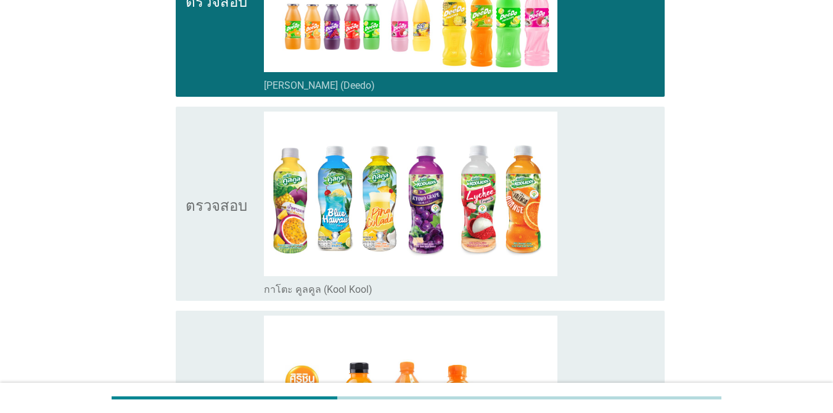
click at [212, 142] on icon "ตรวจสอบ" at bounding box center [217, 204] width 62 height 184
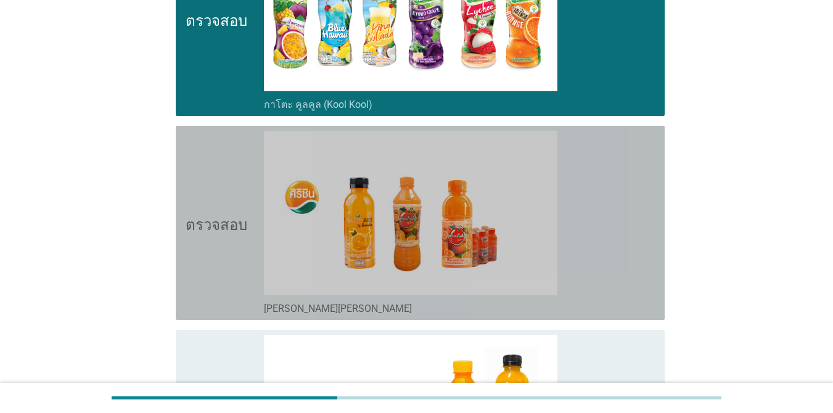
click at [203, 176] on icon "ตรวจสอบ" at bounding box center [217, 223] width 62 height 184
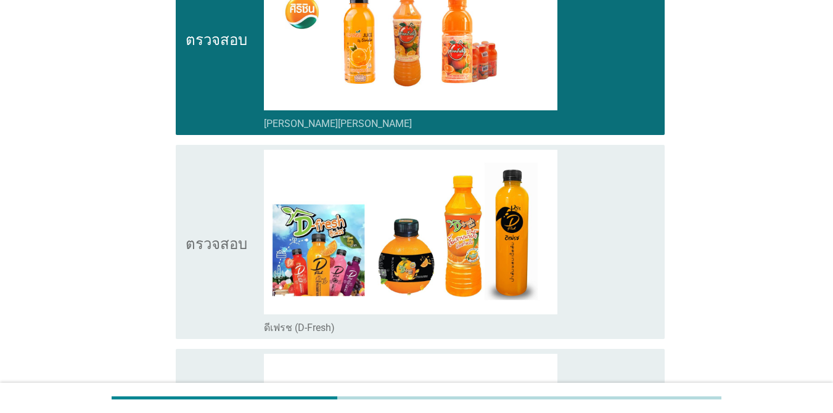
click at [224, 237] on icon "ตรวจสอบ" at bounding box center [217, 242] width 62 height 184
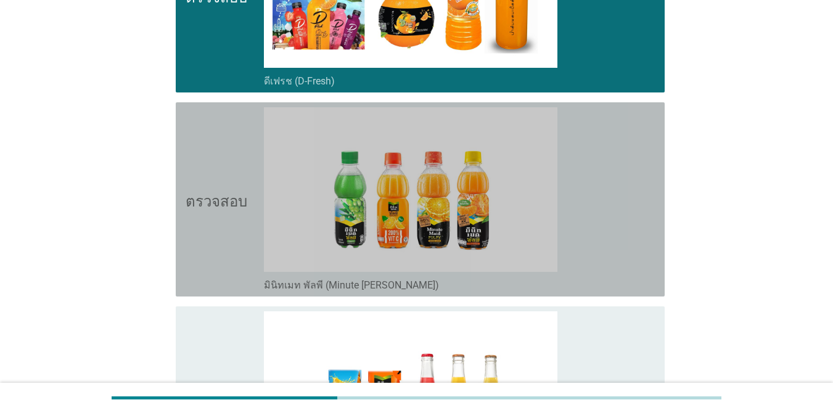
click at [239, 199] on icon "ตรวจสอบ" at bounding box center [217, 199] width 62 height 184
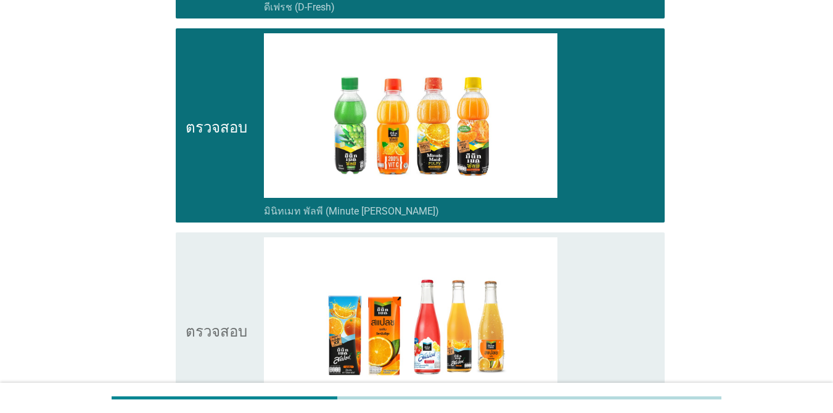
scroll to position [1048, 0]
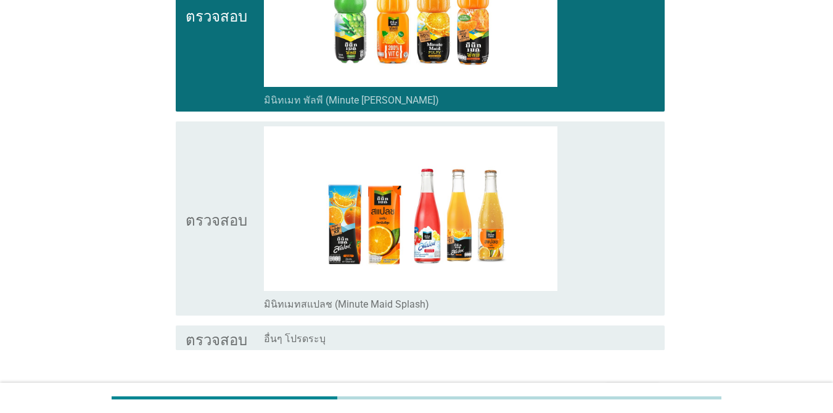
click at [240, 207] on icon "ตรวจสอบ" at bounding box center [217, 218] width 62 height 184
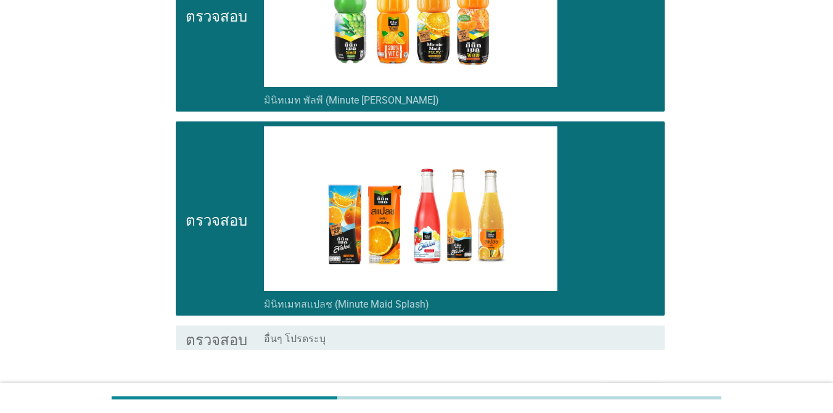
click at [625, 388] on font "ต่อไป" at bounding box center [632, 394] width 23 height 12
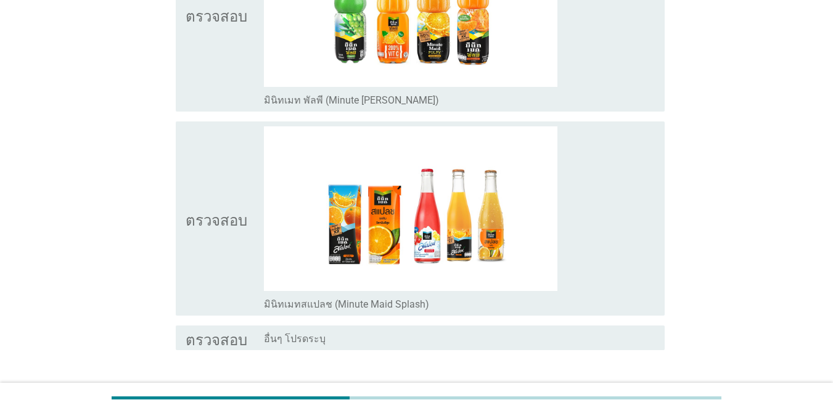
scroll to position [0, 0]
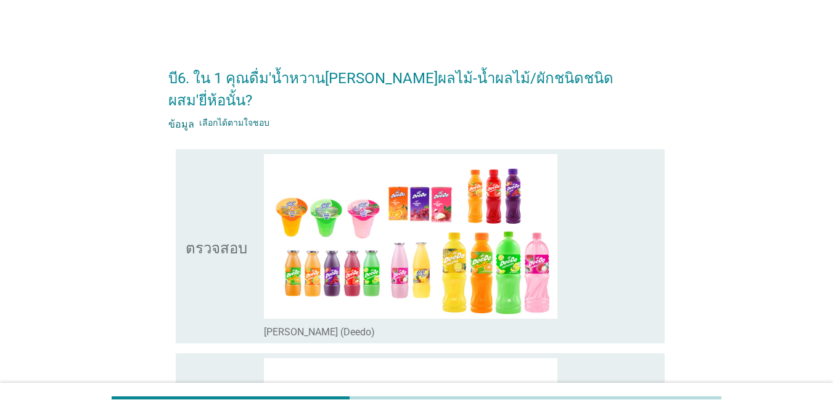
click at [210, 193] on icon "ตรวจสอบ" at bounding box center [217, 246] width 62 height 184
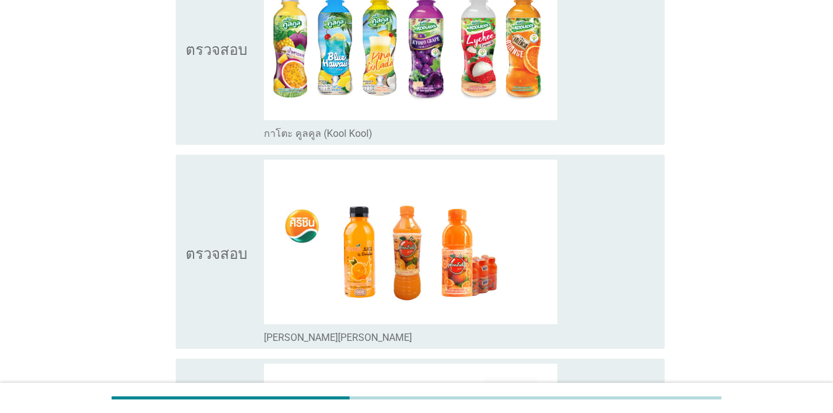
scroll to position [432, 0]
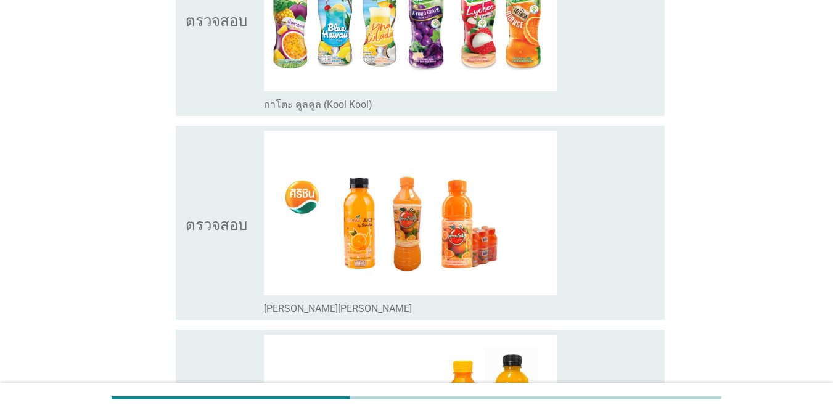
click at [218, 150] on icon "ตรวจสอบ" at bounding box center [217, 223] width 62 height 184
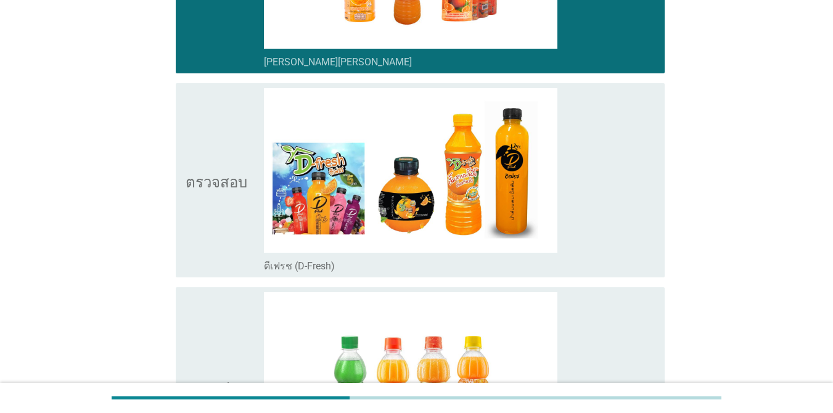
click at [219, 131] on icon "ตรวจสอบ" at bounding box center [217, 180] width 62 height 184
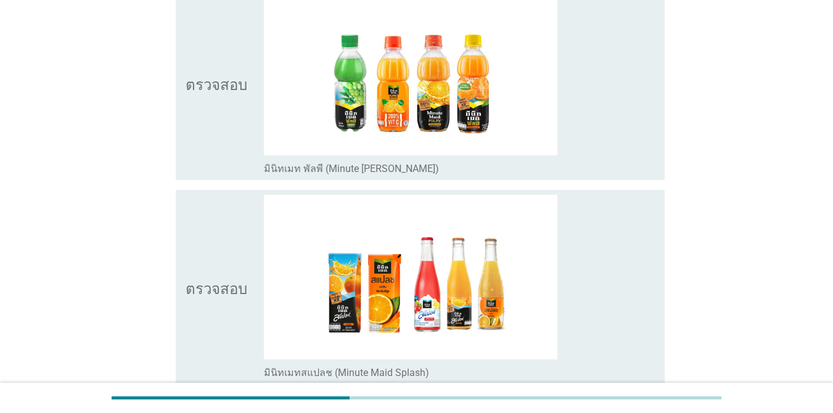
scroll to position [987, 0]
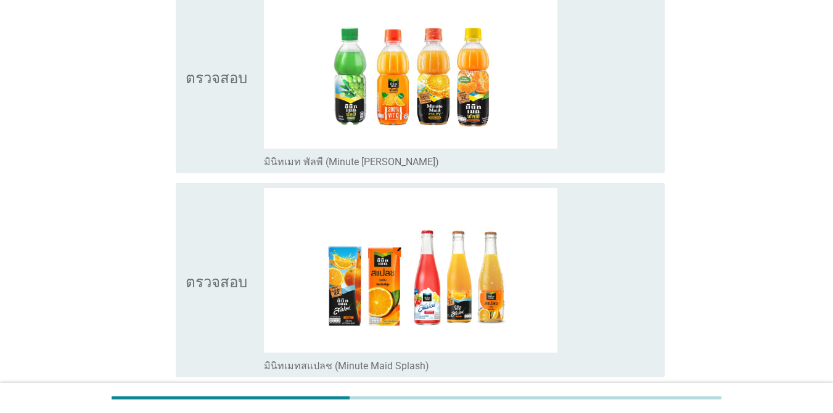
click at [226, 105] on icon "ตรวจสอบ" at bounding box center [217, 76] width 62 height 184
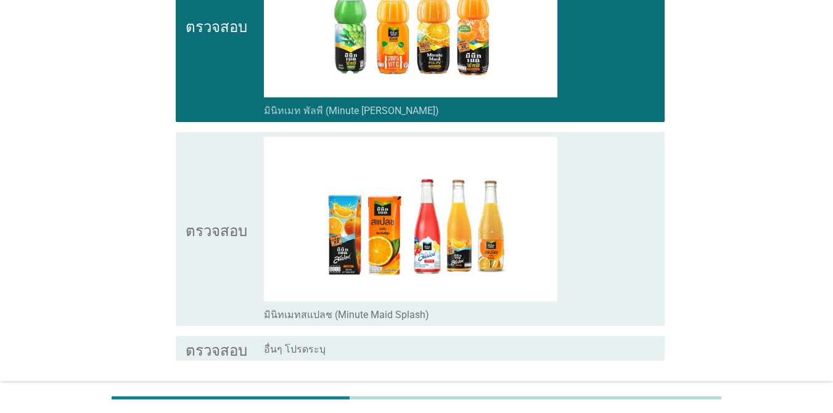
scroll to position [1107, 0]
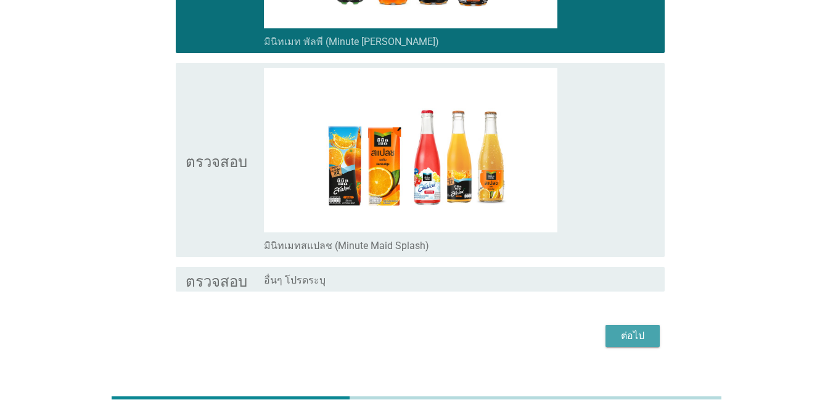
click at [649, 329] on div "ต่อไป" at bounding box center [632, 336] width 35 height 15
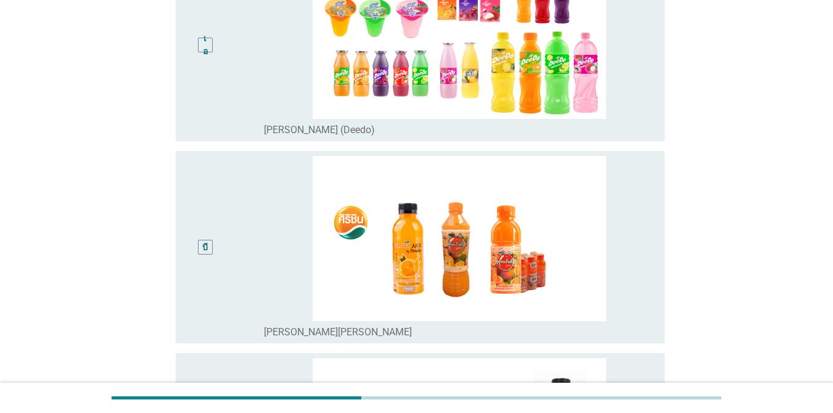
scroll to position [155, 0]
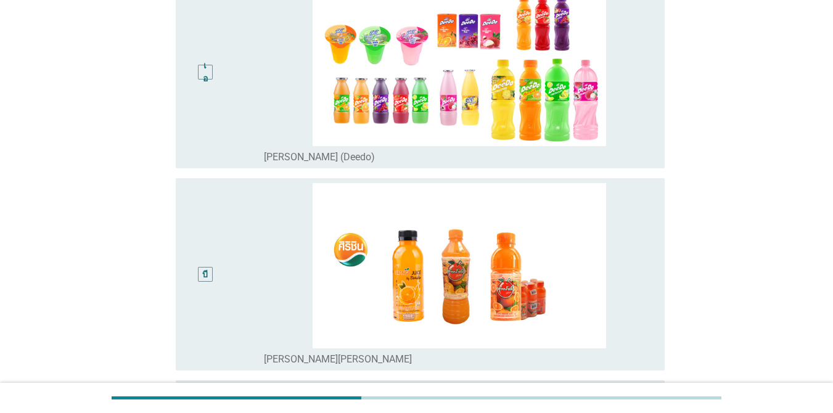
click at [259, 253] on div "บี" at bounding box center [225, 274] width 78 height 183
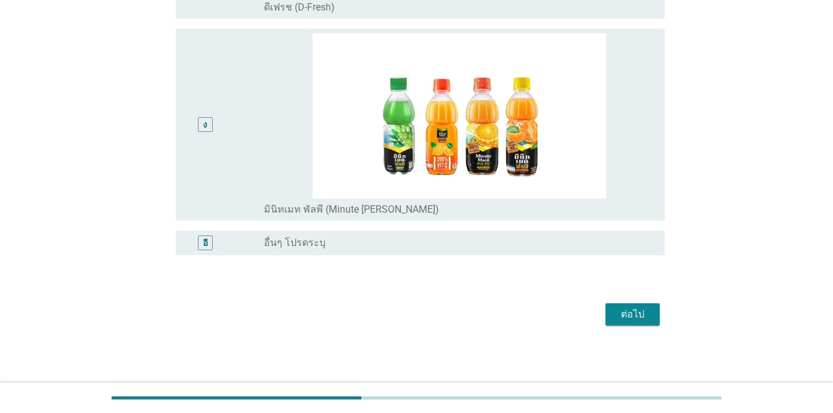
scroll to position [710, 0]
click at [637, 310] on font "ต่อไป" at bounding box center [632, 314] width 23 height 12
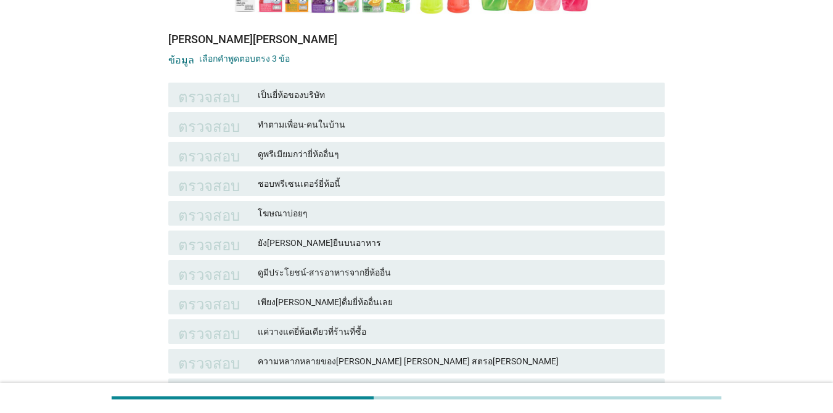
scroll to position [370, 0]
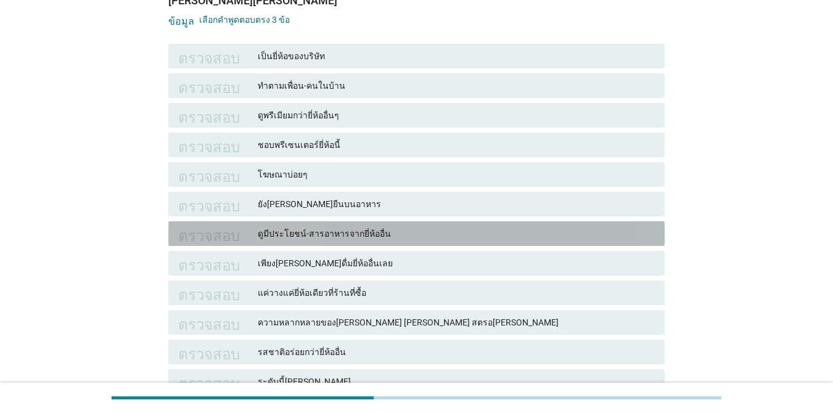
click at [547, 221] on div "ตรวจสอบ ดูมีประโยชน์-สารอาหารจากยี่ห้ออื่น" at bounding box center [416, 233] width 496 height 25
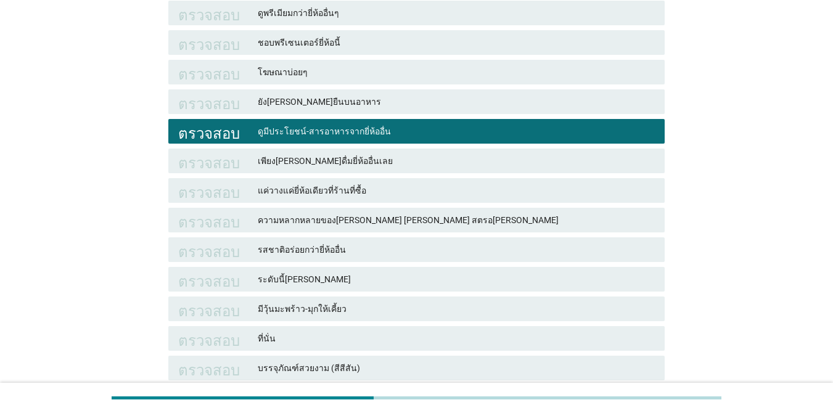
scroll to position [493, 0]
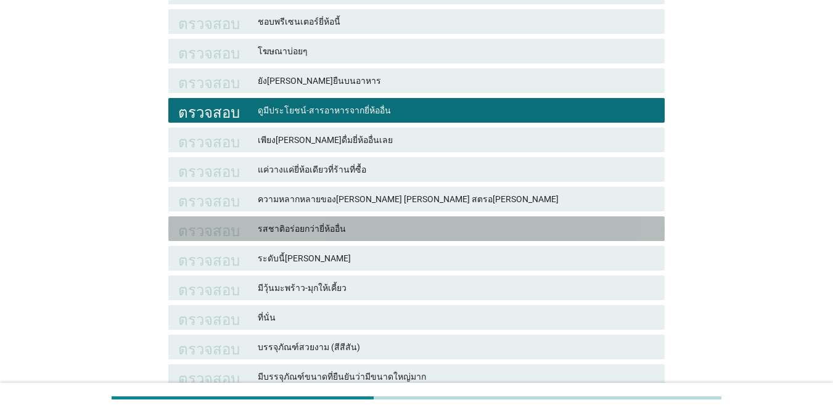
click at [495, 223] on font "รสชาติอร่อยกว่ายี่ห้ออื่น" at bounding box center [456, 229] width 397 height 13
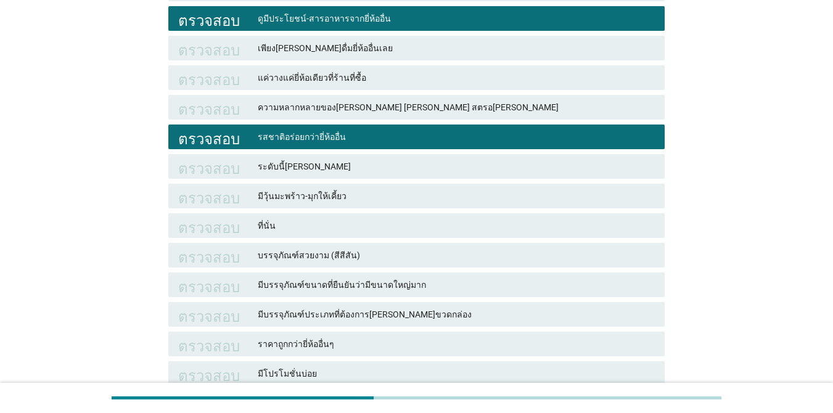
scroll to position [617, 0]
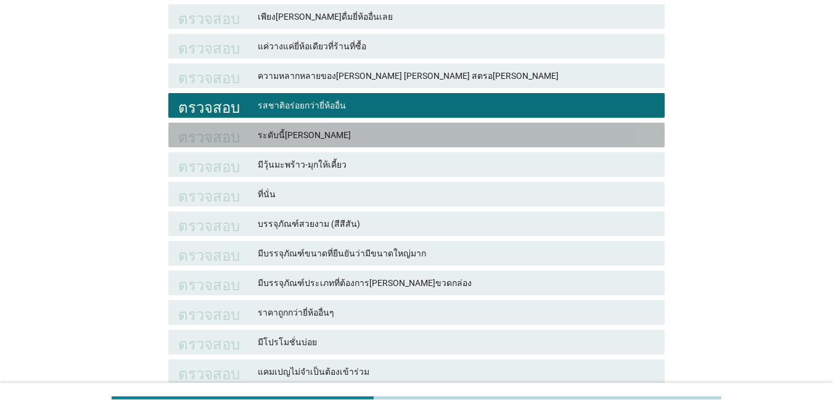
click at [424, 129] on font "ระดับนี้[PERSON_NAME]" at bounding box center [456, 135] width 397 height 13
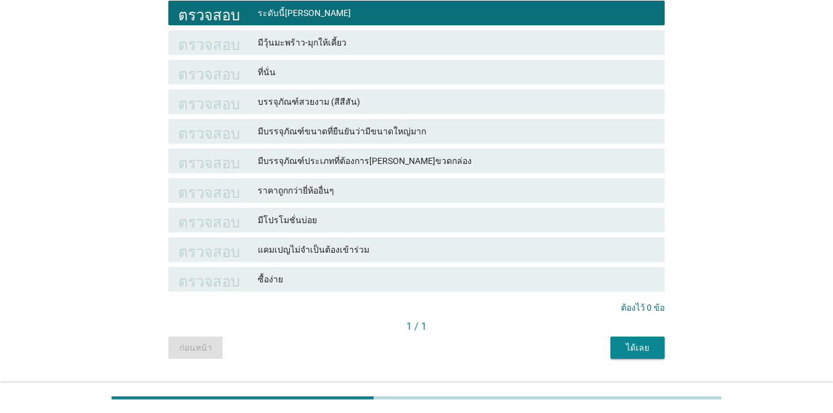
scroll to position [740, 0]
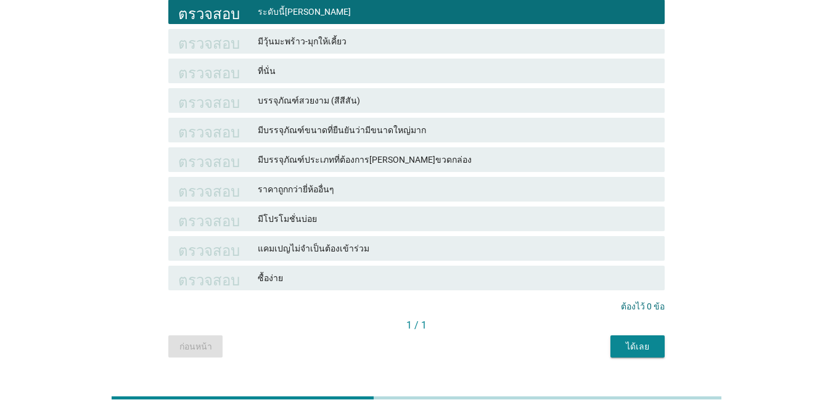
click at [633, 342] on font "ได้เลย" at bounding box center [637, 347] width 23 height 10
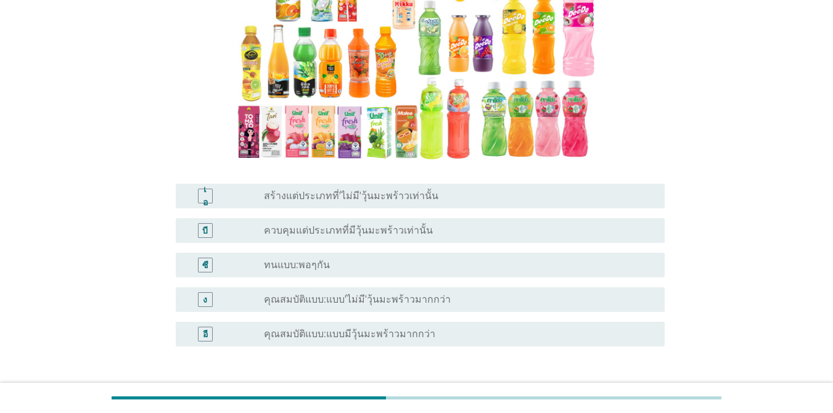
scroll to position [185, 0]
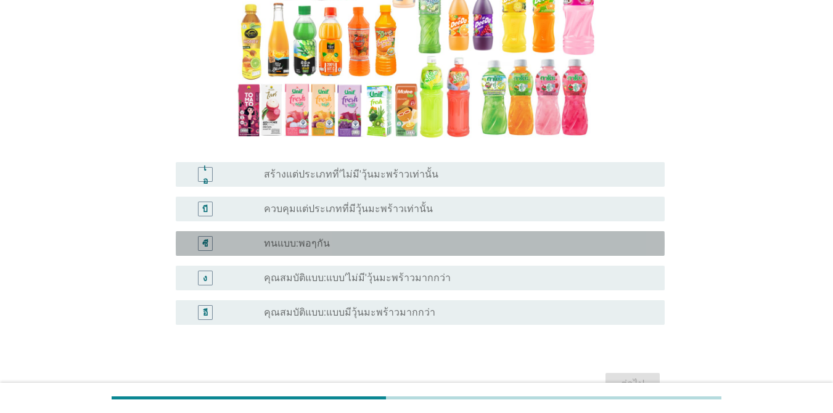
click at [448, 240] on div "ปุ่มวิทยุ[PERSON_NAME]เลือก ทนแบบ:พอๆกัน" at bounding box center [454, 243] width 381 height 12
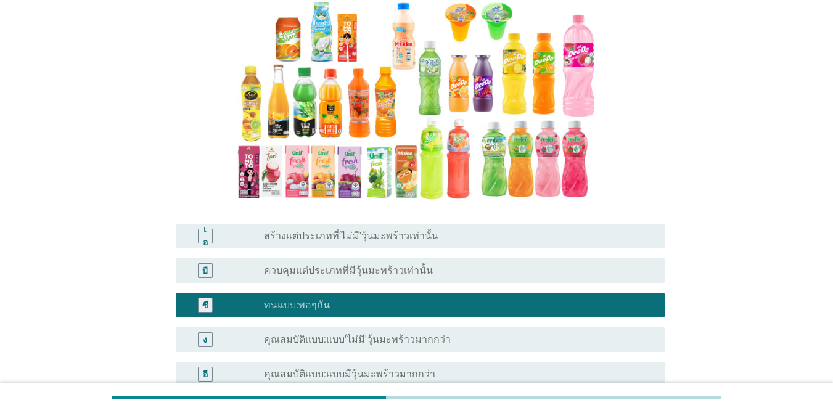
scroll to position [247, 0]
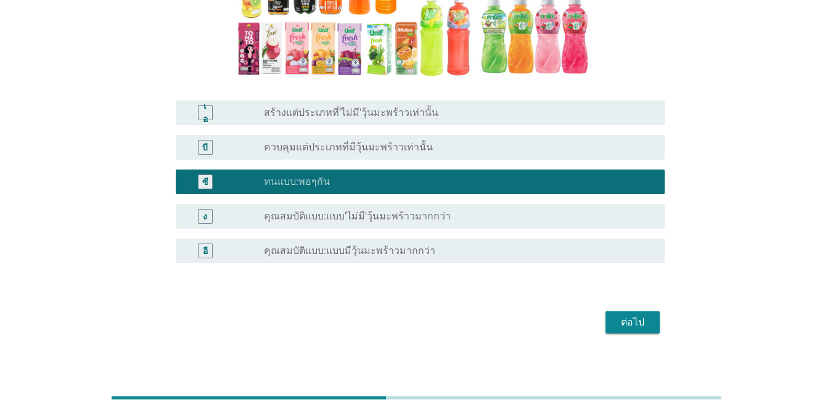
click at [631, 324] on font "ต่อไป" at bounding box center [632, 322] width 23 height 12
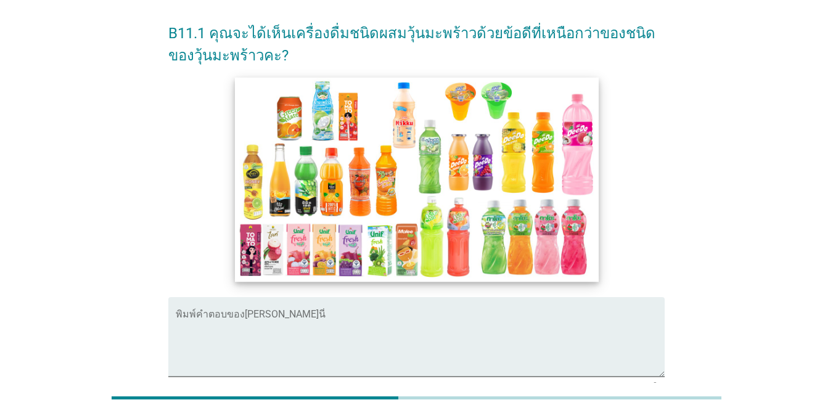
scroll to position [42, 0]
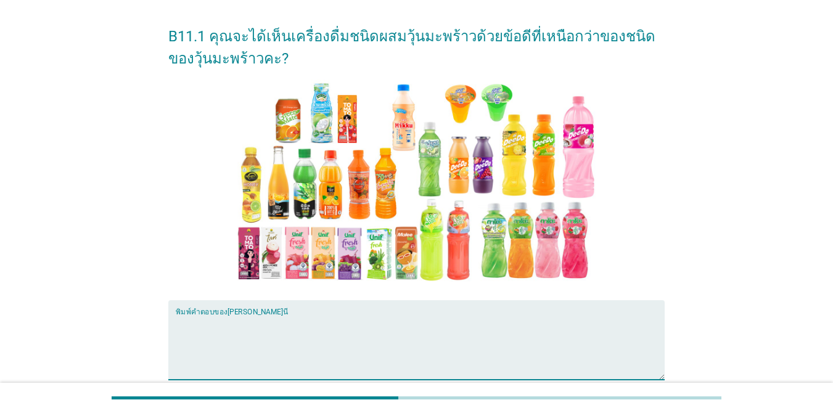
click at [363, 335] on textarea "พิมพ์คำตอบของคุณที่นี่" at bounding box center [420, 347] width 489 height 65
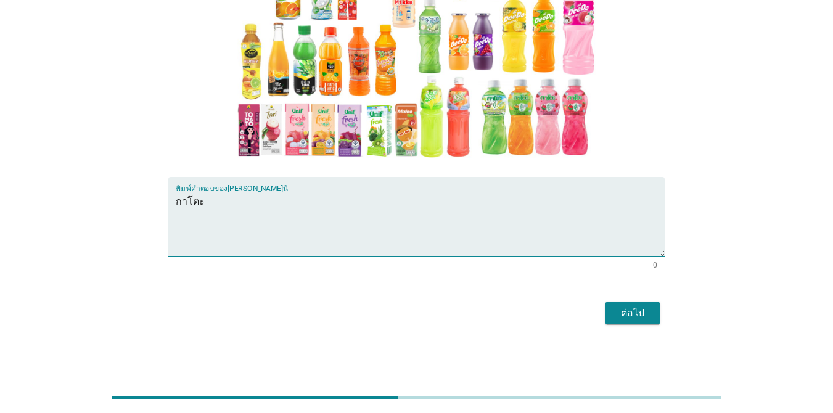
type textarea "กาโตะ"
click at [637, 307] on font "ต่อไป" at bounding box center [632, 313] width 23 height 12
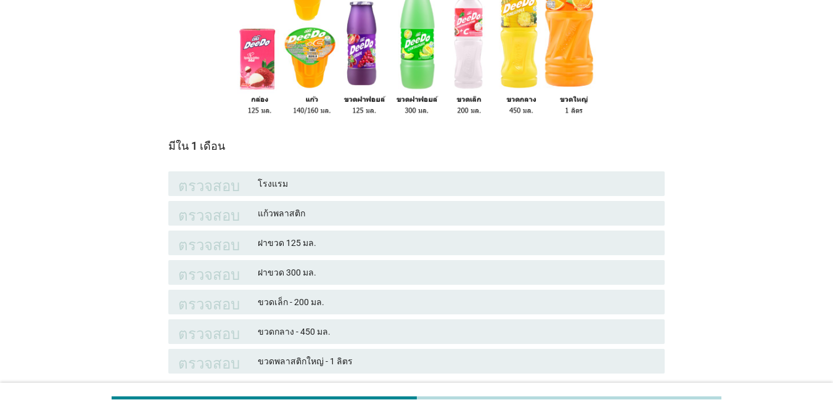
scroll to position [247, 0]
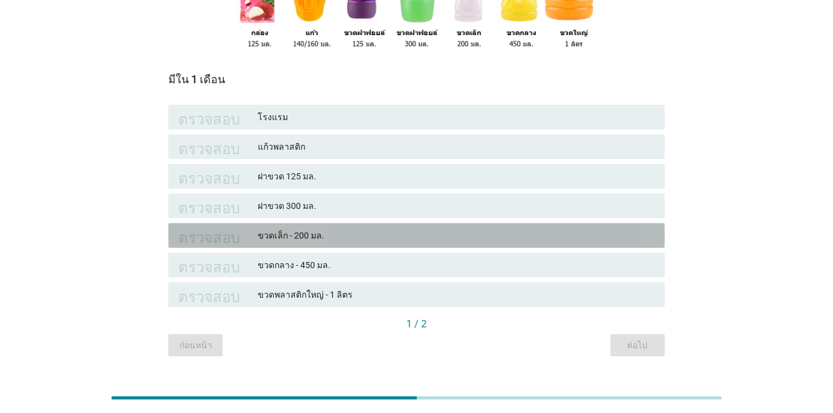
click at [482, 239] on font "ขวดเล็ก - 200 มล." at bounding box center [456, 235] width 397 height 13
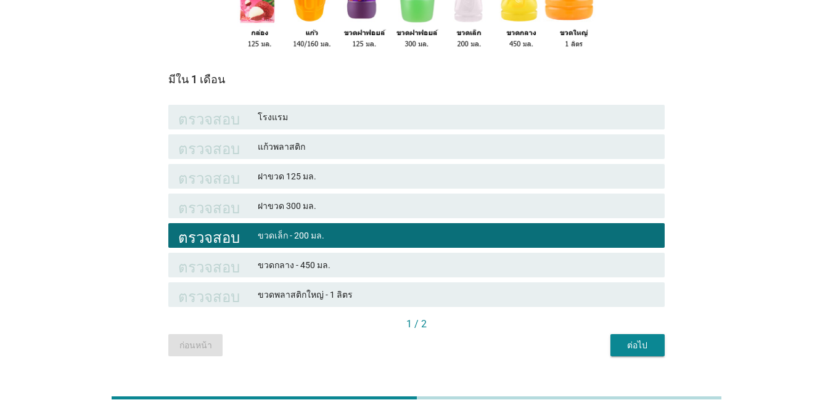
click at [638, 348] on font "ต่อไป" at bounding box center [637, 345] width 20 height 10
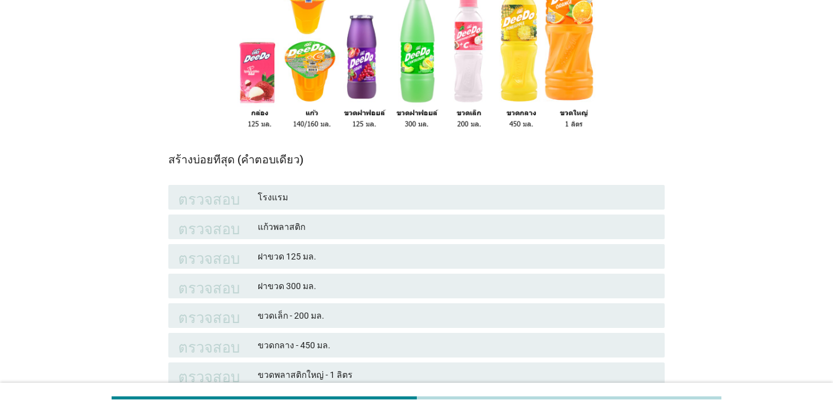
scroll to position [185, 0]
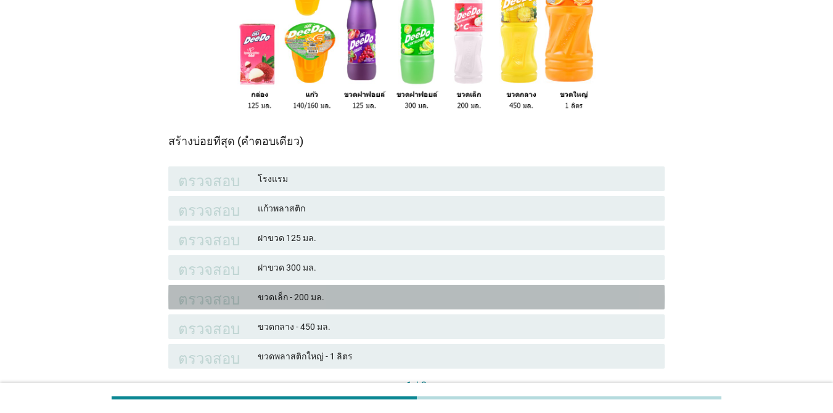
click at [420, 305] on div "ขวดเล็ก - 200 มล." at bounding box center [456, 297] width 397 height 15
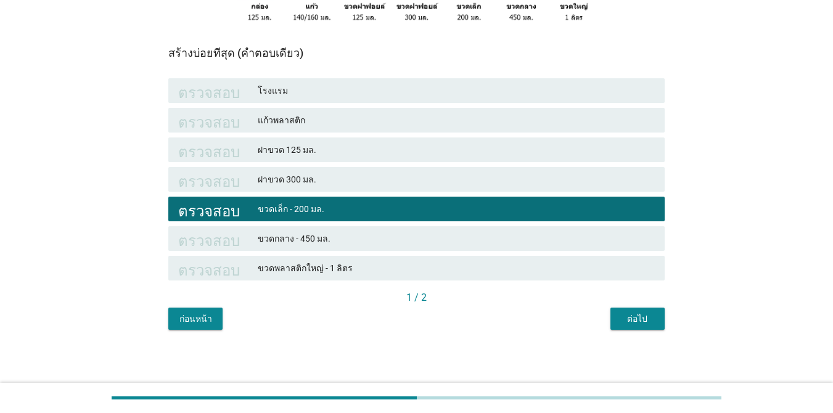
scroll to position [275, 0]
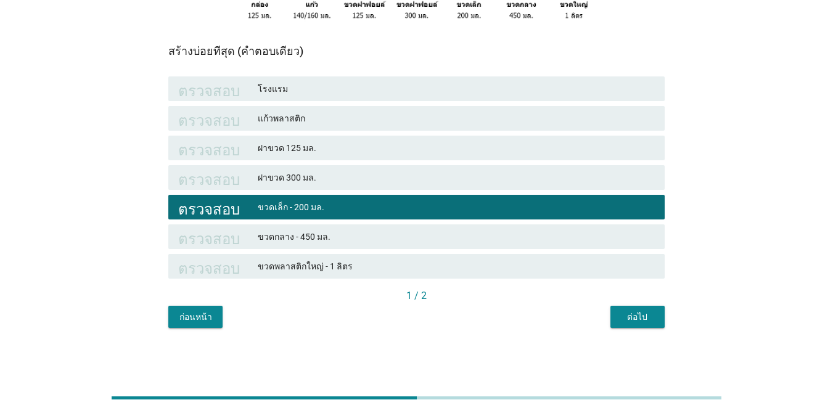
click at [650, 326] on button "ต่อไป" at bounding box center [637, 317] width 54 height 22
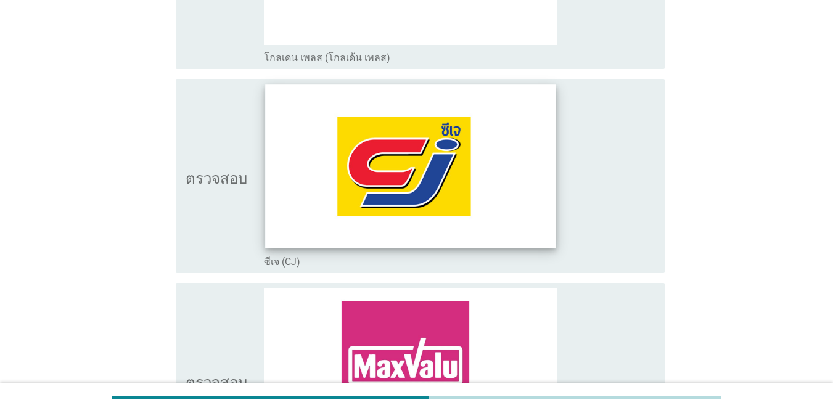
scroll to position [1295, 0]
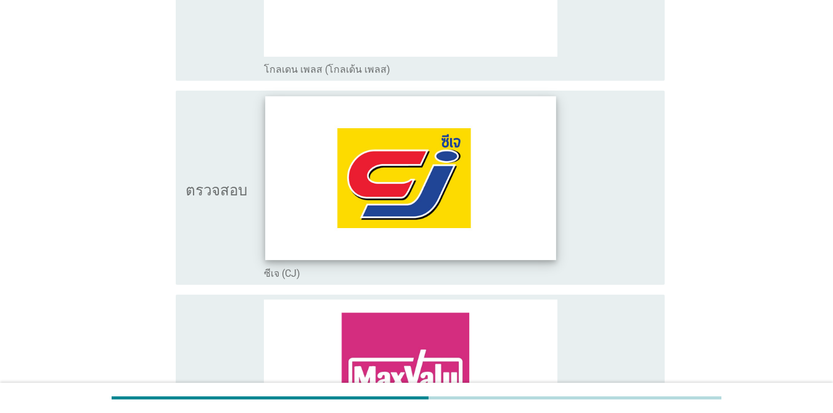
click at [511, 194] on img at bounding box center [410, 178] width 291 height 163
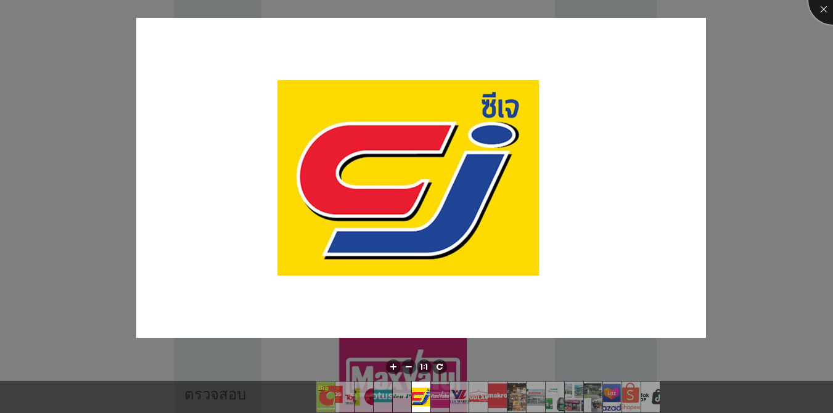
click at [818, 10] on div at bounding box center [832, -1] width 49 height 49
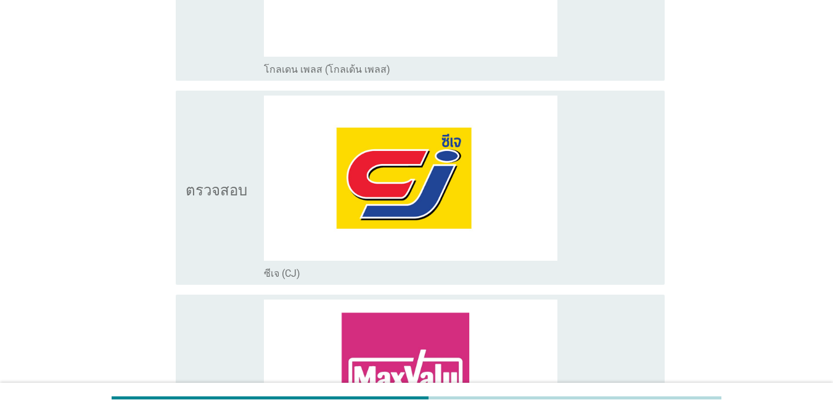
click at [236, 170] on icon "ตรวจสอบ" at bounding box center [217, 188] width 62 height 184
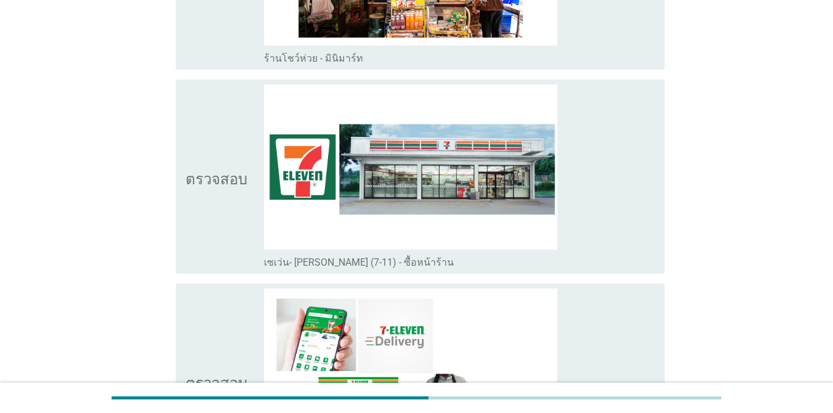
click at [218, 151] on icon "ตรวจสอบ" at bounding box center [217, 176] width 62 height 184
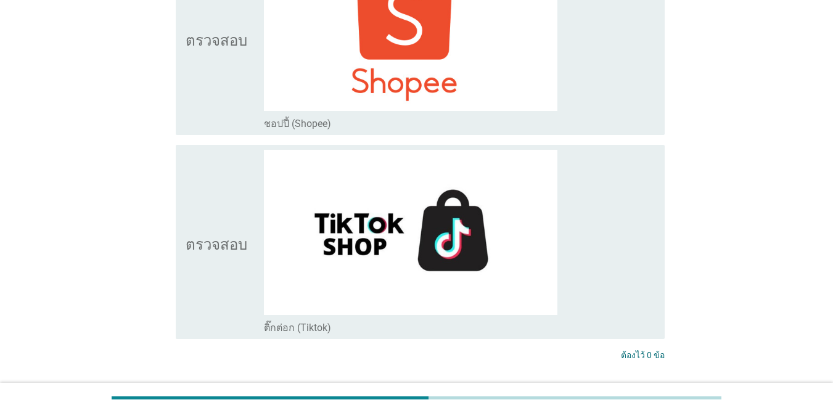
scroll to position [3825, 0]
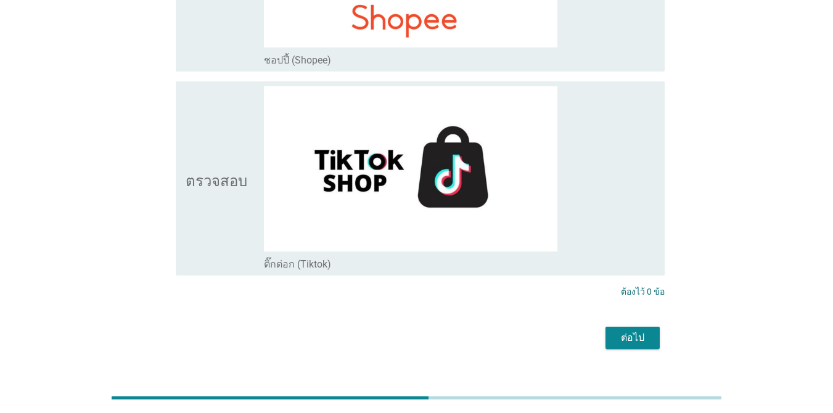
click at [625, 332] on font "ต่อไป" at bounding box center [632, 338] width 23 height 12
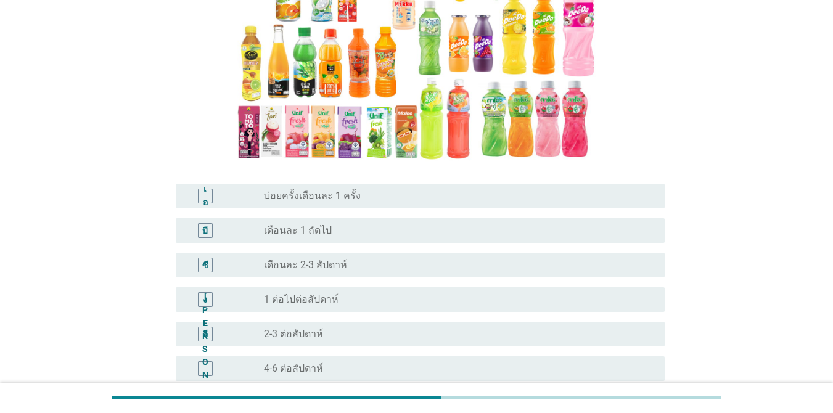
scroll to position [185, 0]
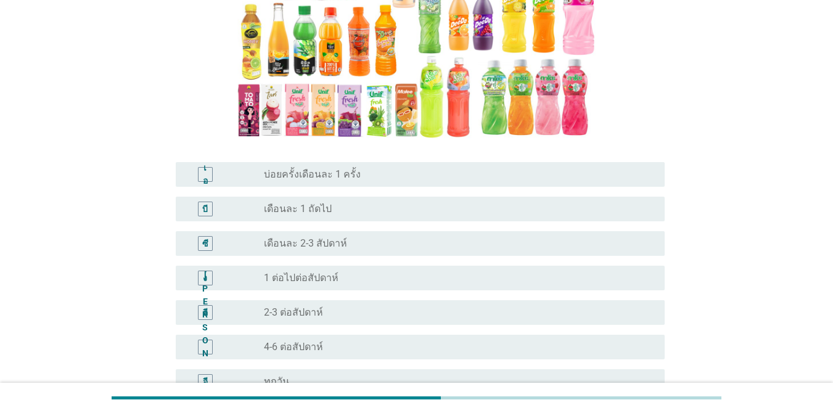
click at [359, 300] on div "อี ปุ่มวิทยุ[PERSON_NAME]เลือก 2-3 ต่อสัปดาห์" at bounding box center [420, 312] width 489 height 25
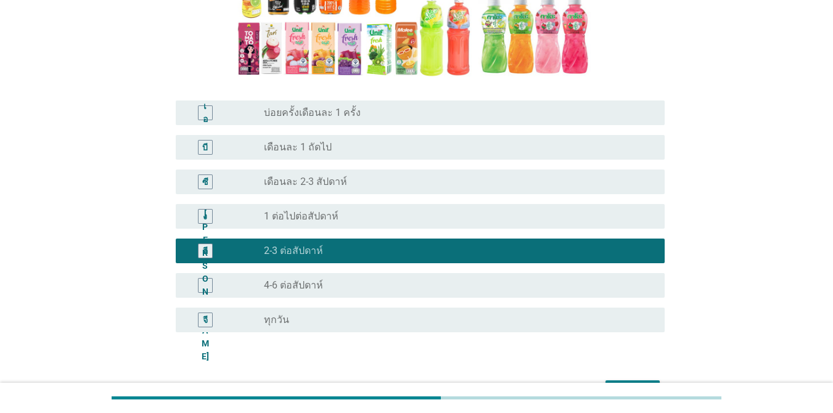
scroll to position [303, 0]
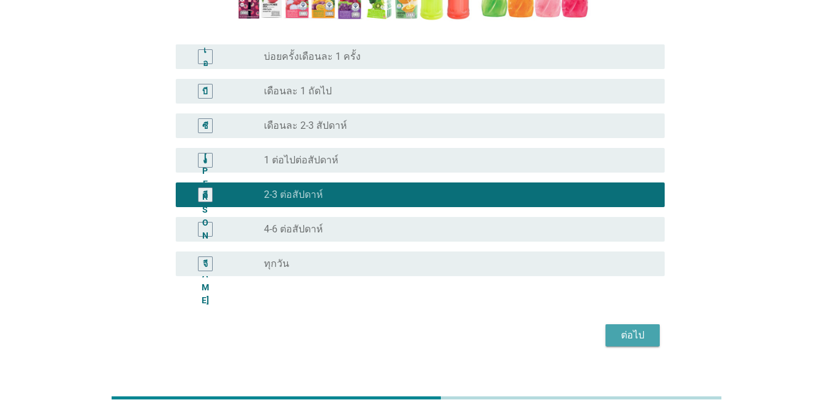
click at [621, 329] on font "ต่อไป" at bounding box center [632, 335] width 23 height 12
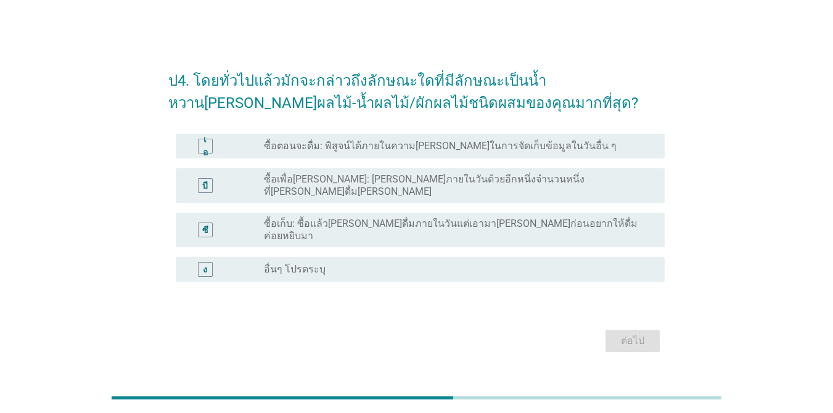
click at [594, 187] on div "ปุ่มวิทยุ[PERSON_NAME]เลือก ซื้อเพื่อ[PERSON_NAME]: [PERSON_NAME]ภายในวันด้วยอี…" at bounding box center [454, 185] width 381 height 25
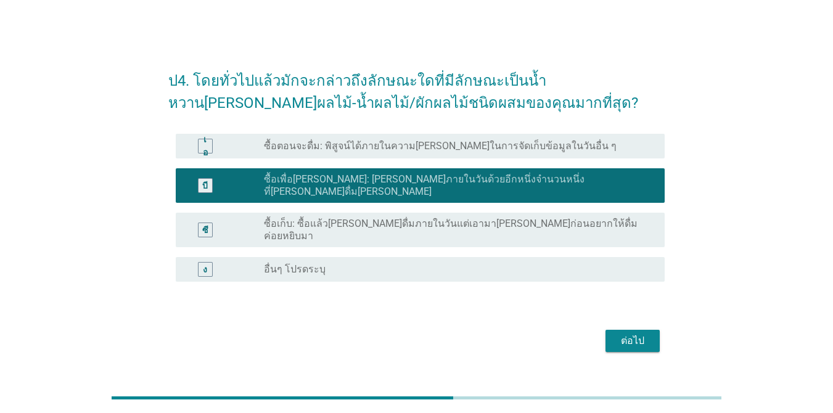
click at [639, 335] on font "ต่อไป" at bounding box center [632, 341] width 23 height 12
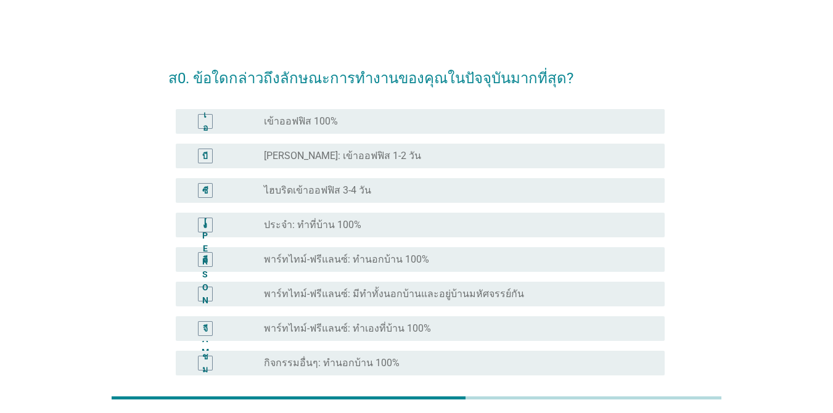
click at [531, 120] on div "ปุ่มวิทยุ[PERSON_NAME]เลือก เข้าออฟฟิส 100%" at bounding box center [454, 121] width 381 height 12
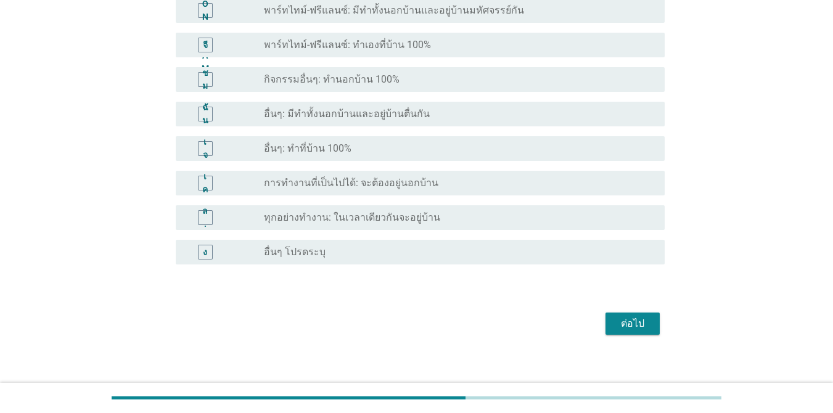
scroll to position [293, 0]
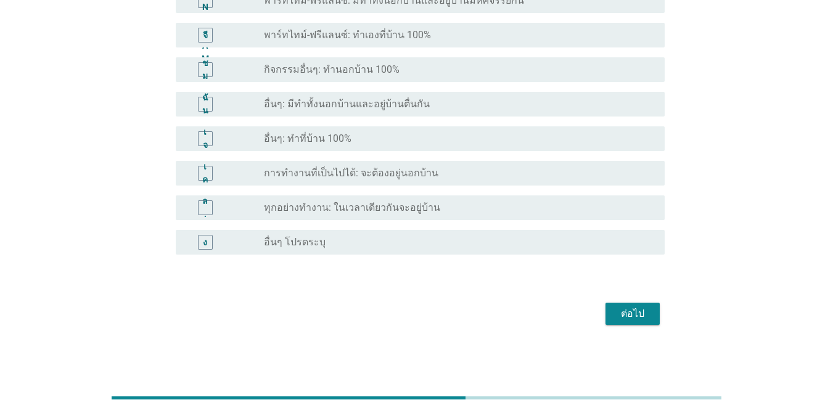
click at [637, 321] on font "ต่อไป" at bounding box center [632, 313] width 23 height 15
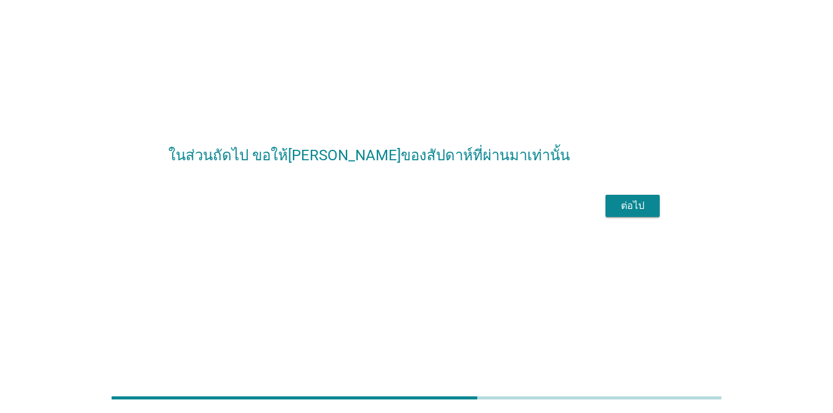
scroll to position [0, 0]
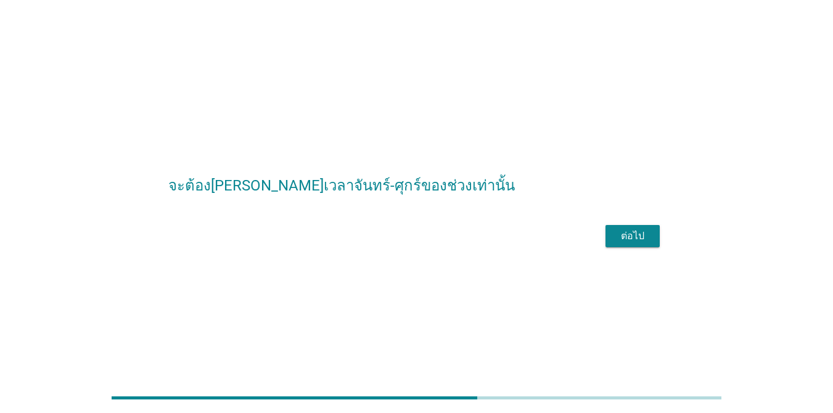
click at [646, 234] on div "ต่อไป" at bounding box center [632, 236] width 35 height 15
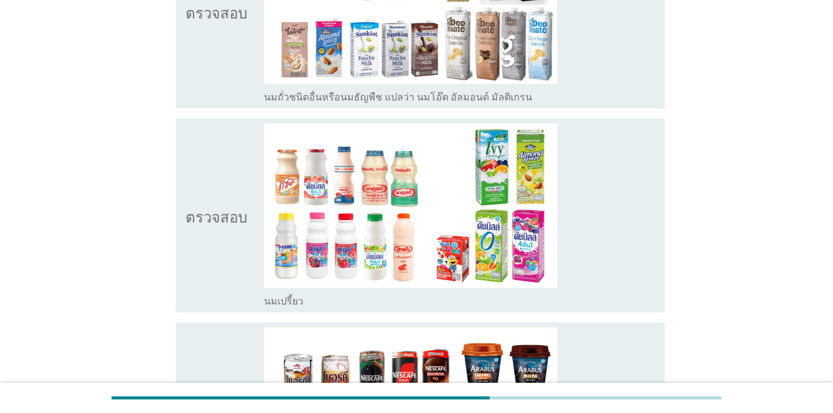
scroll to position [1104, 0]
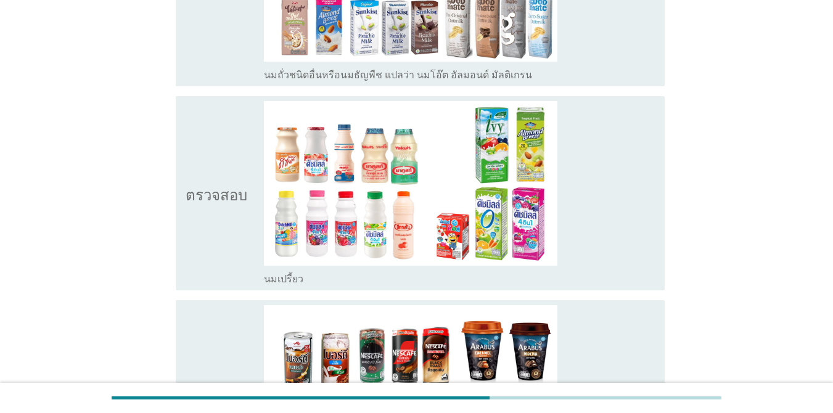
click at [210, 173] on icon "ตรวจสอบ" at bounding box center [217, 193] width 62 height 184
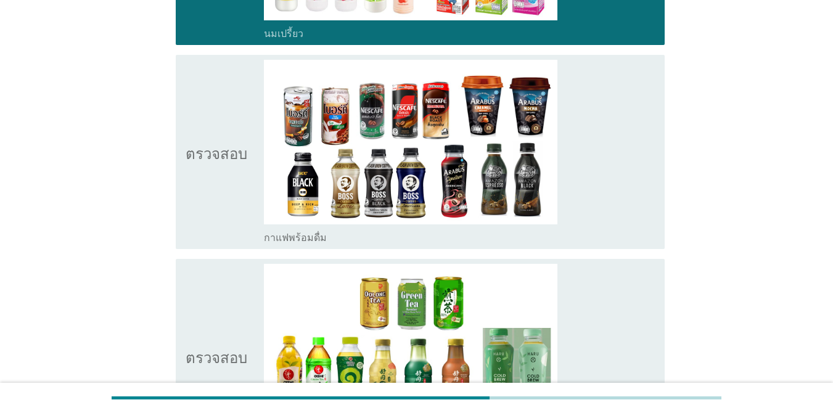
scroll to position [1351, 0]
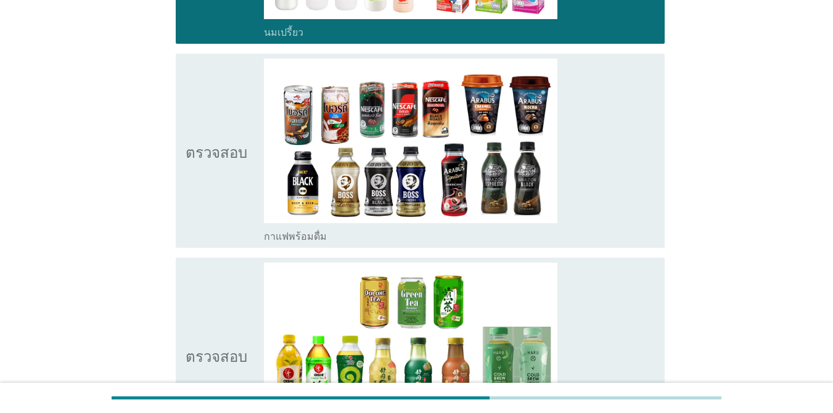
click at [228, 114] on icon "ตรวจสอบ" at bounding box center [217, 151] width 62 height 184
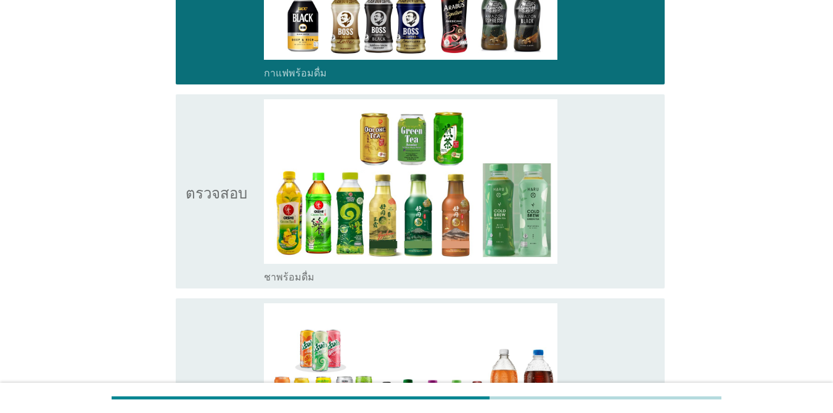
scroll to position [1536, 0]
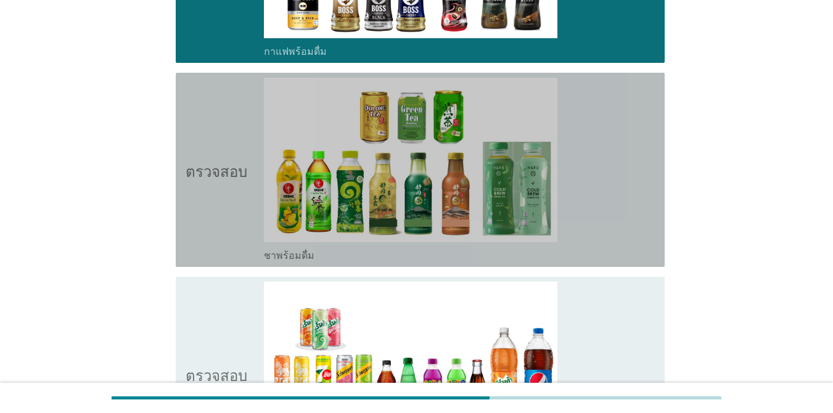
click at [223, 97] on icon "ตรวจสอบ" at bounding box center [217, 170] width 62 height 184
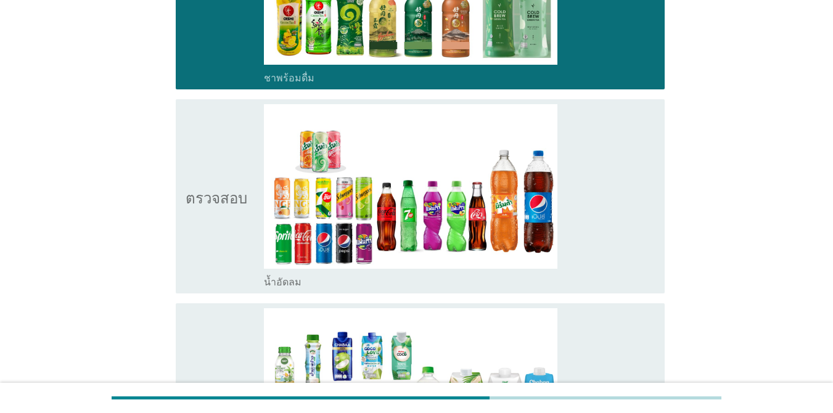
scroll to position [1721, 0]
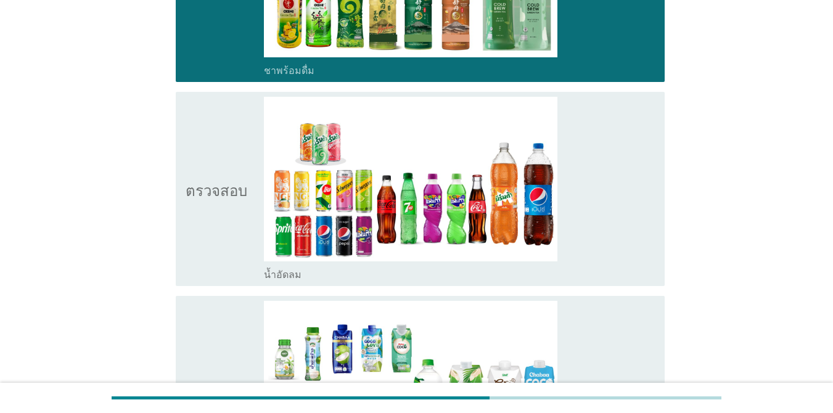
click at [221, 126] on icon "ตรวจสอบ" at bounding box center [217, 189] width 62 height 184
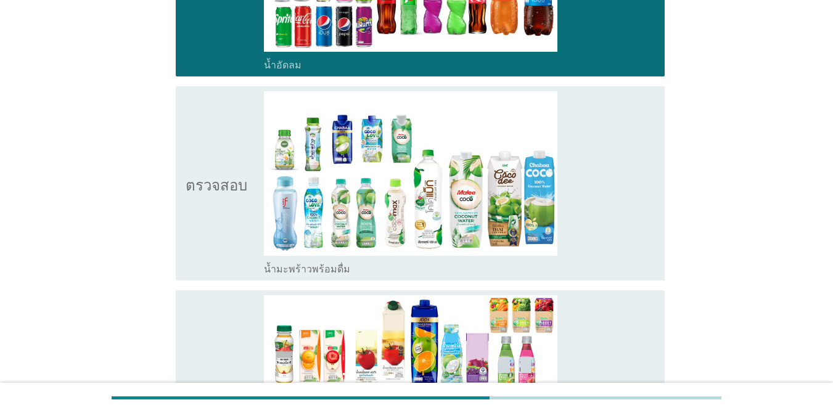
scroll to position [2035, 0]
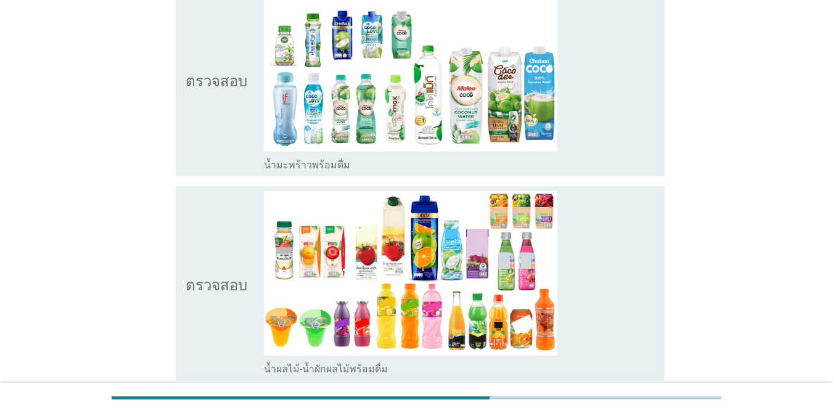
click at [218, 104] on icon "ตรวจสอบ" at bounding box center [217, 79] width 62 height 184
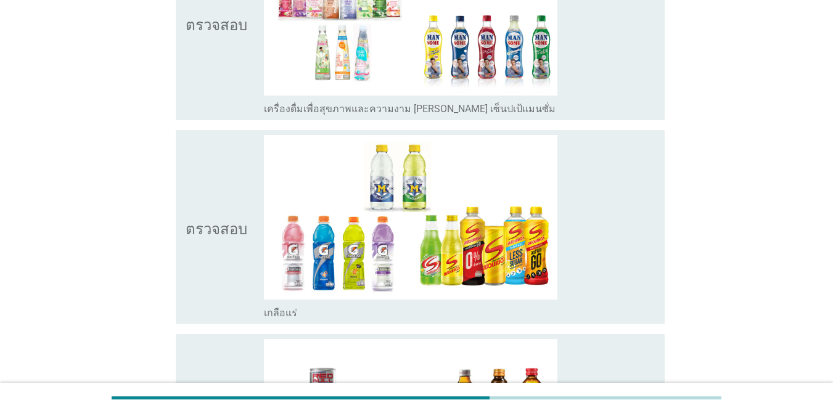
scroll to position [2775, 0]
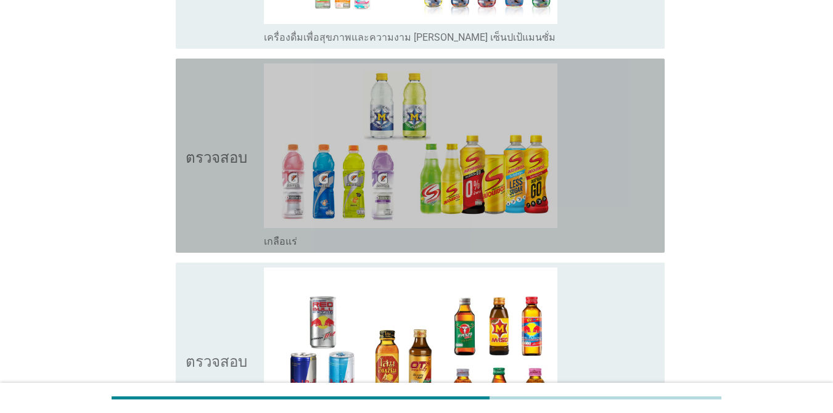
click at [213, 86] on icon "ตรวจสอบ" at bounding box center [217, 156] width 62 height 184
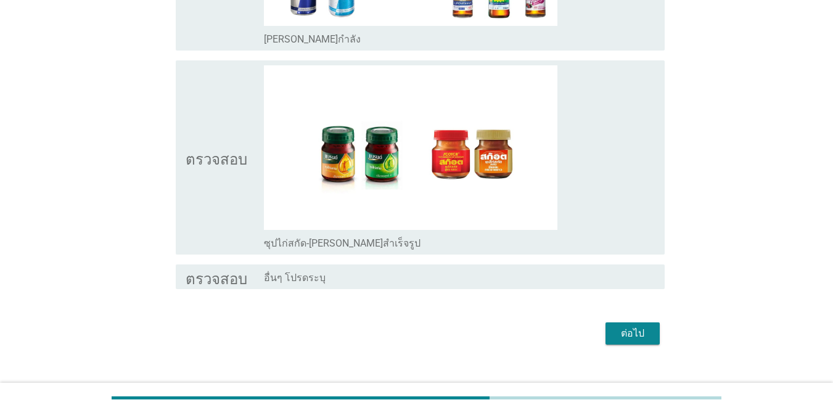
scroll to position [3201, 0]
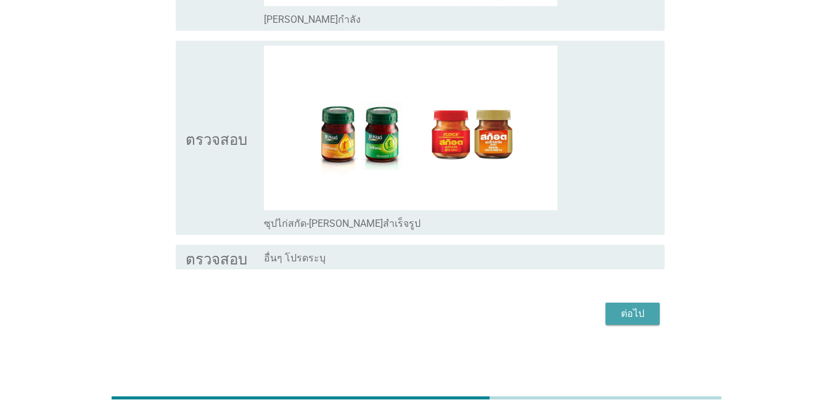
click at [631, 315] on font "ต่อไป" at bounding box center [632, 314] width 23 height 12
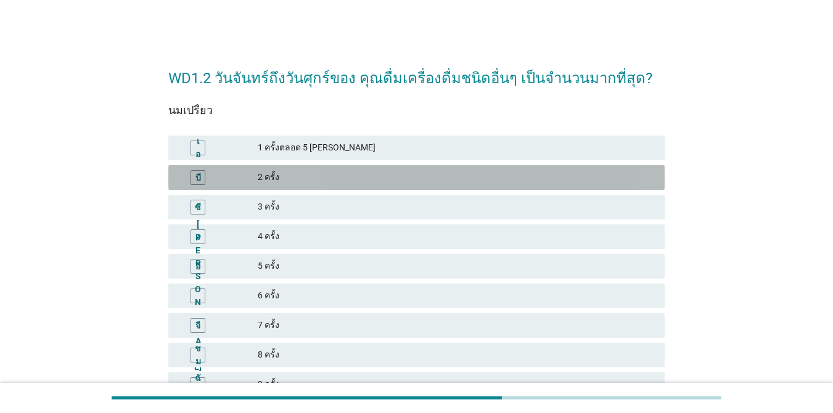
click at [339, 177] on font "2 ครั้ง" at bounding box center [456, 177] width 397 height 13
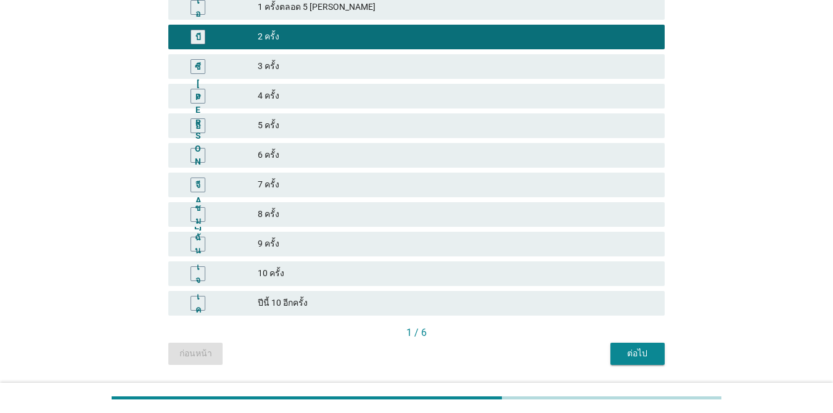
scroll to position [177, 0]
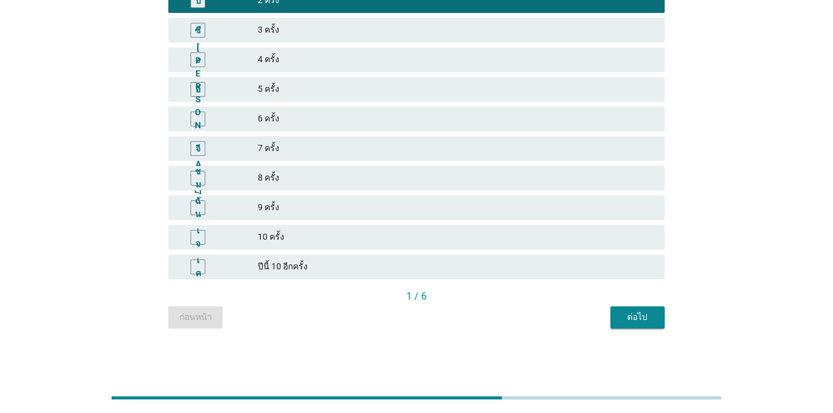
click at [638, 315] on font "ต่อไป" at bounding box center [637, 317] width 20 height 10
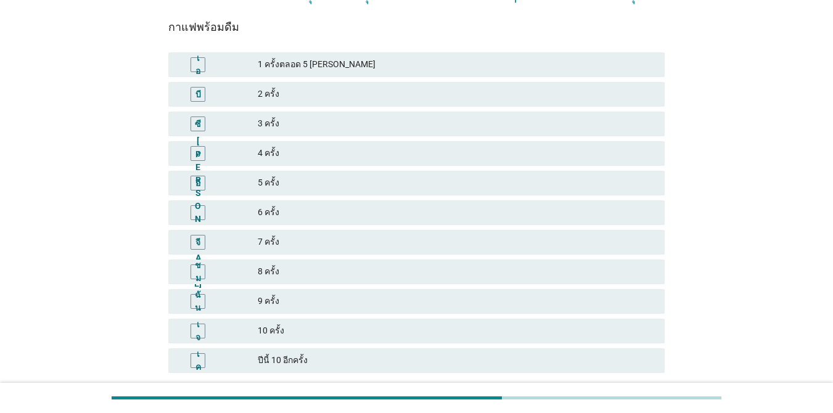
scroll to position [62, 0]
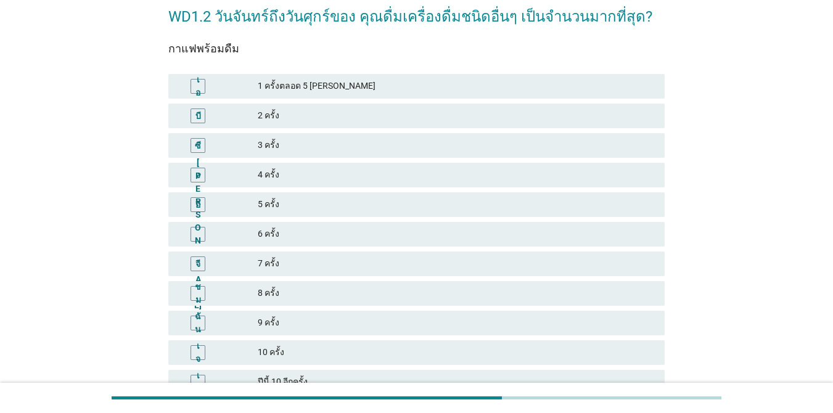
click at [454, 79] on div "1 ครั้งตลอด 5 [PERSON_NAME]" at bounding box center [456, 86] width 397 height 15
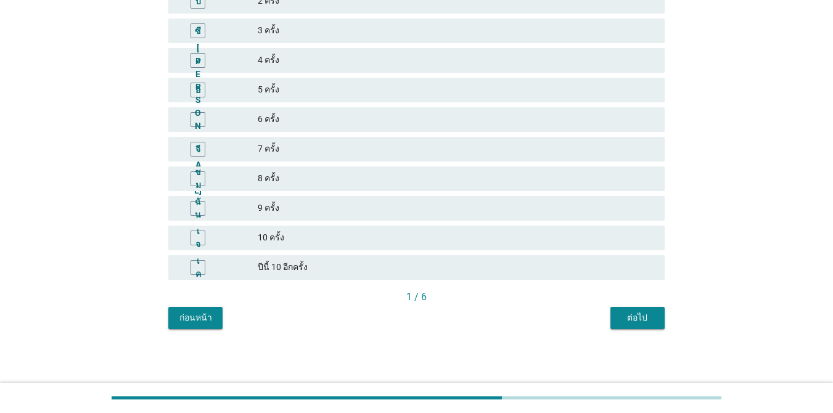
scroll to position [177, 0]
click at [647, 313] on font "ต่อไป" at bounding box center [637, 317] width 20 height 10
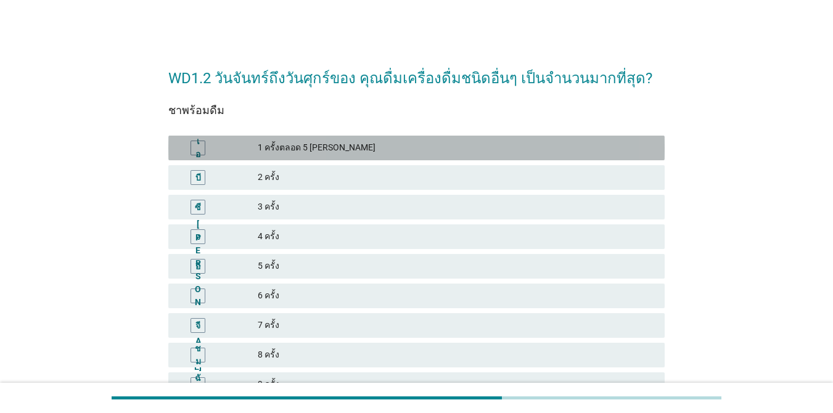
click at [390, 142] on font "1 ครั้งตลอด 5 [PERSON_NAME]" at bounding box center [456, 147] width 397 height 13
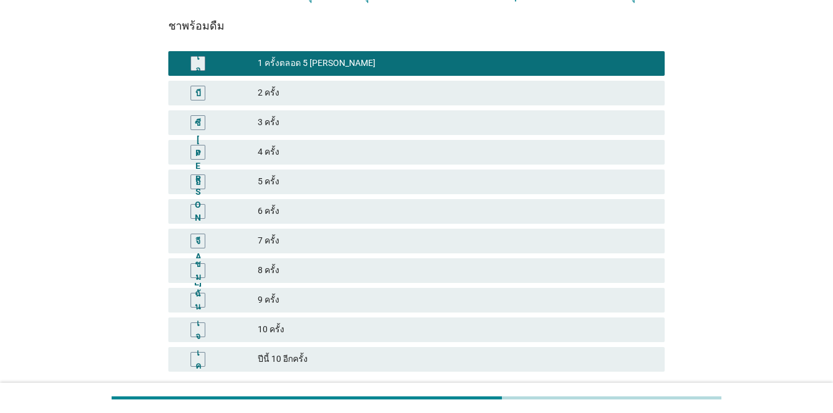
scroll to position [177, 0]
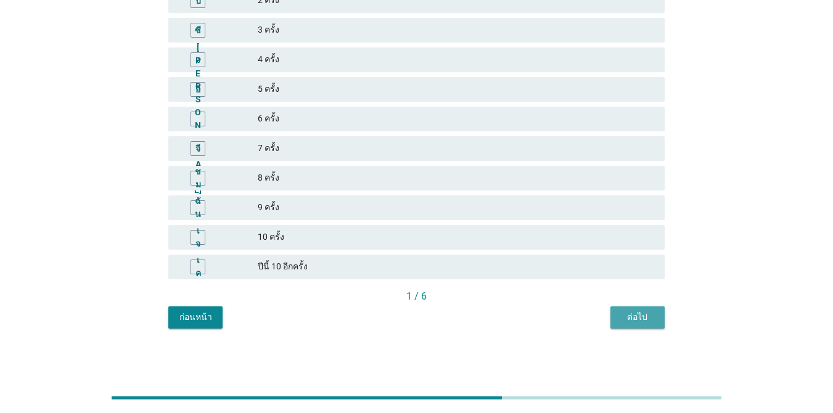
click at [636, 310] on button "ต่อไป" at bounding box center [637, 317] width 54 height 22
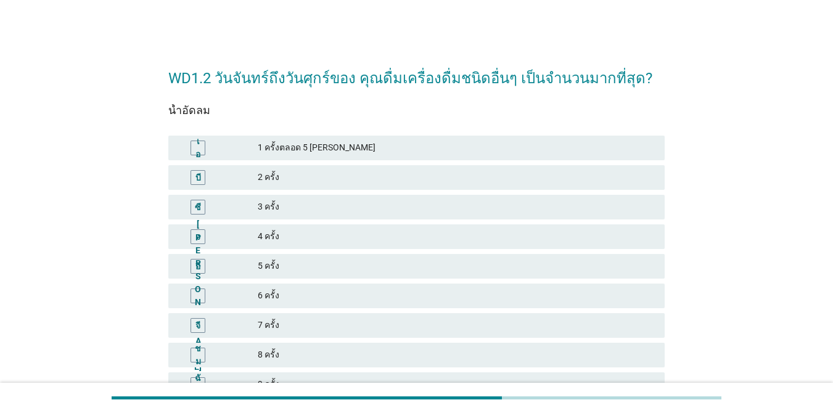
click at [367, 211] on font "3 ครั้ง" at bounding box center [456, 206] width 397 height 13
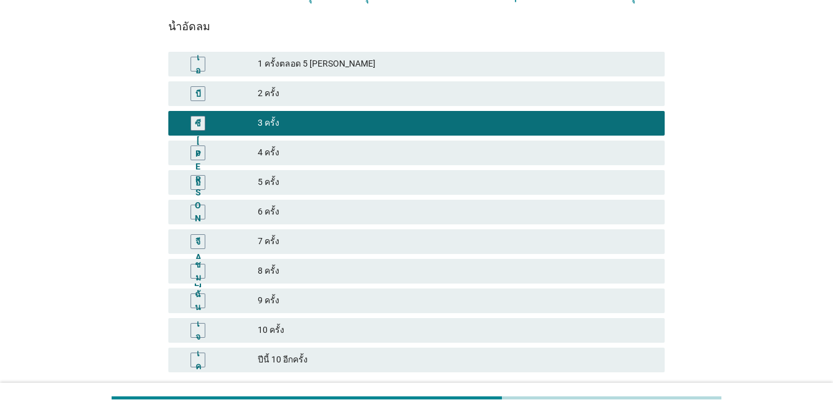
scroll to position [177, 0]
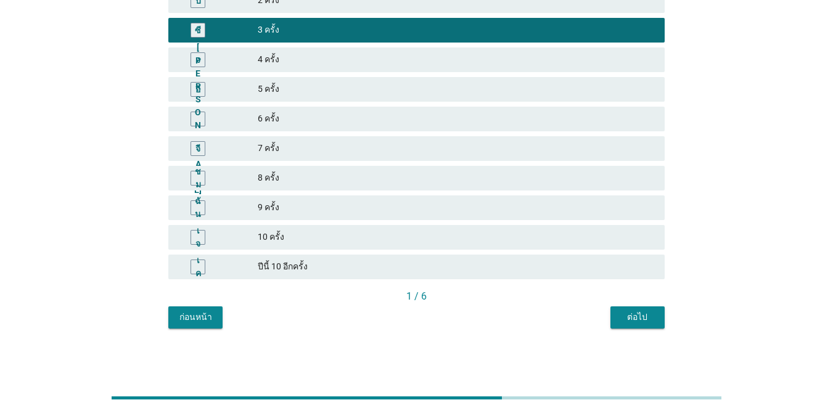
click at [622, 319] on div "ต่อไป" at bounding box center [637, 317] width 35 height 13
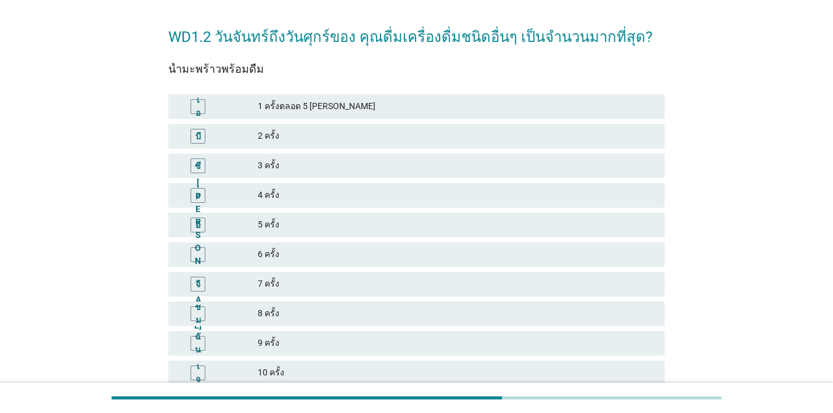
scroll to position [62, 0]
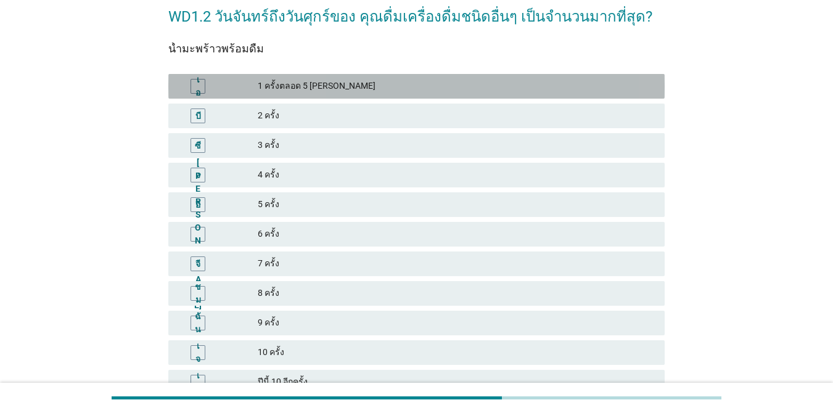
click at [336, 76] on div "เอ 1 ครั้งตลอด 5 [PERSON_NAME]" at bounding box center [416, 86] width 496 height 25
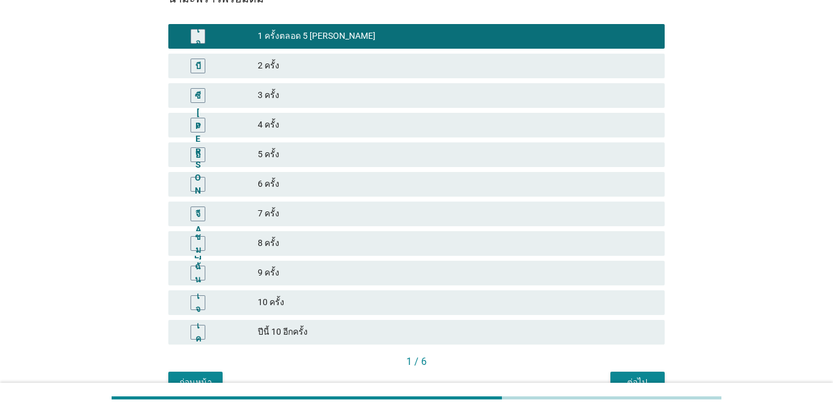
scroll to position [177, 0]
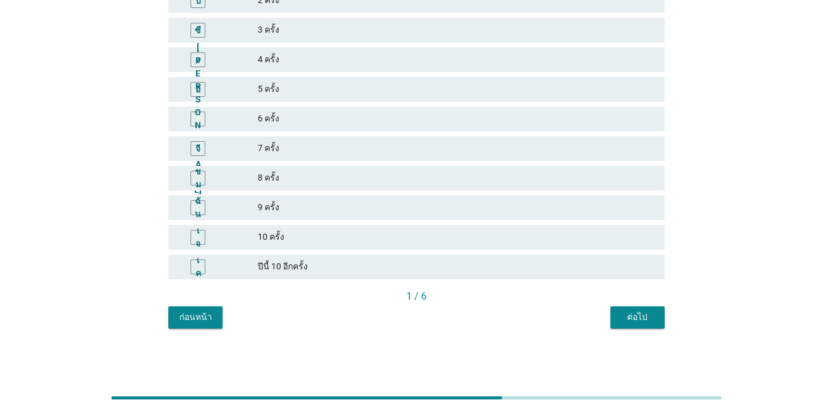
click at [632, 320] on font "ต่อไป" at bounding box center [637, 317] width 20 height 10
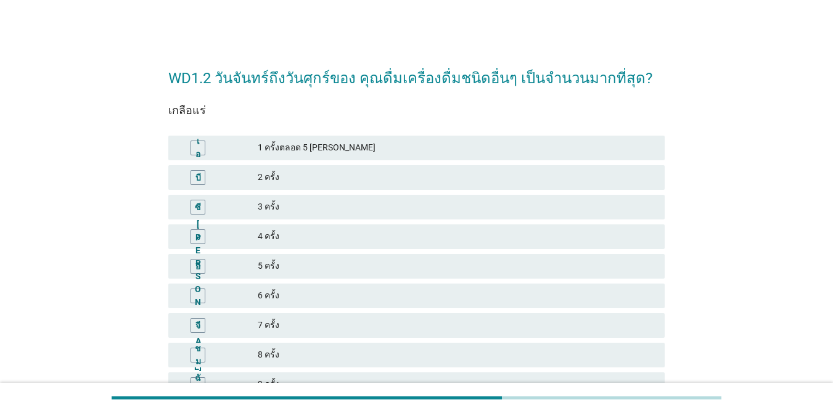
click at [335, 180] on font "2 ครั้ง" at bounding box center [456, 177] width 397 height 13
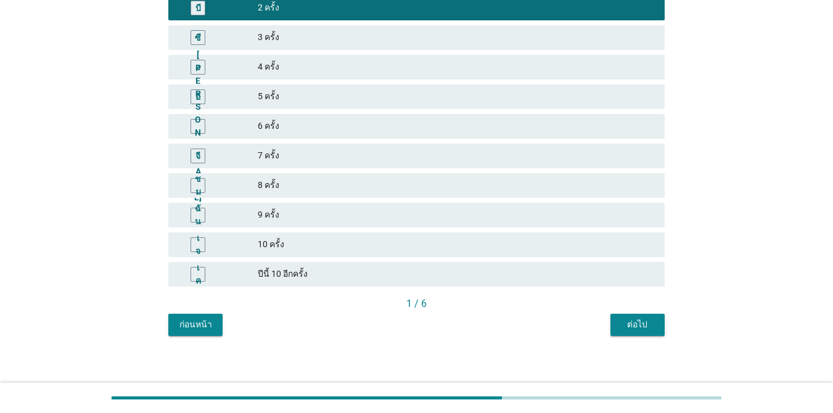
scroll to position [177, 0]
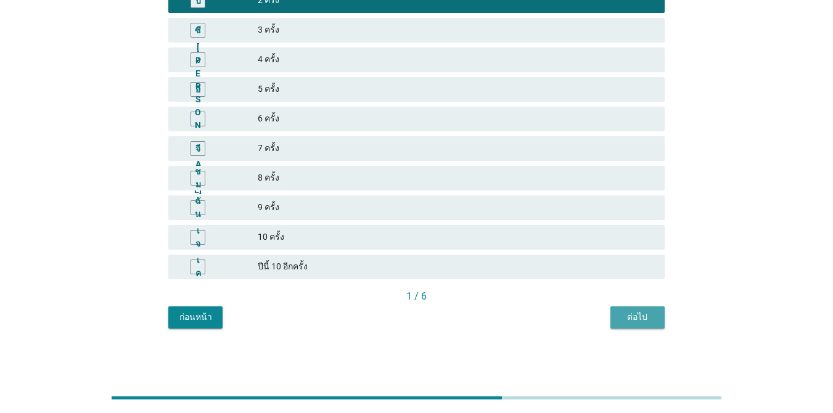
click at [622, 319] on div "ต่อไป" at bounding box center [637, 317] width 35 height 13
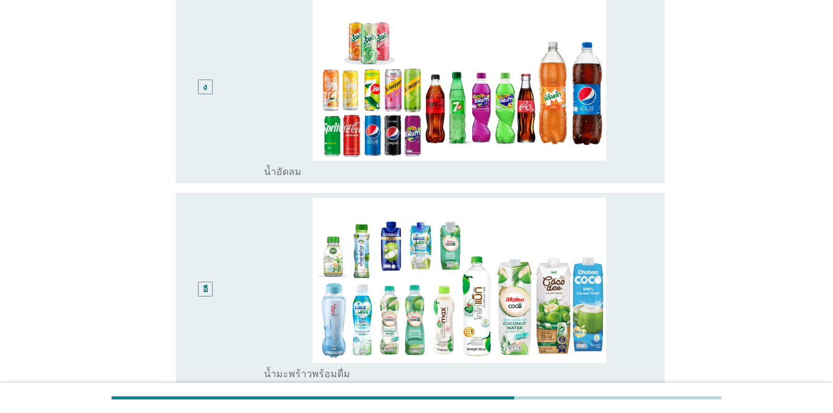
scroll to position [740, 0]
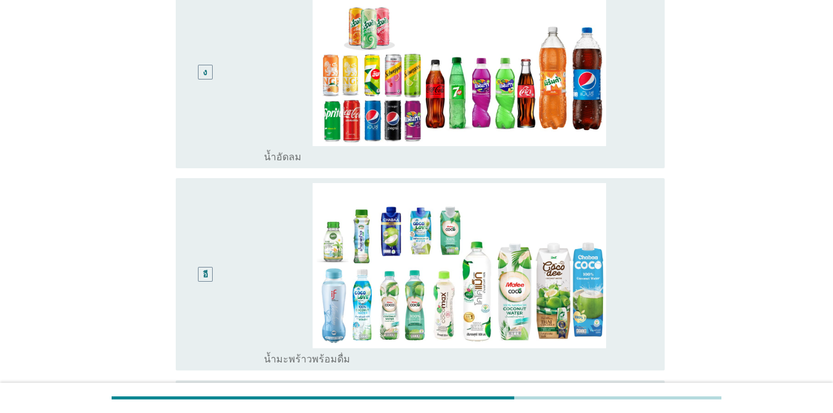
click at [245, 109] on div "ง" at bounding box center [225, 72] width 78 height 183
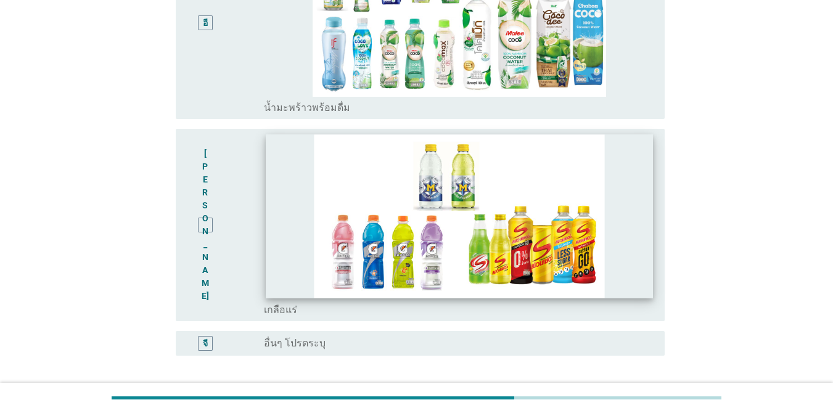
scroll to position [1093, 0]
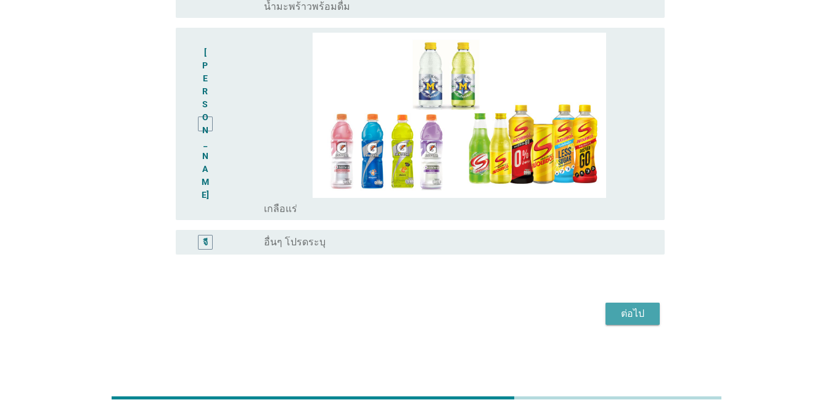
click at [638, 311] on font "ต่อไป" at bounding box center [632, 314] width 23 height 12
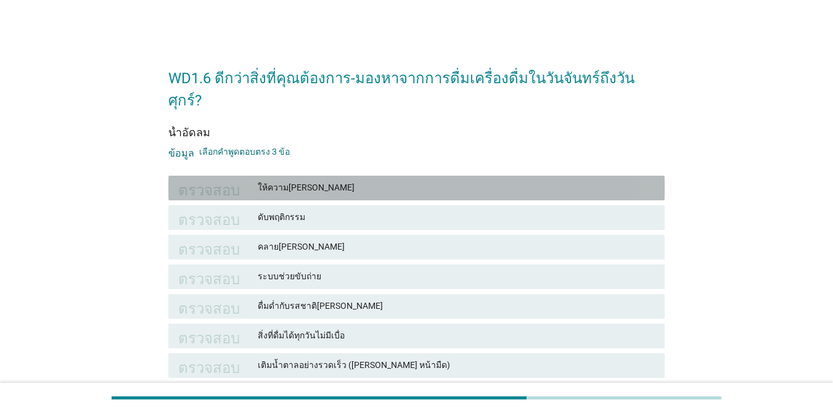
click at [294, 183] on font "ให้ความ[PERSON_NAME]" at bounding box center [306, 188] width 97 height 10
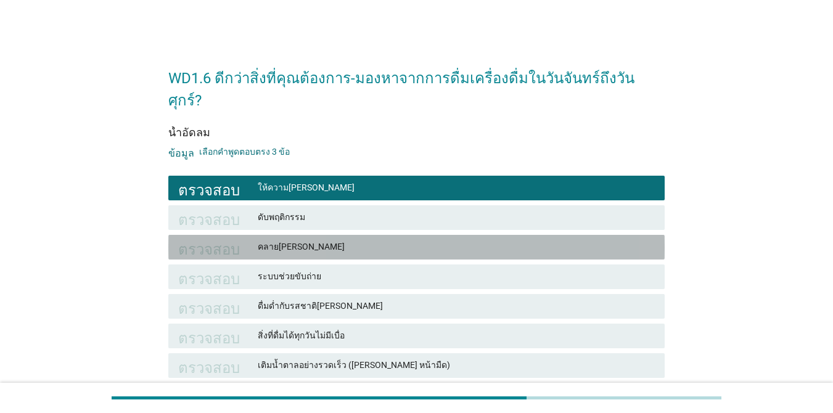
click at [311, 240] on font "คลาย[PERSON_NAME]" at bounding box center [456, 246] width 397 height 13
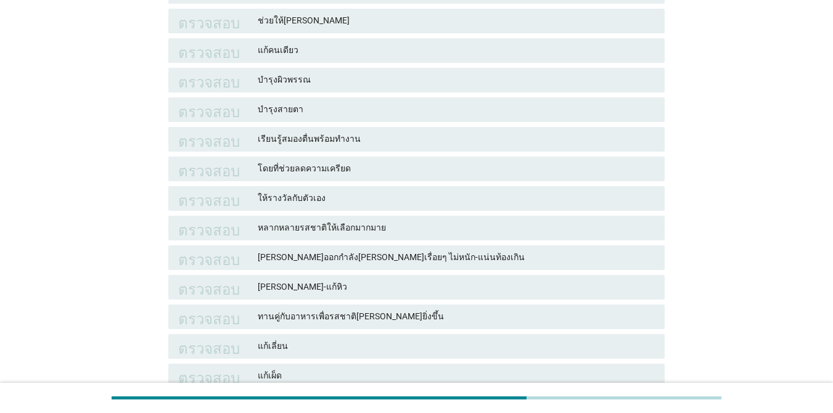
scroll to position [493, 0]
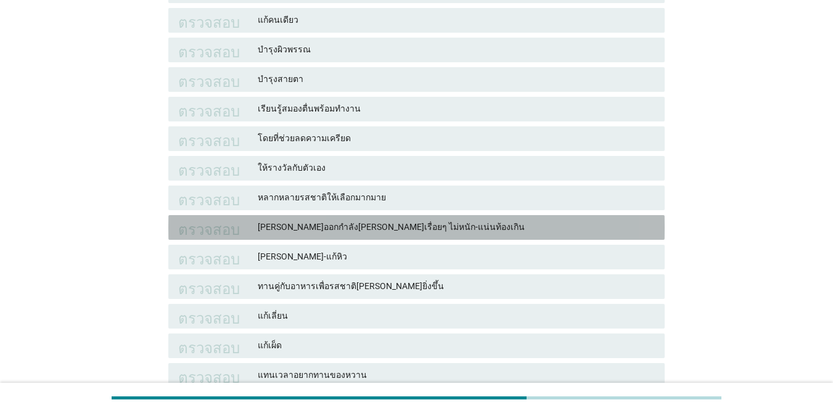
click at [382, 222] on font "[PERSON_NAME]ออกกำลัง[PERSON_NAME]เรื่อยๆ ไม่หนัก-แน่นท้องเกิน" at bounding box center [391, 227] width 267 height 10
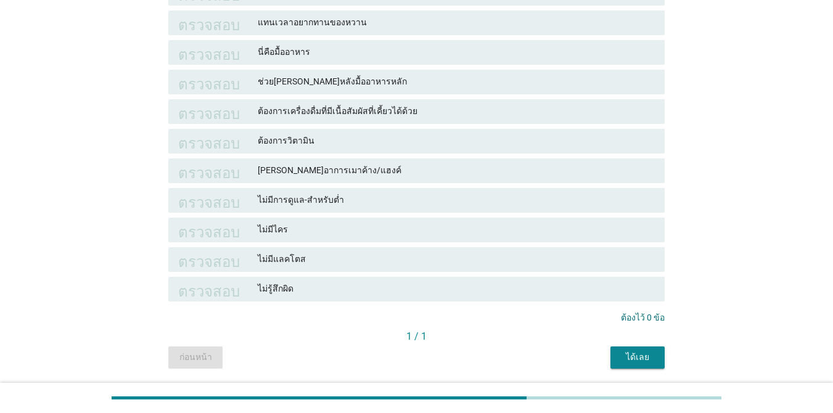
scroll to position [864, 0]
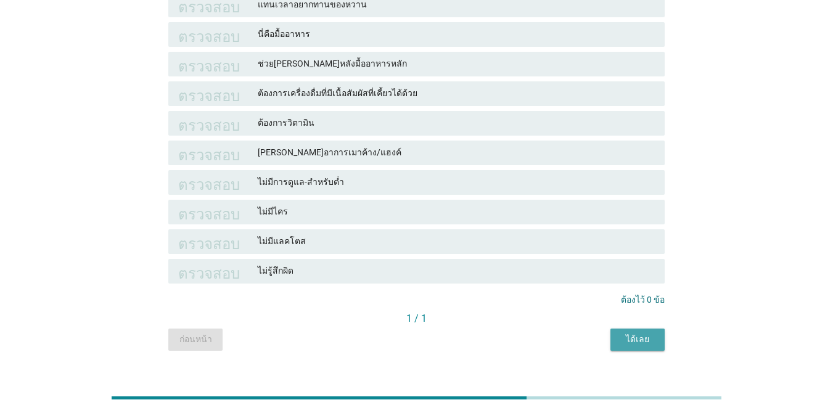
click at [638, 334] on font "ได้เลย" at bounding box center [637, 339] width 23 height 10
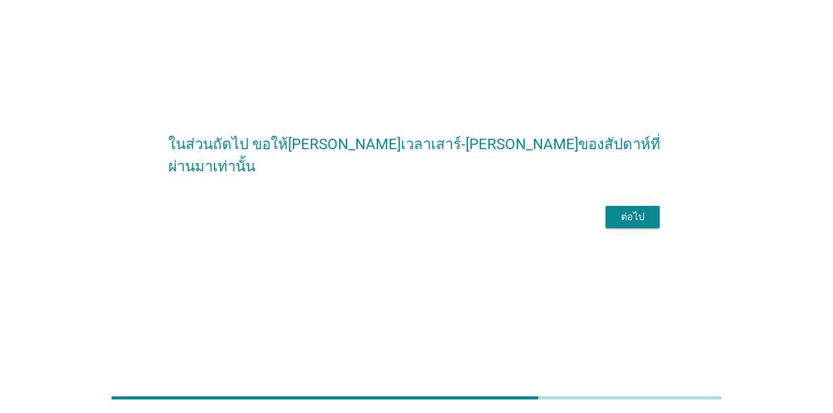
scroll to position [0, 0]
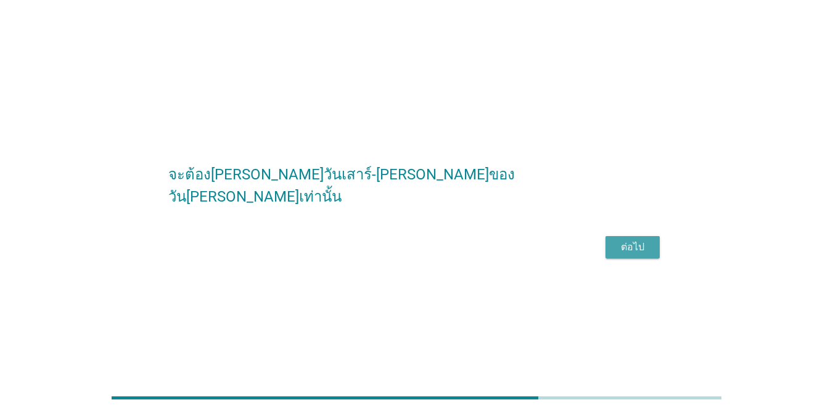
click at [617, 240] on div "ต่อไป" at bounding box center [632, 247] width 35 height 15
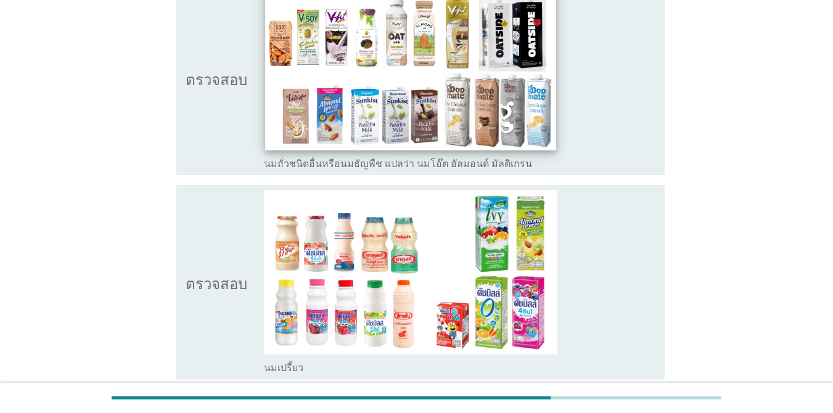
scroll to position [1048, 0]
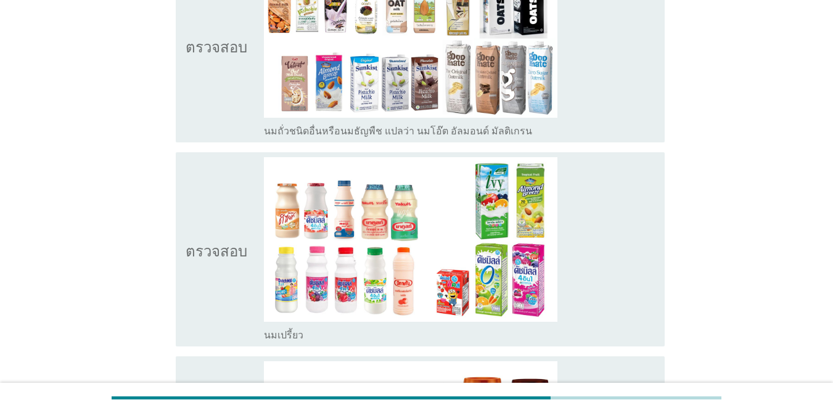
click at [240, 218] on icon "ตรวจสอบ" at bounding box center [217, 249] width 62 height 184
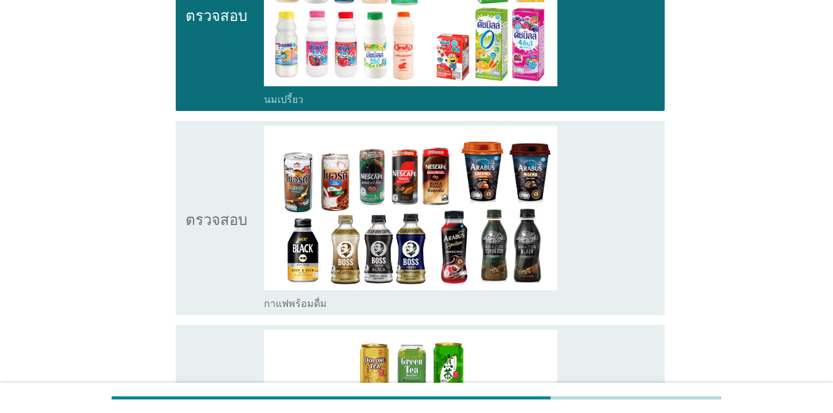
scroll to position [1356, 0]
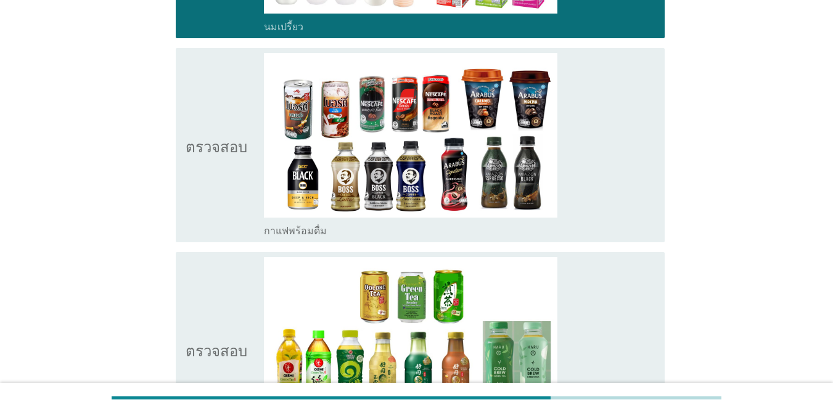
click at [210, 113] on icon "ตรวจสอบ" at bounding box center [217, 145] width 62 height 184
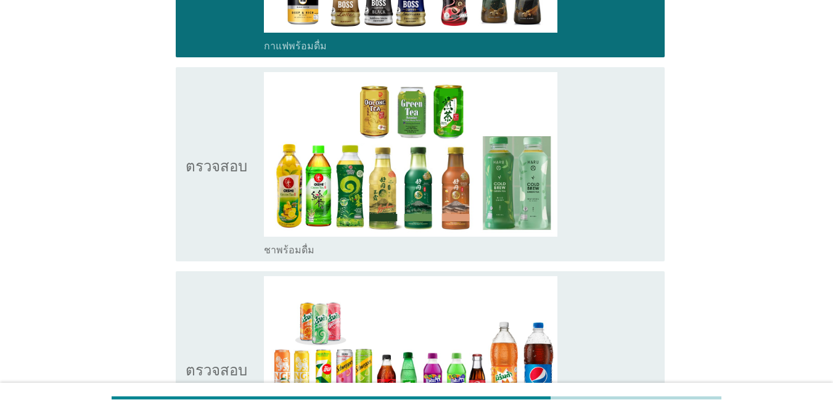
click at [212, 131] on icon "ตรวจสอบ" at bounding box center [217, 164] width 62 height 184
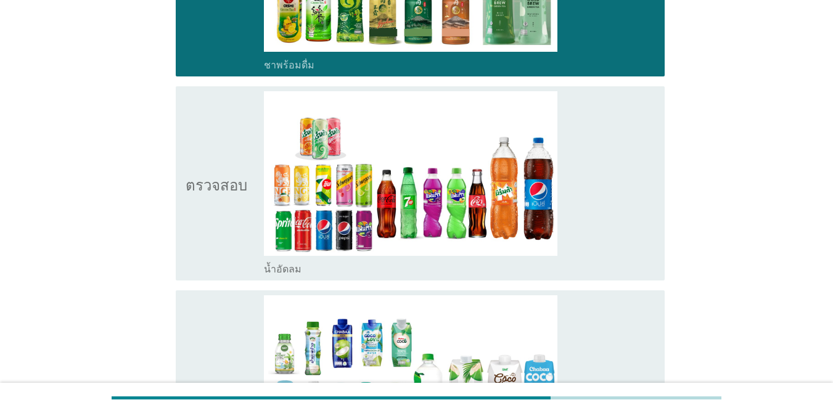
click at [212, 139] on icon "ตรวจสอบ" at bounding box center [217, 183] width 62 height 184
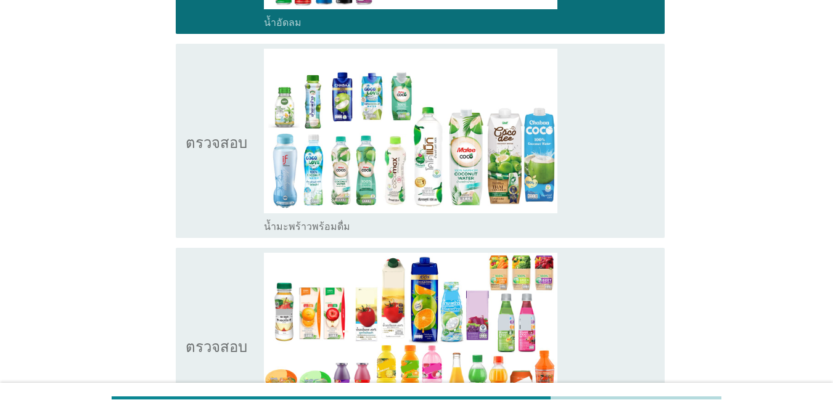
scroll to position [2035, 0]
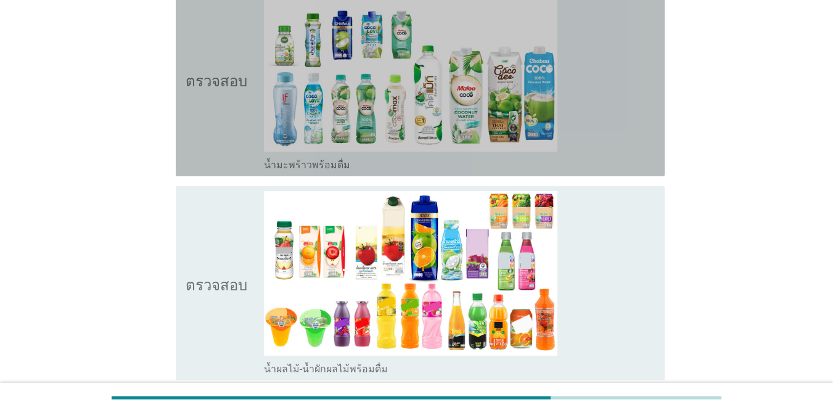
click at [212, 138] on icon "ตรวจสอบ" at bounding box center [217, 79] width 62 height 184
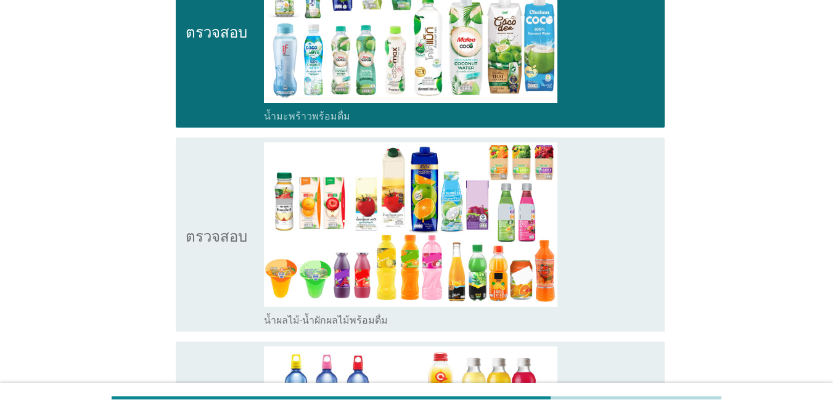
scroll to position [2158, 0]
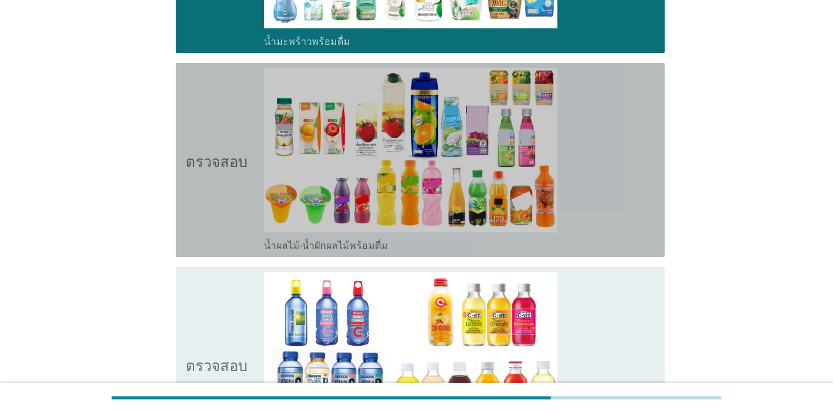
click at [212, 140] on icon "ตรวจสอบ" at bounding box center [217, 160] width 62 height 184
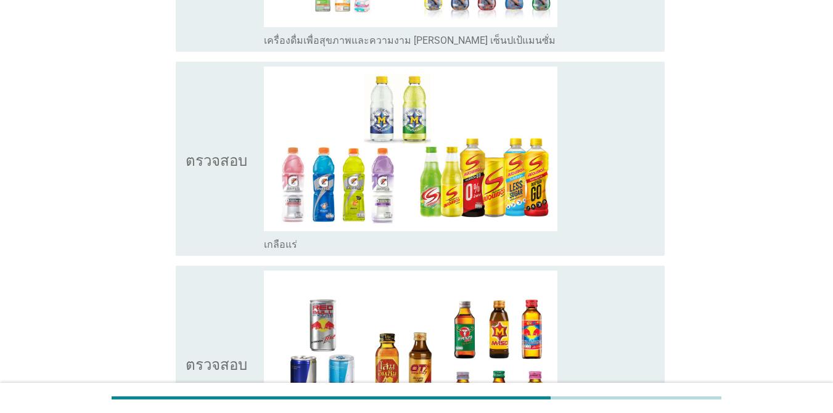
scroll to position [2775, 0]
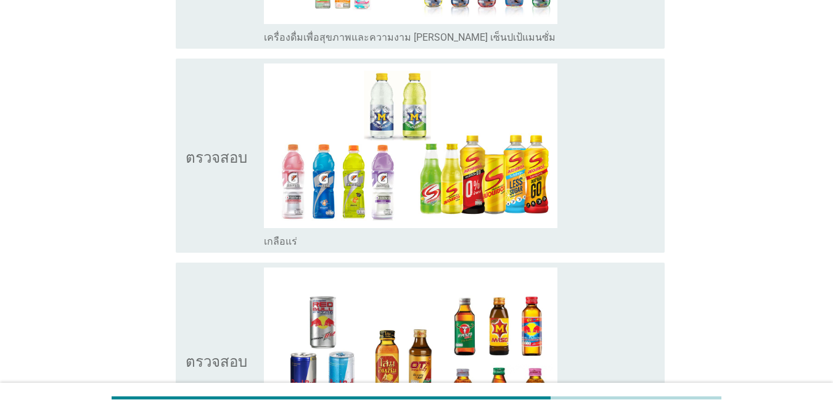
click at [217, 143] on icon "ตรวจสอบ" at bounding box center [217, 156] width 62 height 184
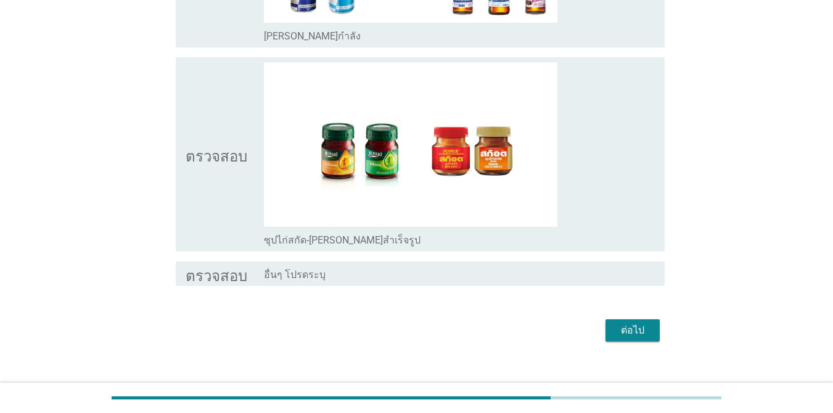
scroll to position [3201, 0]
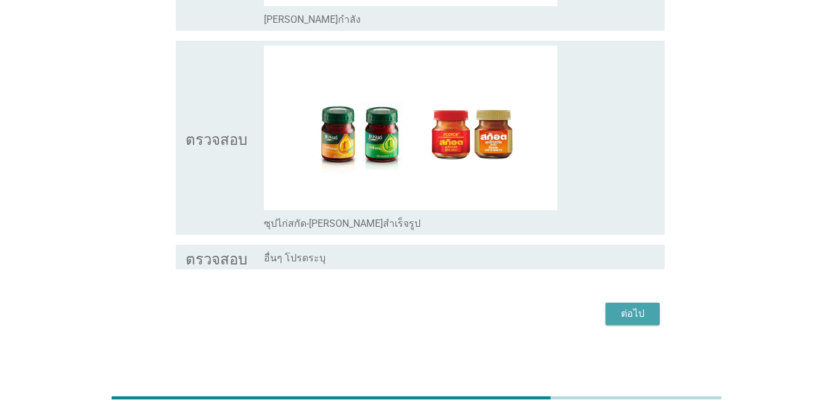
click at [622, 313] on font "ต่อไป" at bounding box center [632, 314] width 23 height 12
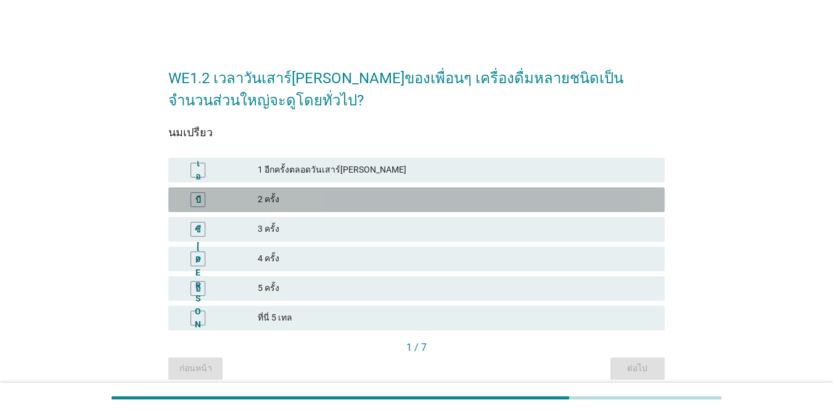
click at [536, 197] on font "2 ครั้ง" at bounding box center [456, 199] width 397 height 13
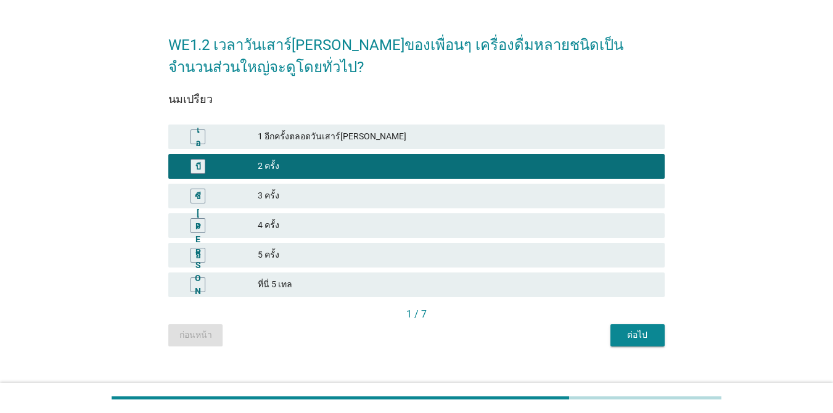
scroll to position [51, 0]
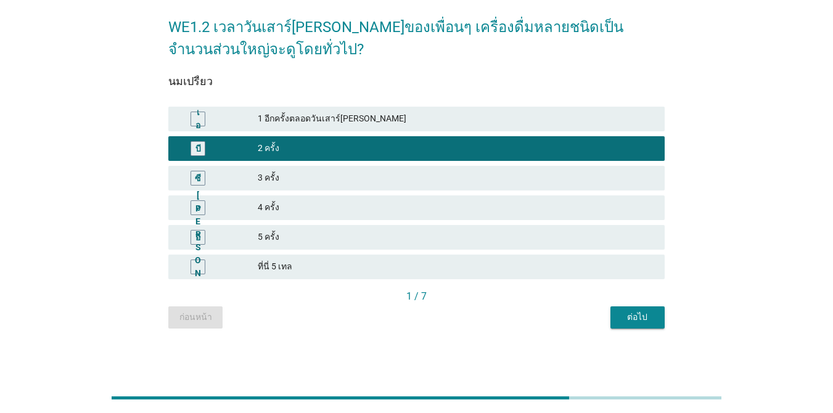
click at [627, 313] on font "ต่อไป" at bounding box center [637, 317] width 20 height 10
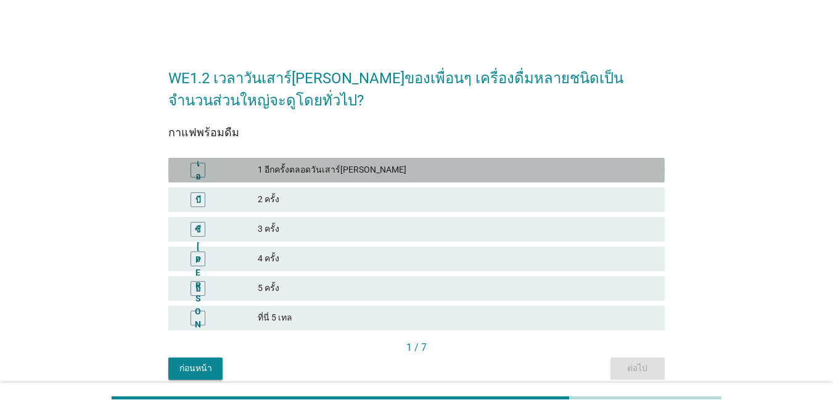
click at [414, 170] on font "1 อีกครั้งตลอดวันเสาร์[PERSON_NAME]" at bounding box center [456, 169] width 397 height 13
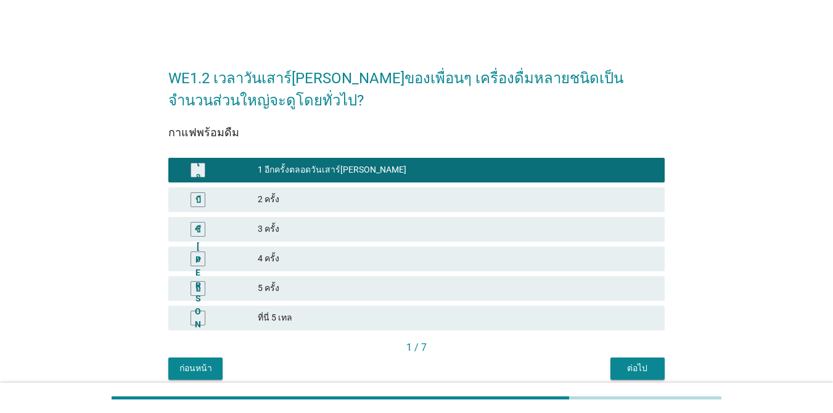
click at [637, 369] on font "ต่อไป" at bounding box center [637, 368] width 20 height 10
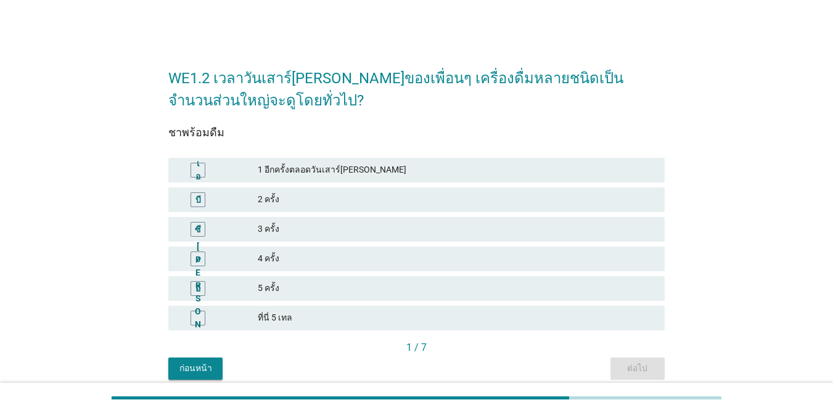
click at [367, 178] on div "เอ 1 อีกครั้งตลอดวันเสาร์[PERSON_NAME]" at bounding box center [416, 170] width 496 height 25
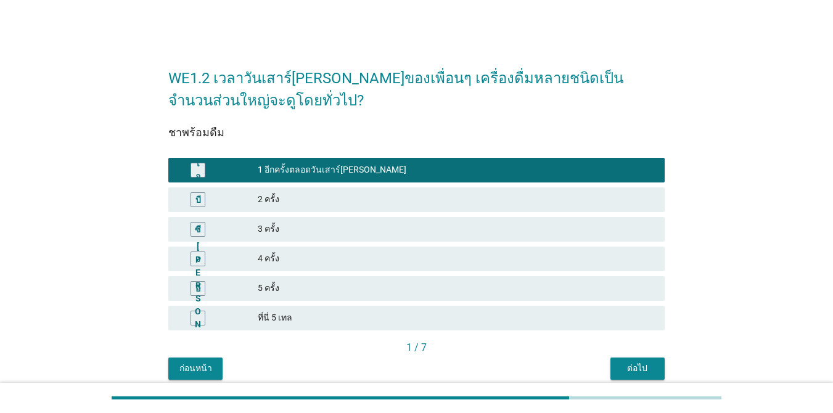
click at [628, 368] on font "ต่อไป" at bounding box center [637, 368] width 20 height 10
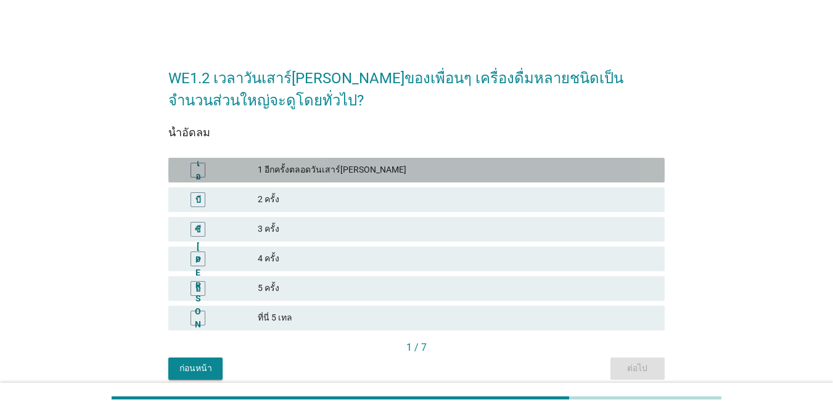
click at [379, 171] on font "1 อีกครั้งตลอดวันเสาร์[PERSON_NAME]" at bounding box center [456, 169] width 397 height 13
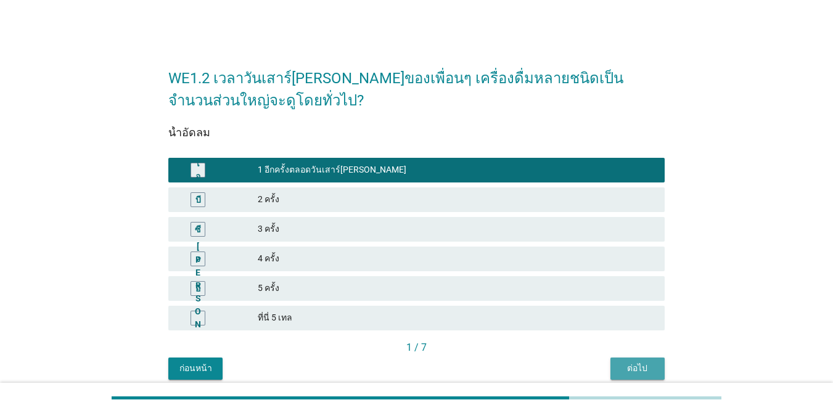
click at [631, 362] on font "ต่อไป" at bounding box center [637, 368] width 20 height 13
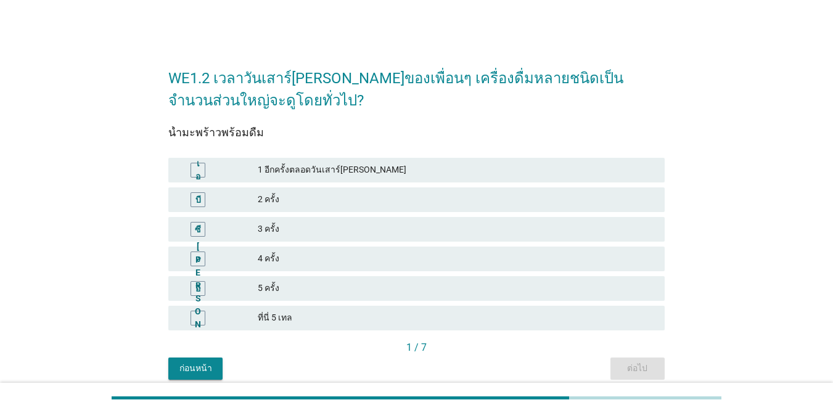
click at [380, 173] on font "1 อีกครั้งตลอดวันเสาร์[PERSON_NAME]" at bounding box center [456, 169] width 397 height 13
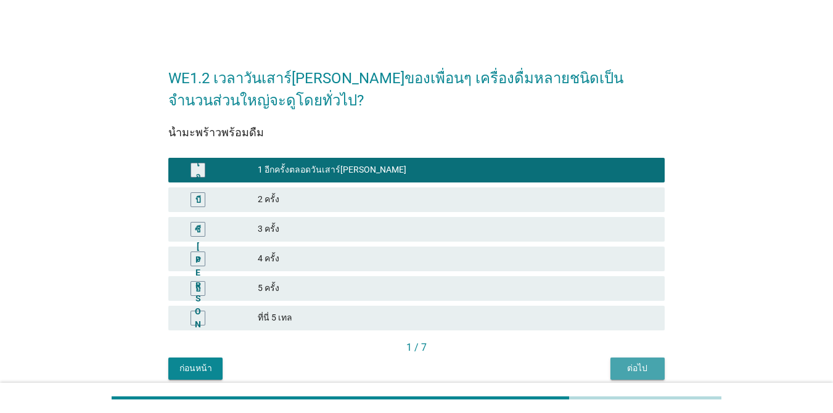
click at [627, 375] on button "ต่อไป" at bounding box center [637, 369] width 54 height 22
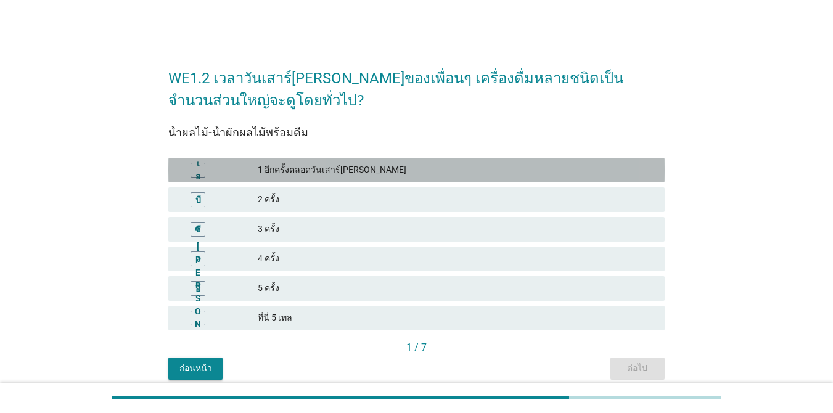
click at [383, 164] on font "1 อีกครั้งตลอดวันเสาร์[PERSON_NAME]" at bounding box center [456, 169] width 397 height 13
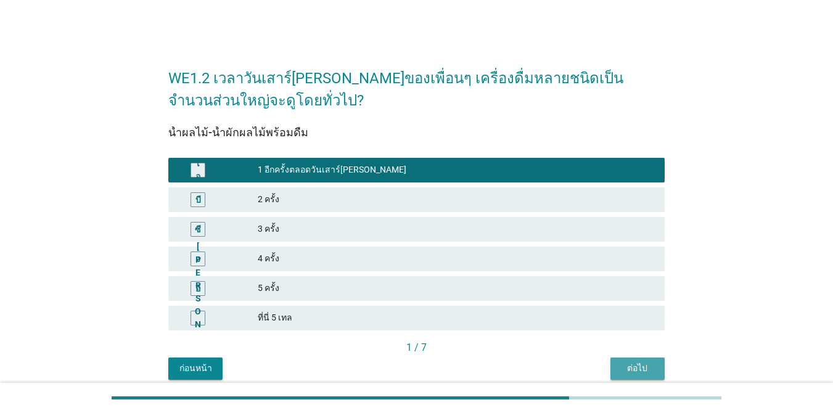
click at [634, 366] on font "ต่อไป" at bounding box center [637, 368] width 20 height 10
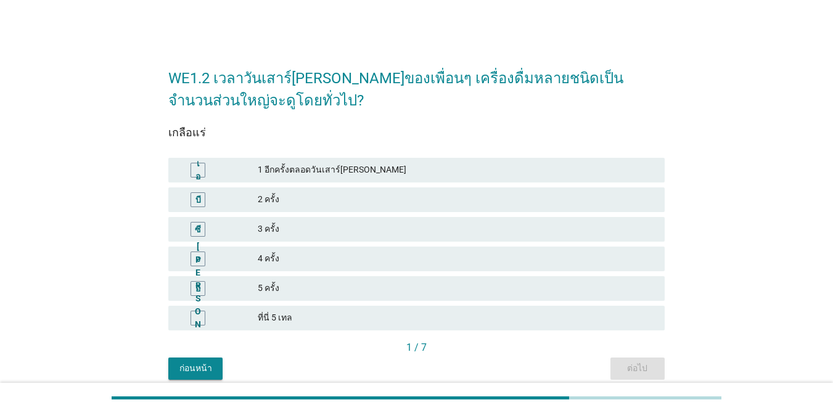
click at [380, 171] on font "1 อีกครั้งตลอดวันเสาร์[PERSON_NAME]" at bounding box center [456, 169] width 397 height 13
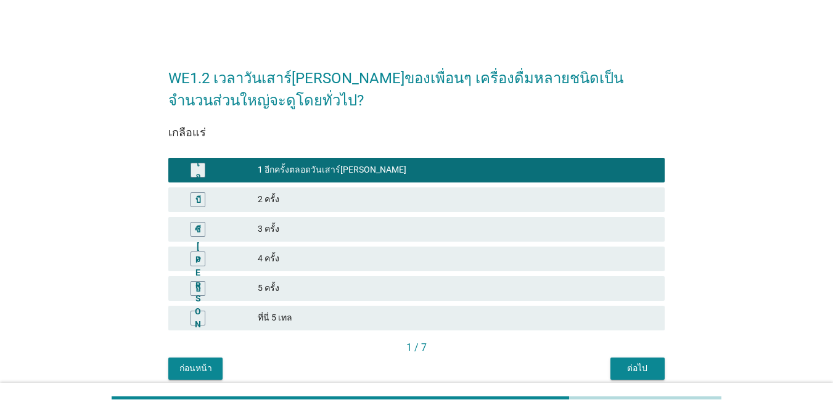
click at [351, 203] on font "2 ครั้ง" at bounding box center [456, 199] width 397 height 13
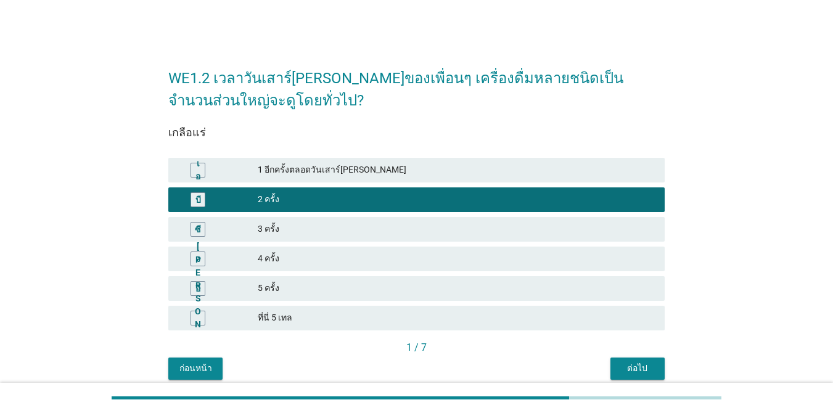
click at [631, 363] on font "ต่อไป" at bounding box center [637, 368] width 20 height 10
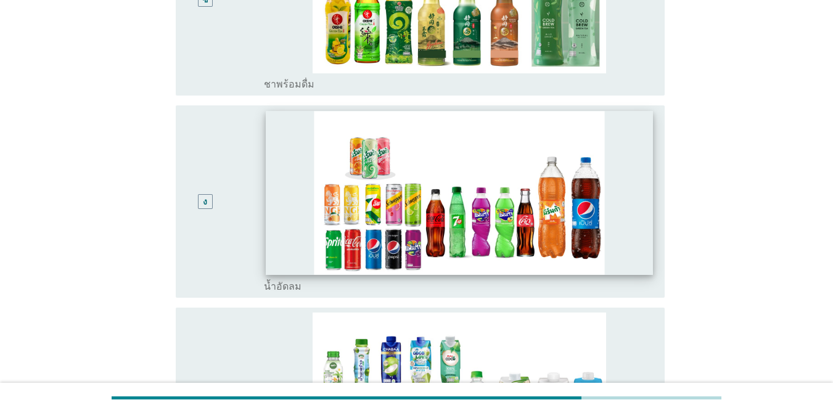
scroll to position [678, 0]
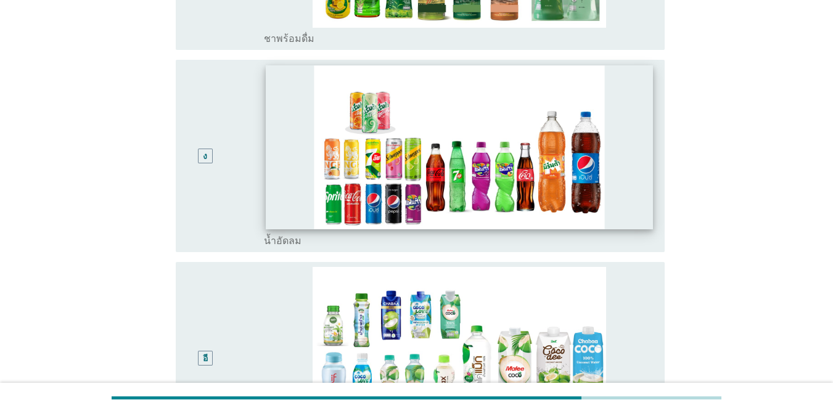
click at [279, 153] on img at bounding box center [459, 146] width 387 height 163
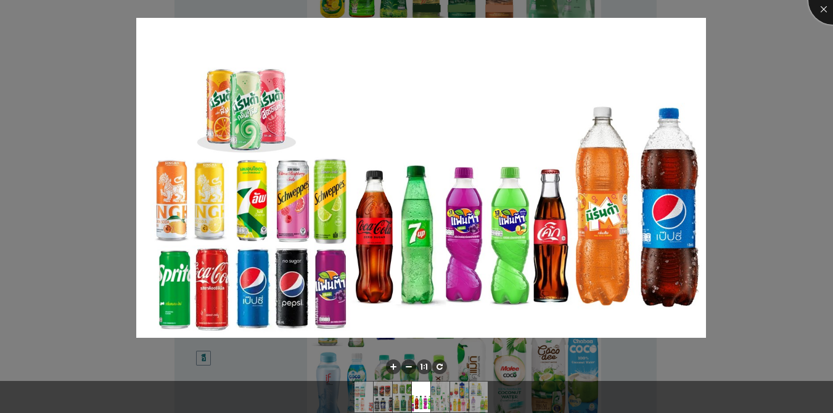
click at [828, 4] on div at bounding box center [832, -1] width 49 height 49
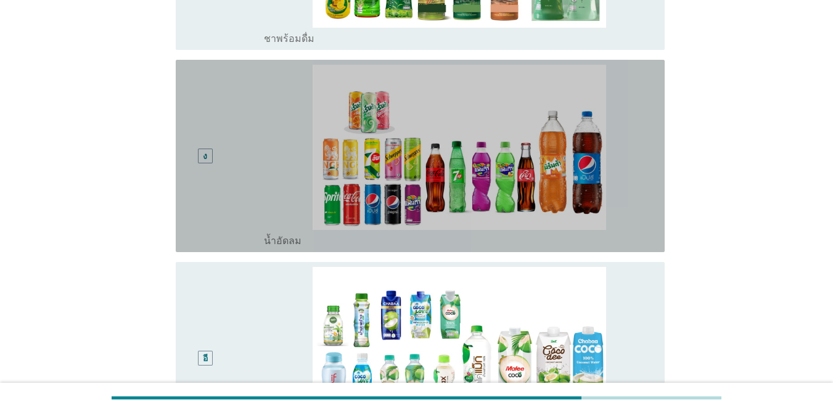
click at [204, 114] on div "ง" at bounding box center [205, 156] width 39 height 183
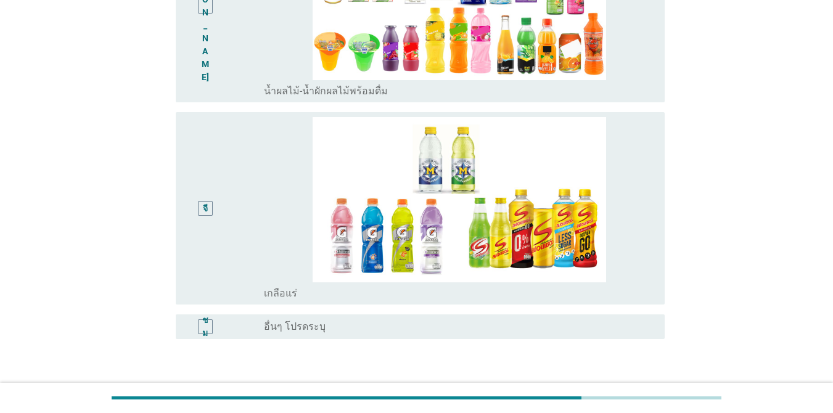
scroll to position [1295, 0]
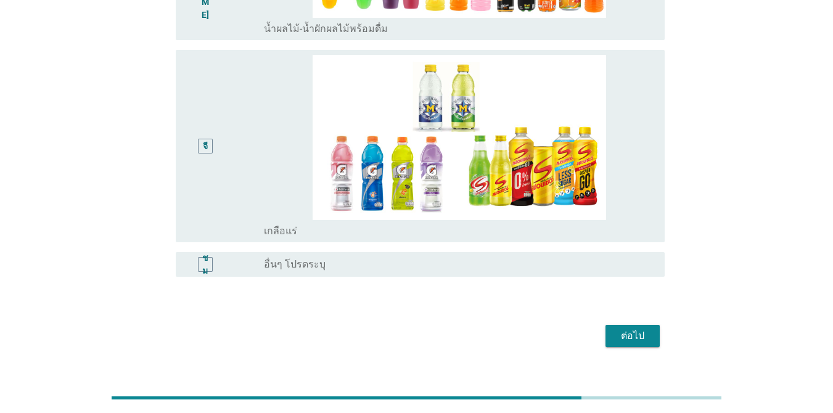
click at [613, 325] on button "ต่อไป" at bounding box center [632, 336] width 54 height 22
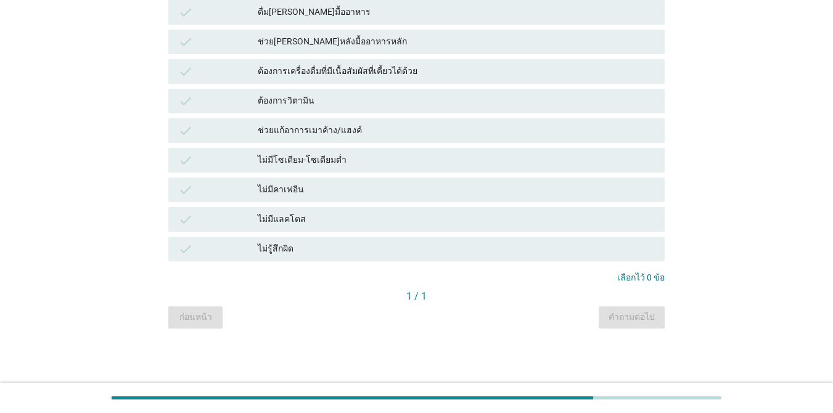
scroll to position [0, 0]
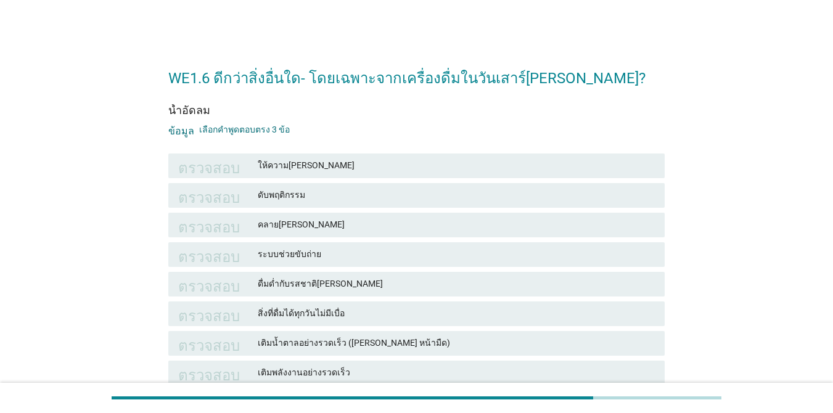
click at [316, 163] on font "ให้ความ[PERSON_NAME]" at bounding box center [456, 165] width 397 height 13
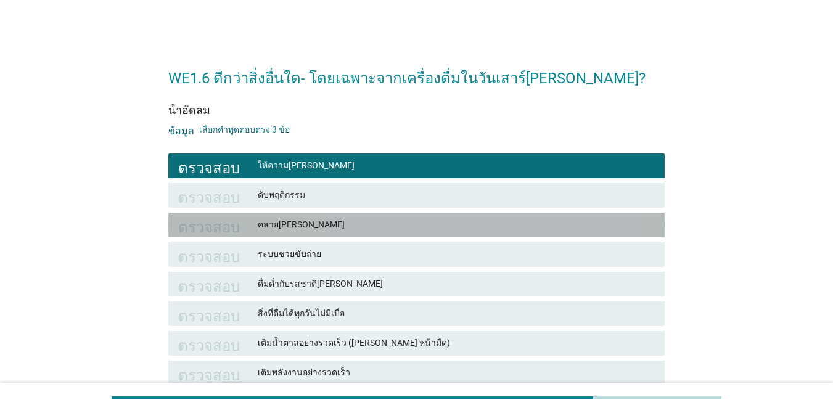
click at [351, 220] on font "คลาย[PERSON_NAME]" at bounding box center [456, 224] width 397 height 13
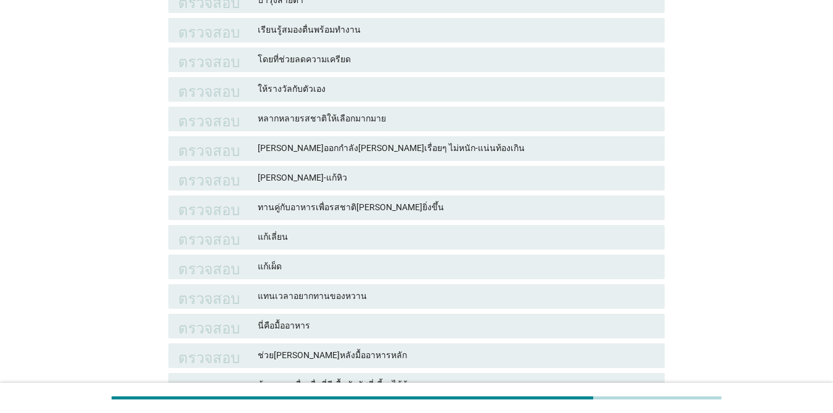
scroll to position [555, 0]
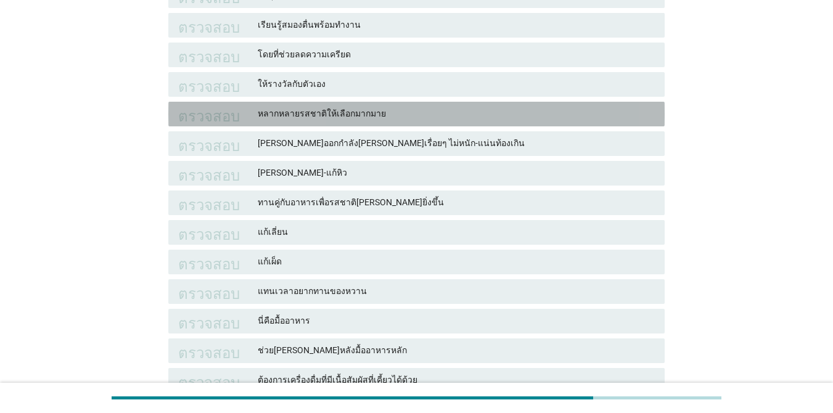
click at [461, 112] on font "หลากหลายรสชาติให้เลือกมากมาย" at bounding box center [456, 113] width 397 height 13
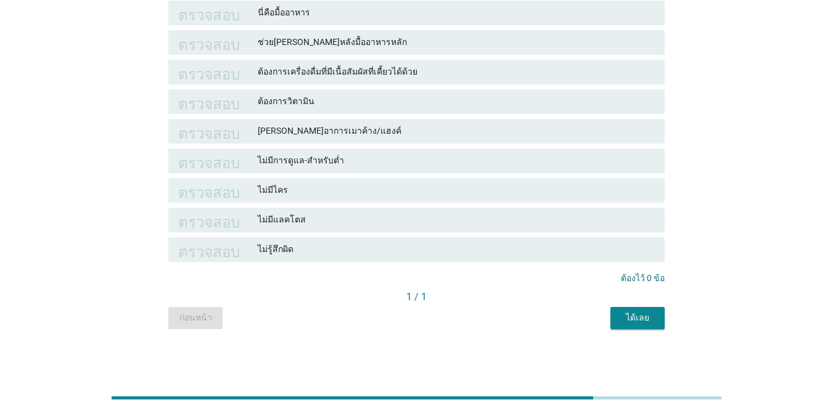
scroll to position [864, 0]
click at [645, 314] on font "ได้เลย" at bounding box center [637, 317] width 23 height 10
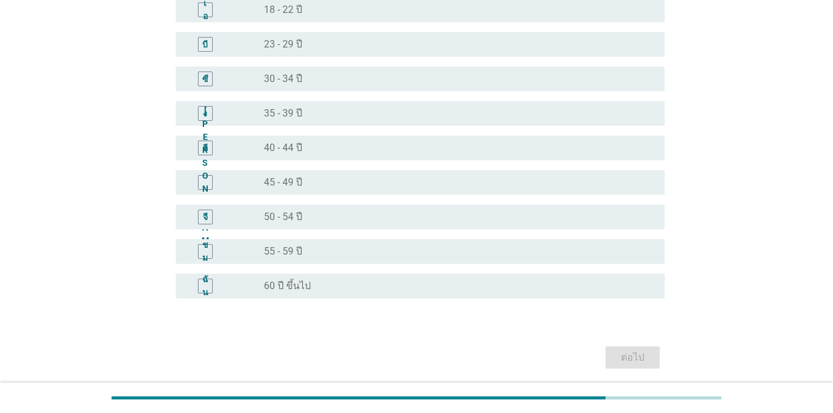
scroll to position [123, 0]
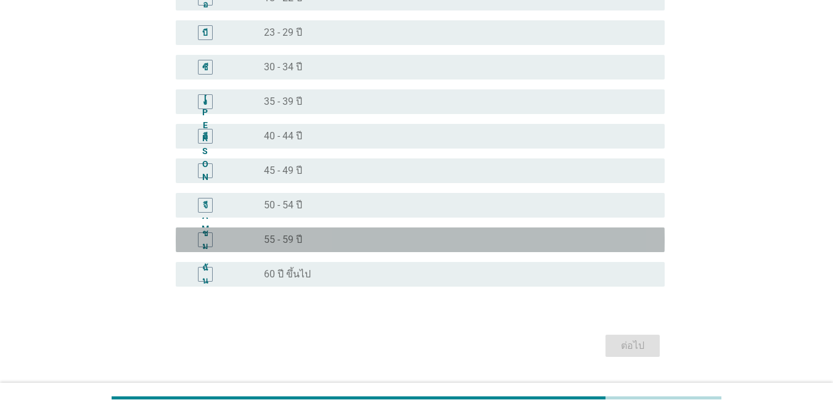
click at [336, 240] on div "ปุ่มวิทยุ[PERSON_NAME]เลือก 55 - 59 ปี" at bounding box center [454, 240] width 381 height 12
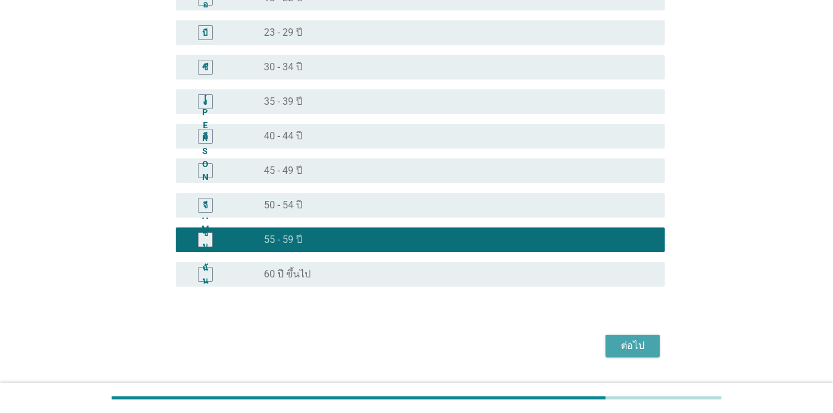
click at [636, 351] on font "ต่อไป" at bounding box center [632, 346] width 23 height 12
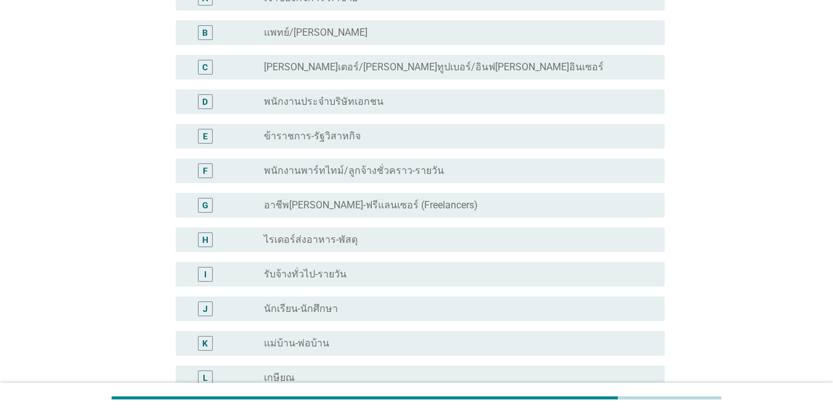
scroll to position [0, 0]
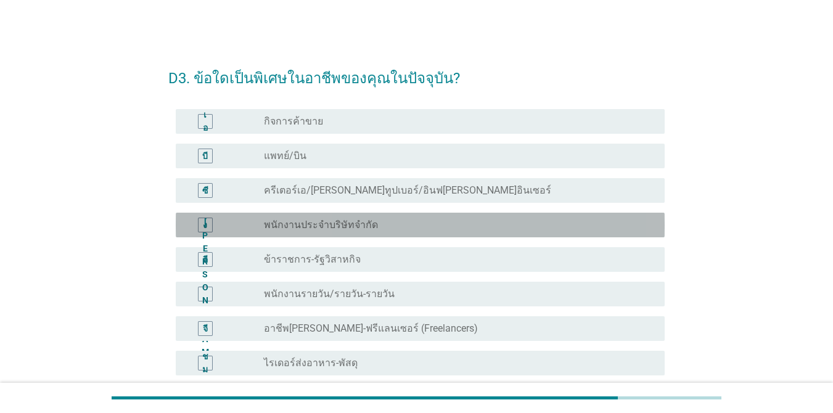
click at [400, 228] on div "ปุ่มวิทยุ[PERSON_NAME]เลือก พนักงานประจำบริษัทจำกัด" at bounding box center [454, 225] width 381 height 12
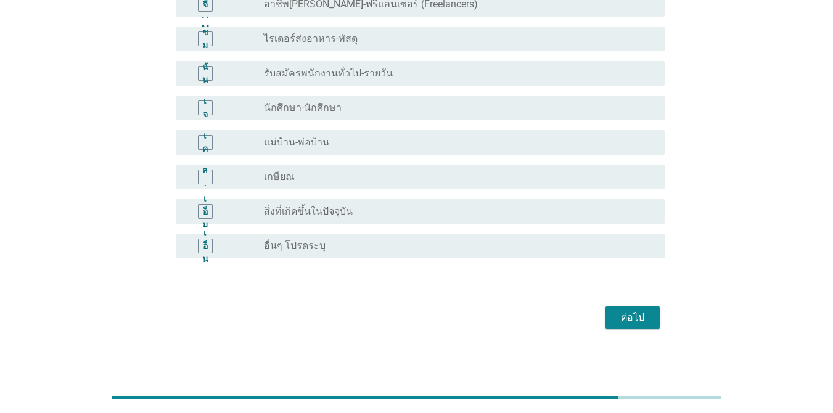
scroll to position [328, 0]
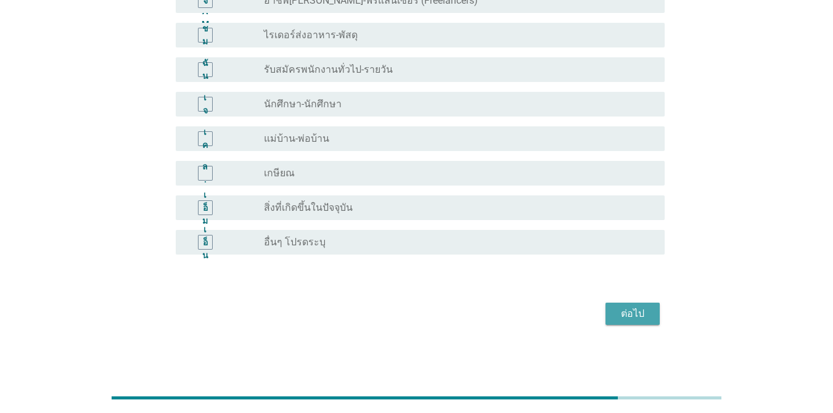
click at [647, 322] on button "ต่อไป" at bounding box center [632, 314] width 54 height 22
